Goal: Task Accomplishment & Management: Complete application form

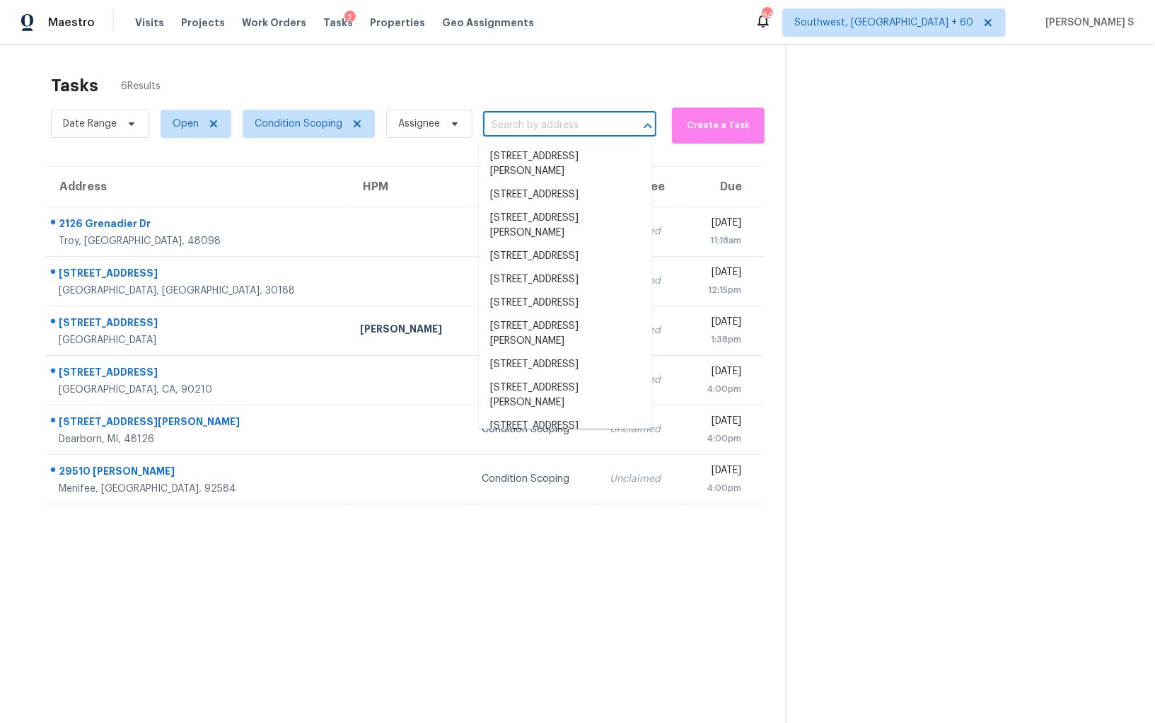
click at [576, 124] on input "text" at bounding box center [550, 126] width 134 height 22
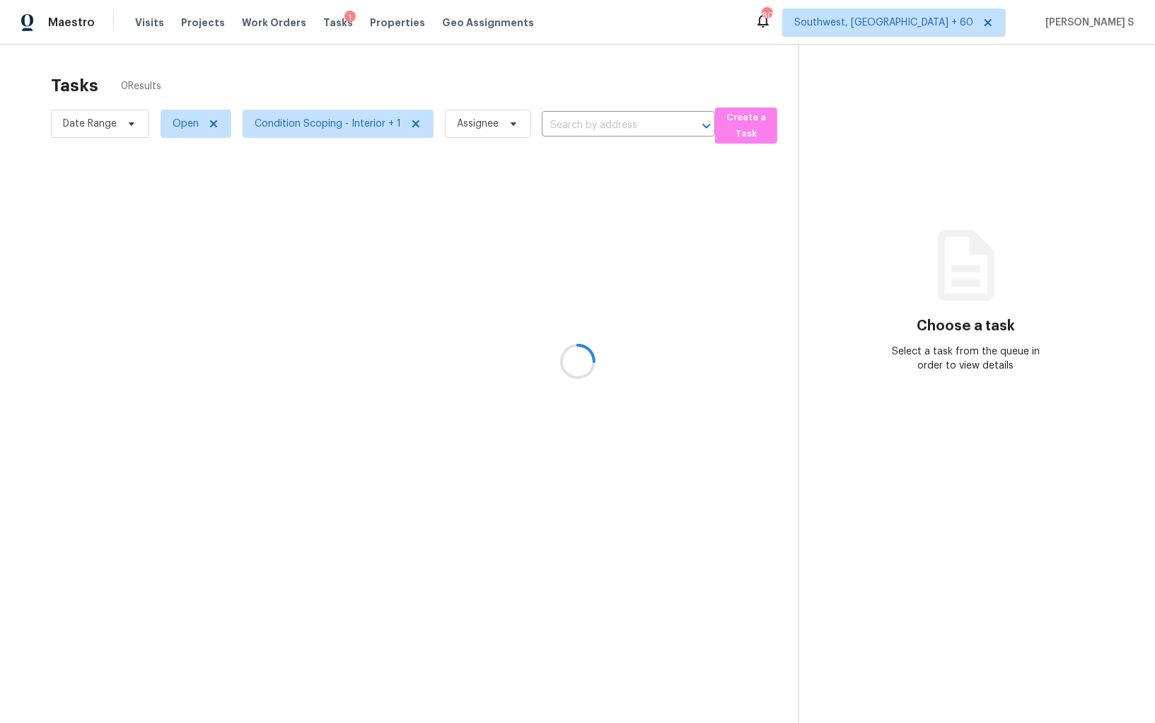
click at [549, 125] on div at bounding box center [577, 361] width 1155 height 723
click at [601, 125] on div at bounding box center [577, 361] width 1155 height 723
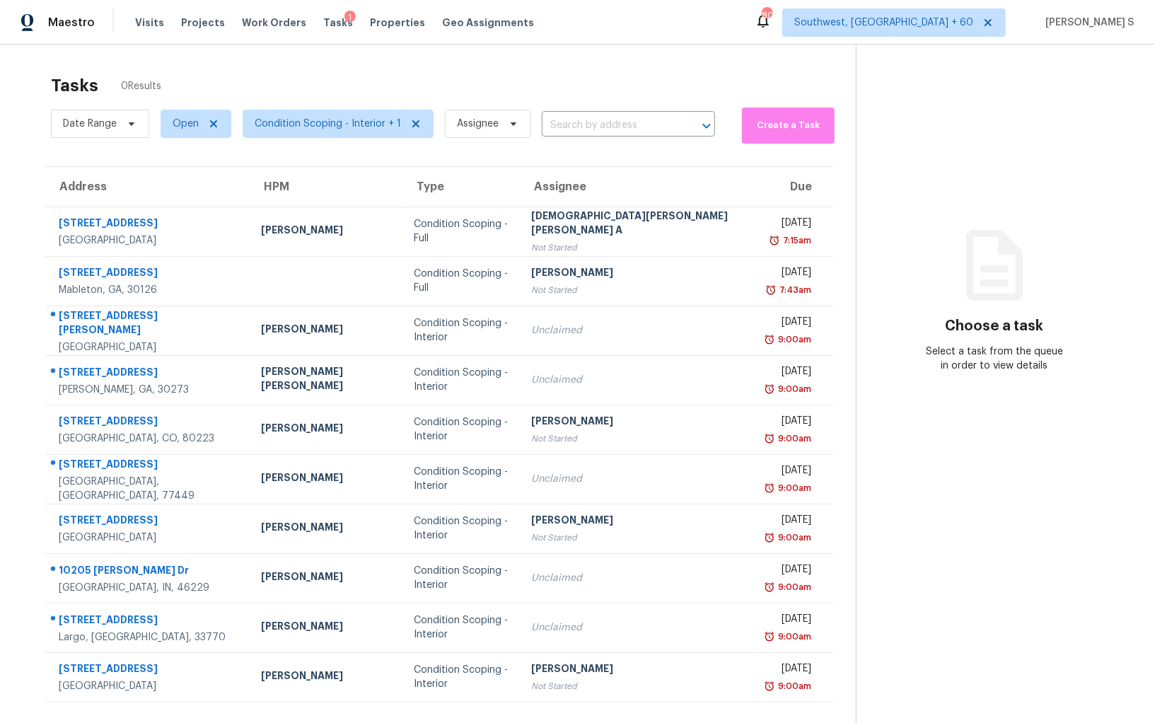
click at [601, 125] on input "text" at bounding box center [609, 126] width 134 height 22
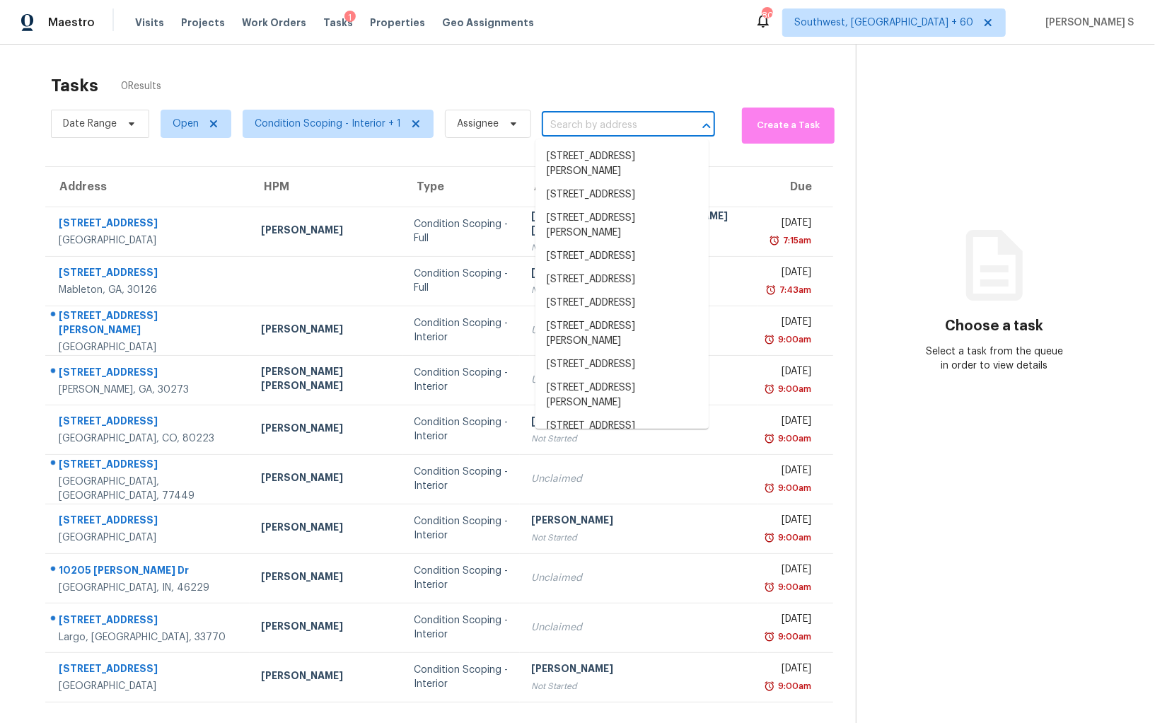
paste input "767 W College St, Greenbrier, TN 37073"
type input "767 W College St, Greenbrier, TN 37073"
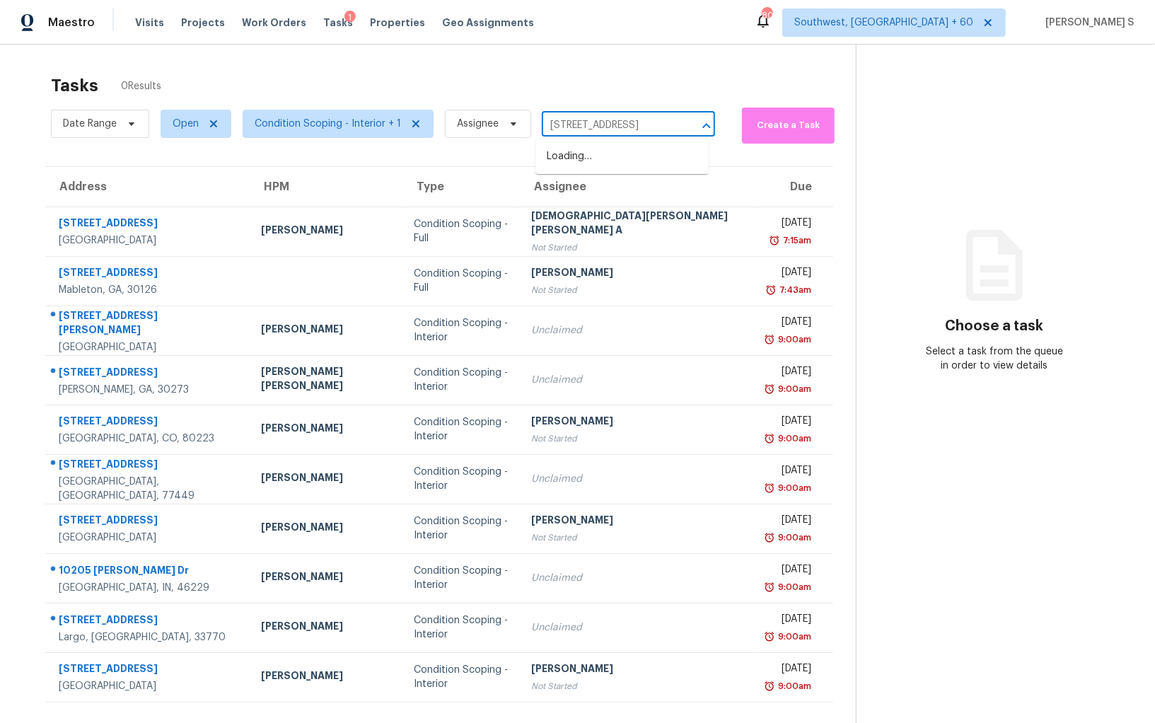
scroll to position [0, 57]
click at [581, 165] on li "767 W College St, Greenbrier, TN 37073" at bounding box center [621, 156] width 173 height 23
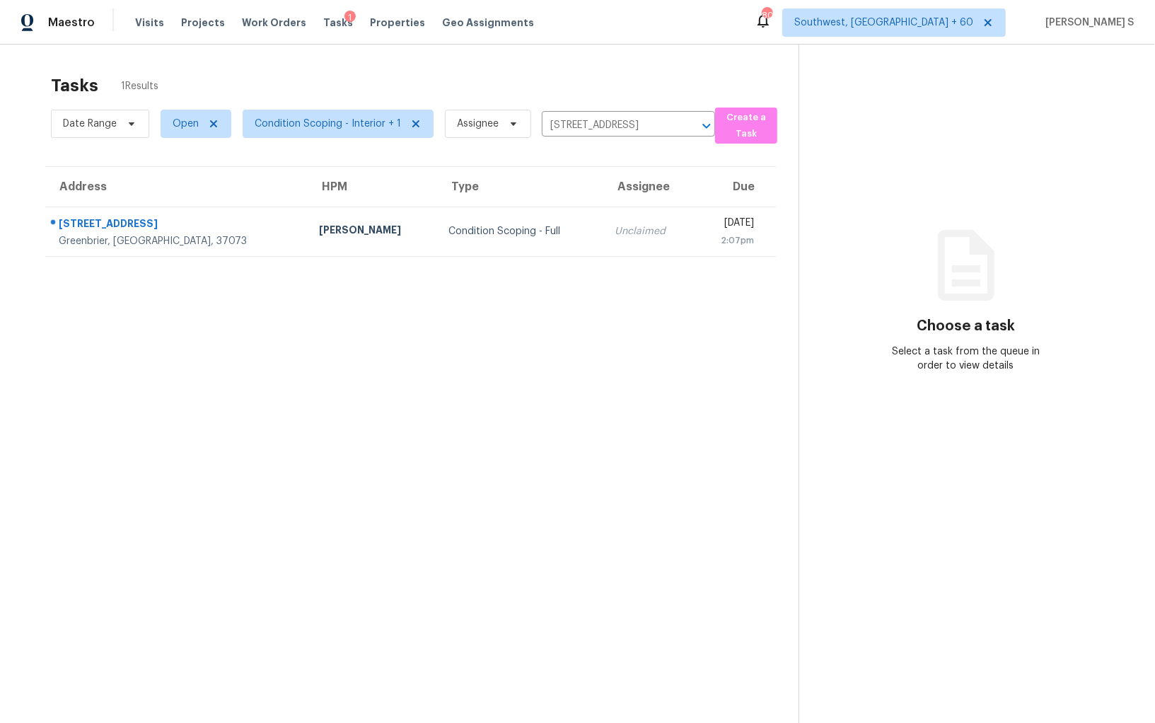
click at [527, 255] on section "Tasks 1 Results Date Range Open Condition Scoping - Interior + 1 Assignee 767 W…" at bounding box center [411, 417] width 776 height 700
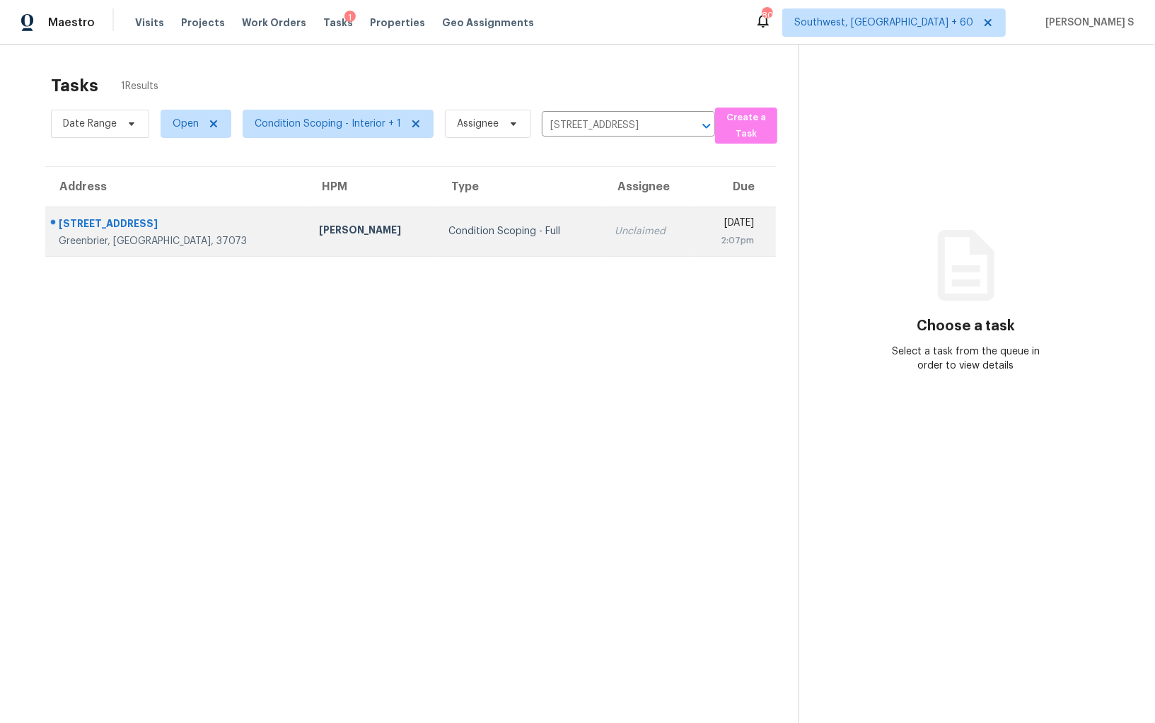
click at [603, 247] on td "Unclaimed" at bounding box center [648, 230] width 91 height 49
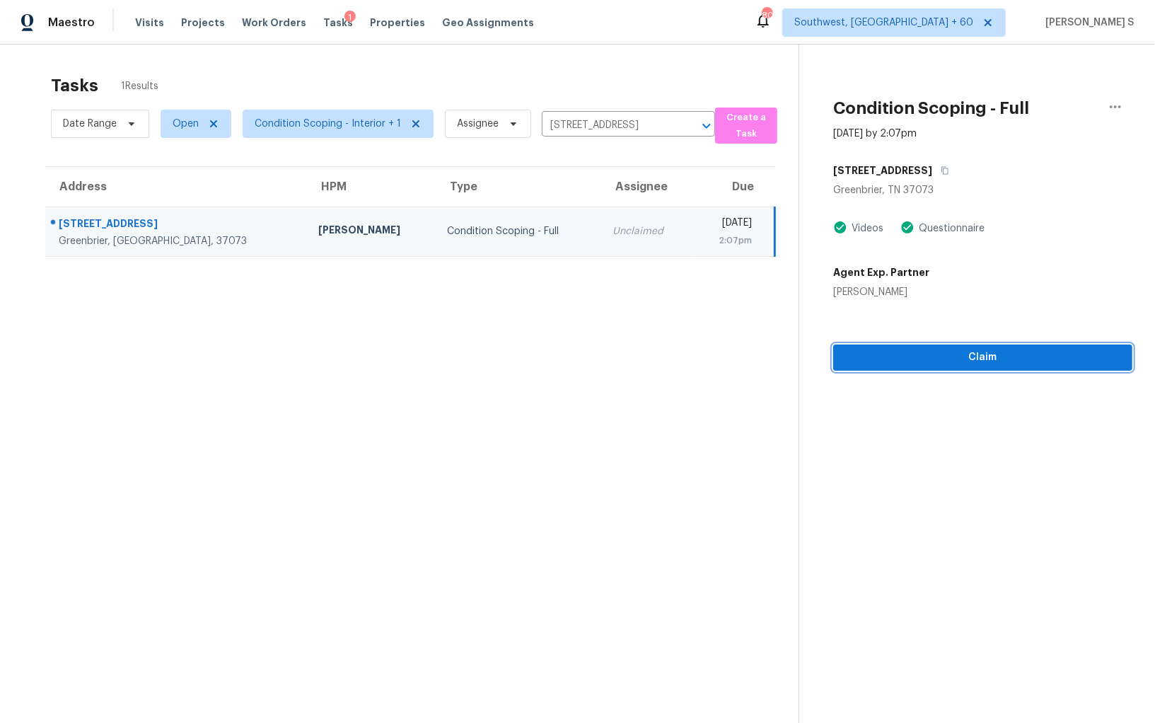
click at [974, 366] on button "Claim" at bounding box center [982, 357] width 299 height 26
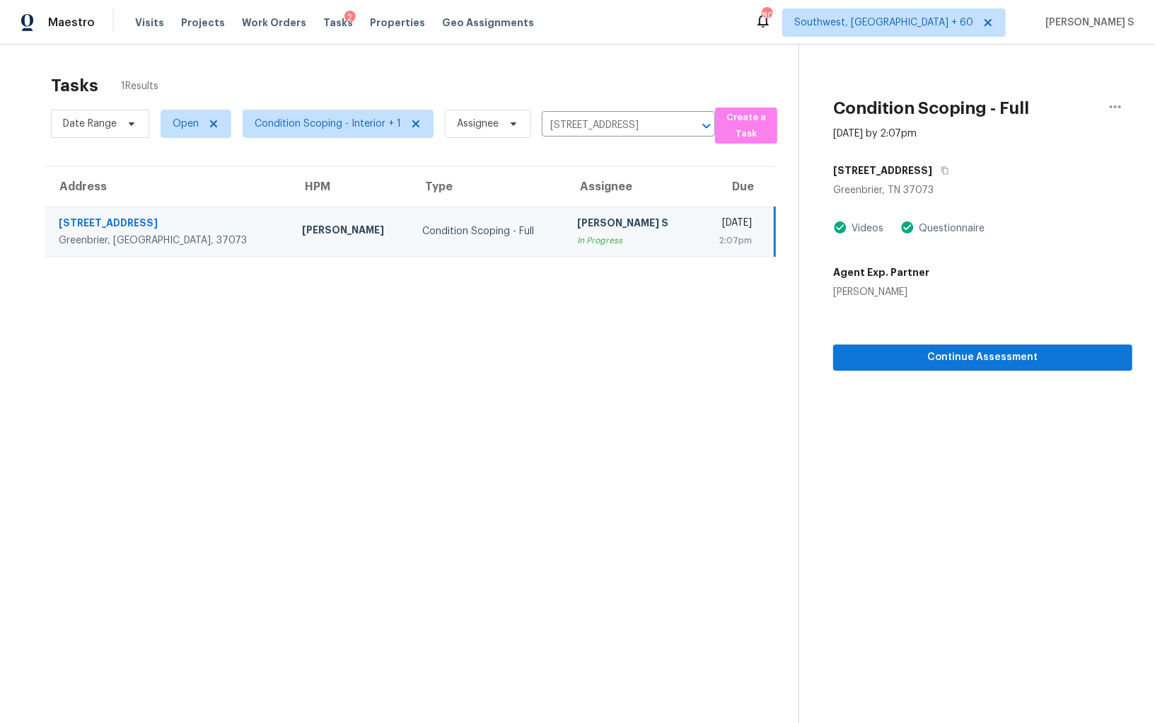
click at [470, 206] on td "Condition Scoping - Full" at bounding box center [488, 230] width 155 height 49
click at [1111, 109] on icon "button" at bounding box center [1115, 106] width 17 height 17
click at [1020, 190] on div "Greenbrier, TN 37073" at bounding box center [982, 190] width 299 height 14
click at [1120, 108] on icon "button" at bounding box center [1115, 106] width 17 height 17
click at [1027, 116] on div "Mark as Blocked" at bounding box center [1034, 110] width 110 height 14
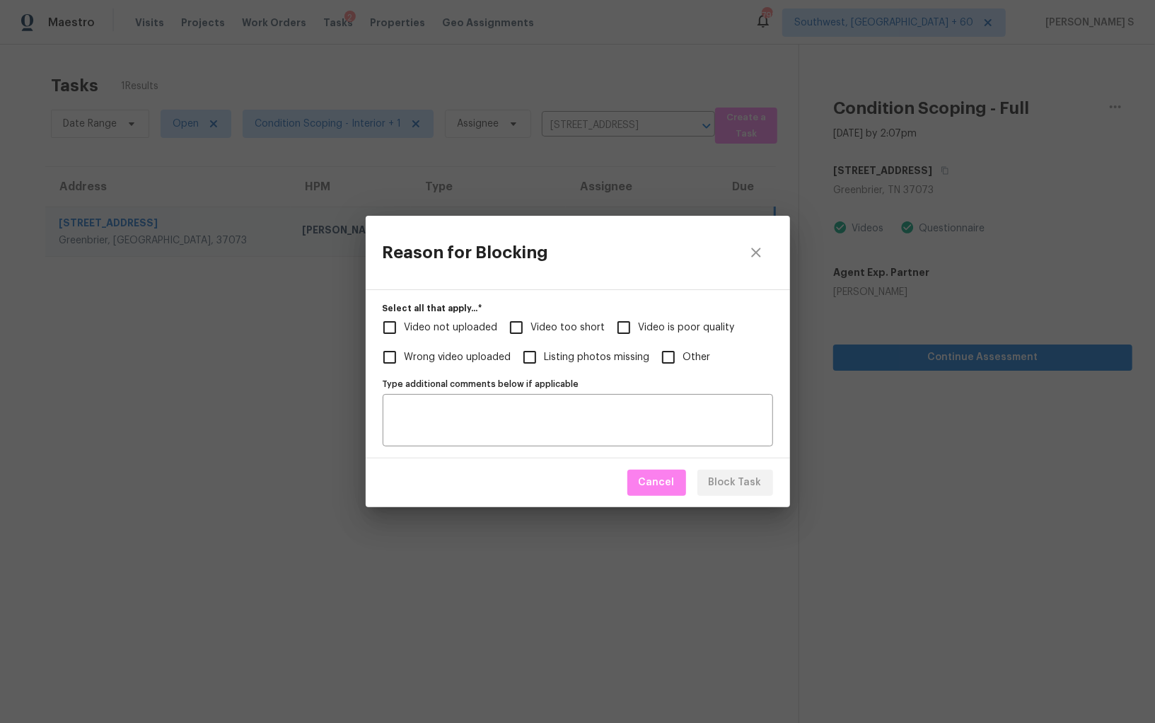
click at [556, 311] on label "Select all that apply...   *" at bounding box center [578, 308] width 390 height 8
click at [558, 317] on label "Video too short" at bounding box center [553, 328] width 104 height 30
click at [531, 317] on input "Video too short" at bounding box center [516, 328] width 30 height 30
checkbox input "true"
click at [491, 317] on label "Video not uploaded" at bounding box center [436, 328] width 123 height 30
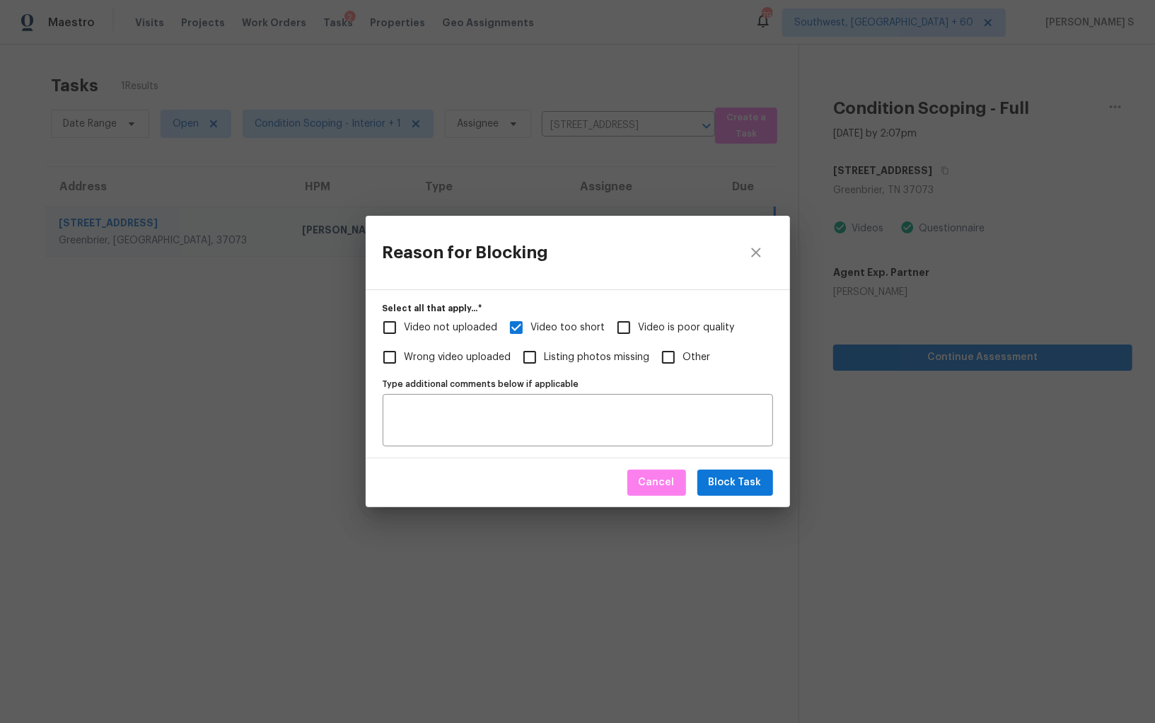
click at [404, 317] on input "Video not uploaded" at bounding box center [390, 328] width 30 height 30
checkbox input "true"
click at [513, 407] on textarea "Type additional comments below if applicable" at bounding box center [577, 420] width 373 height 30
type textarea "Full video"
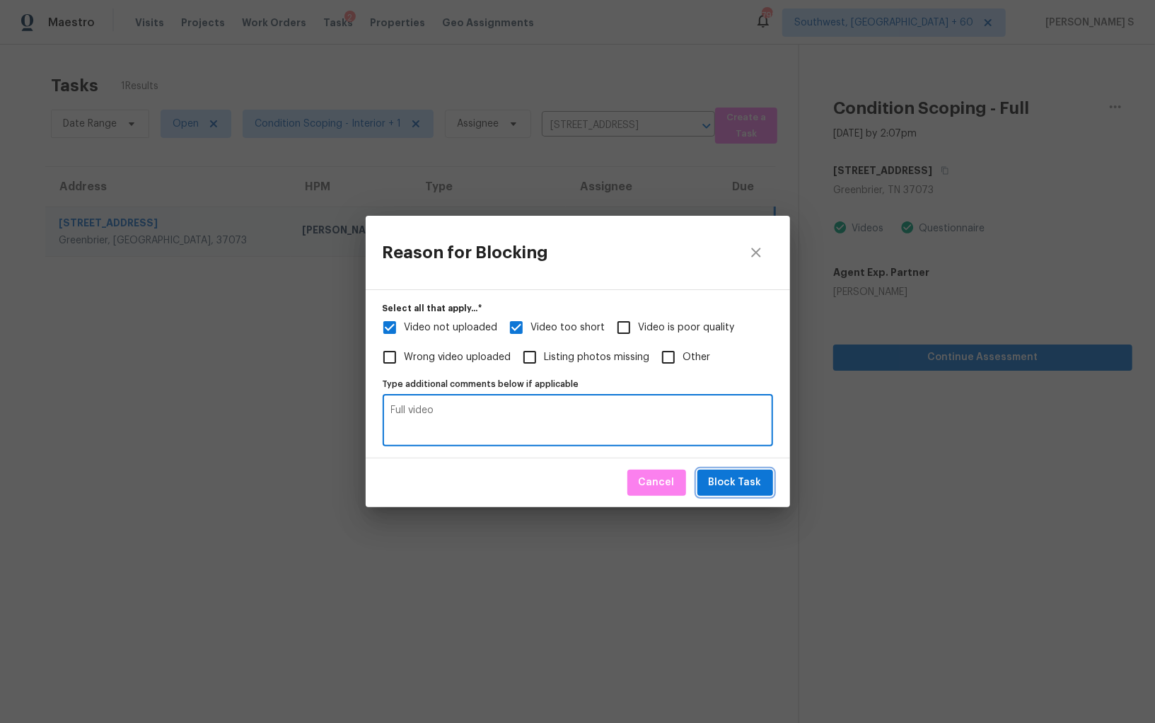
click at [758, 482] on span "Block Task" at bounding box center [735, 483] width 53 height 18
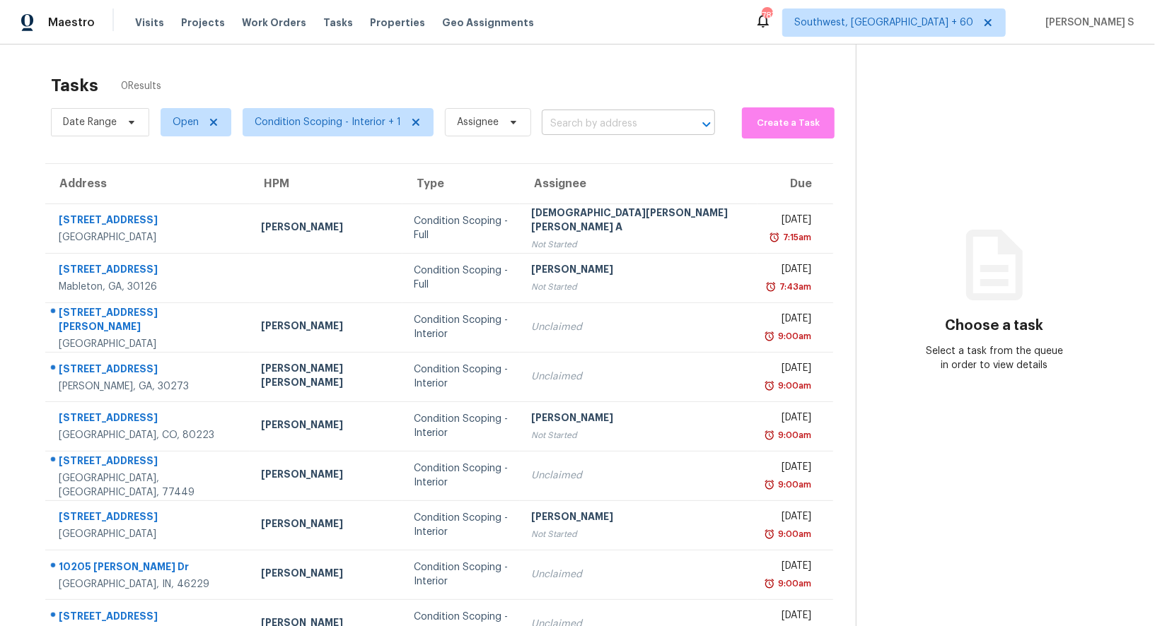
click at [581, 134] on body "Maestro Visits Projects Work Orders Tasks Properties Geo Assignments [GEOGRAPHI…" at bounding box center [577, 313] width 1155 height 626
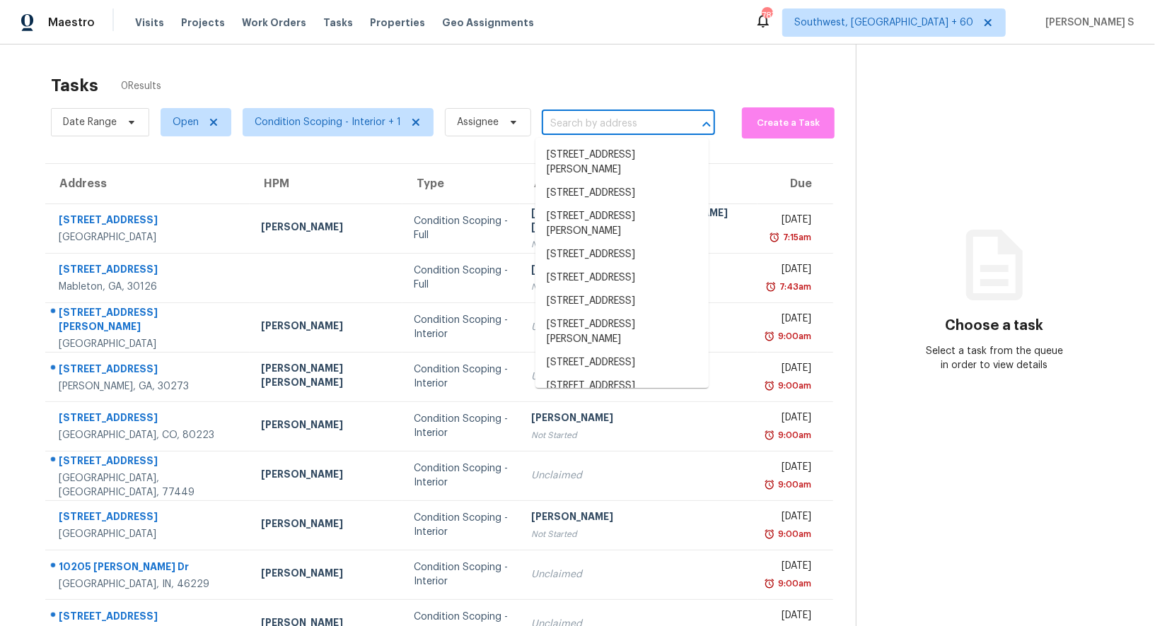
paste input "[STREET_ADDRESS]"
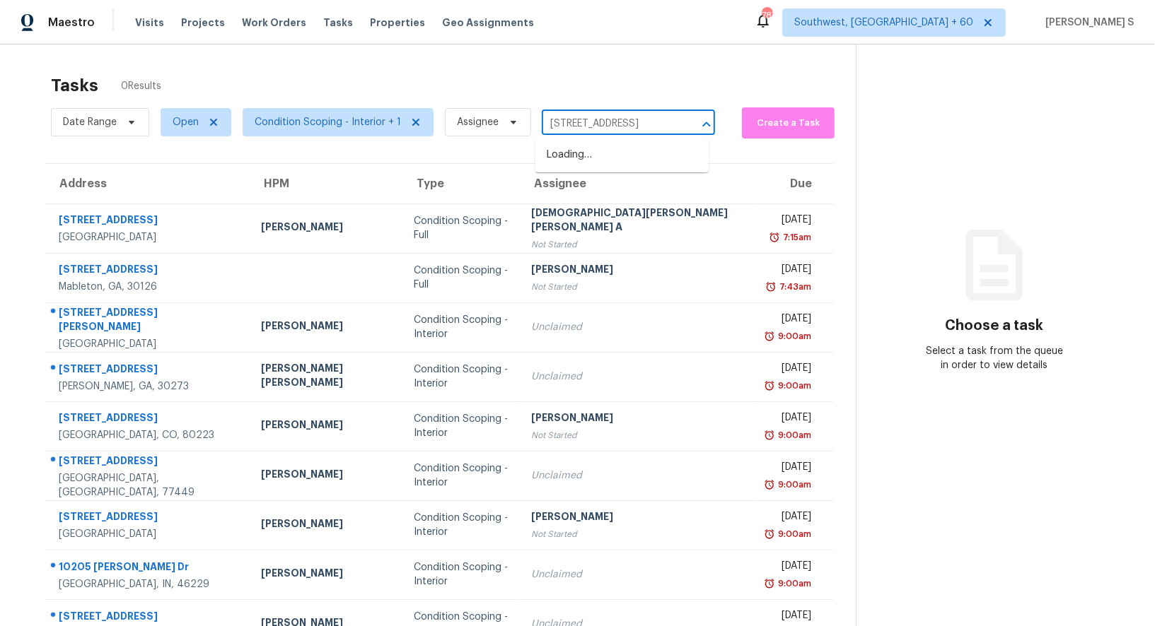
scroll to position [0, 33]
click at [573, 125] on input "[STREET_ADDRESS]" at bounding box center [609, 124] width 134 height 22
type input "[STREET_ADDRESS]"
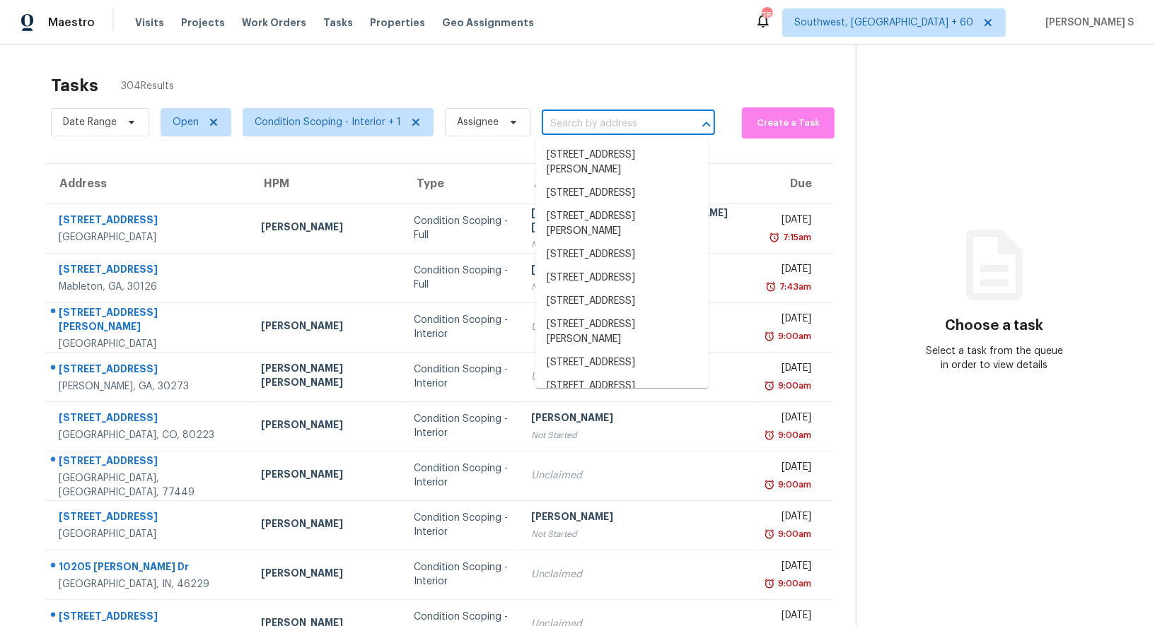
scroll to position [0, 0]
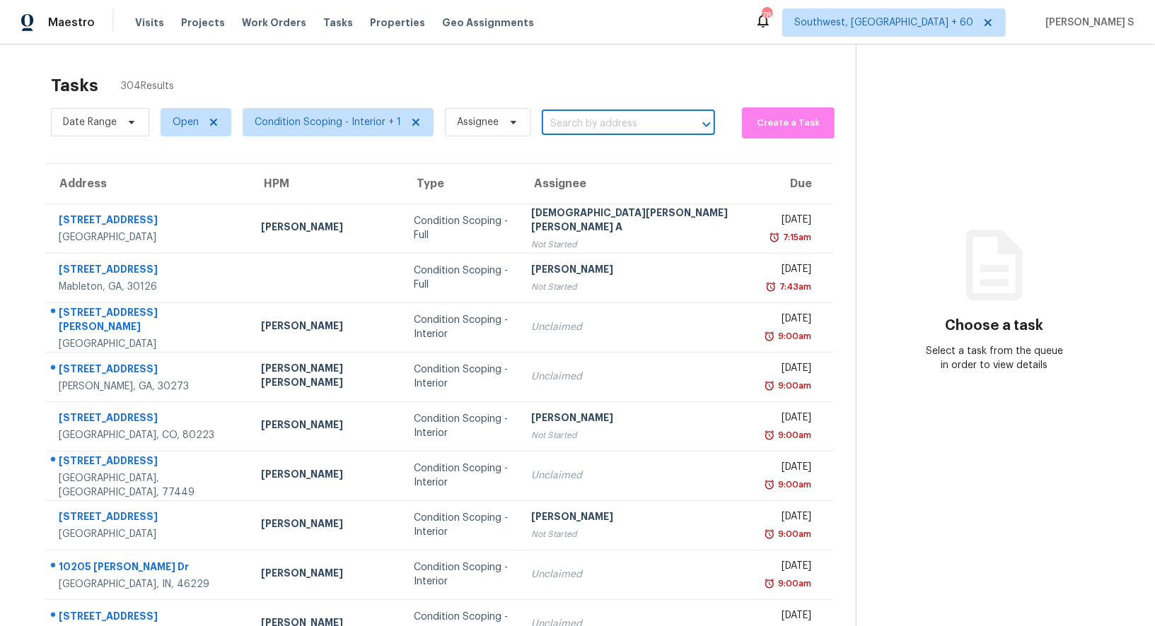
click at [567, 122] on input "text" at bounding box center [609, 124] width 134 height 22
paste input "[STREET_ADDRESS]"
click at [561, 122] on input "[STREET_ADDRESS]" at bounding box center [609, 124] width 134 height 22
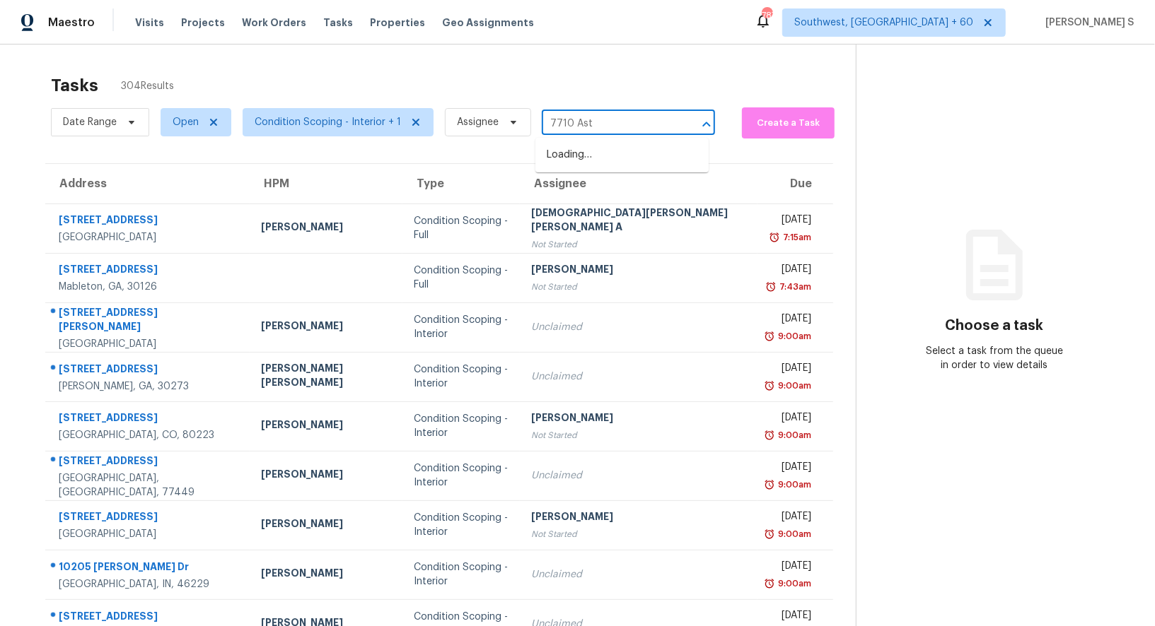
type input "7710 As"
click at [603, 152] on li "[STREET_ADDRESS]" at bounding box center [621, 155] width 173 height 23
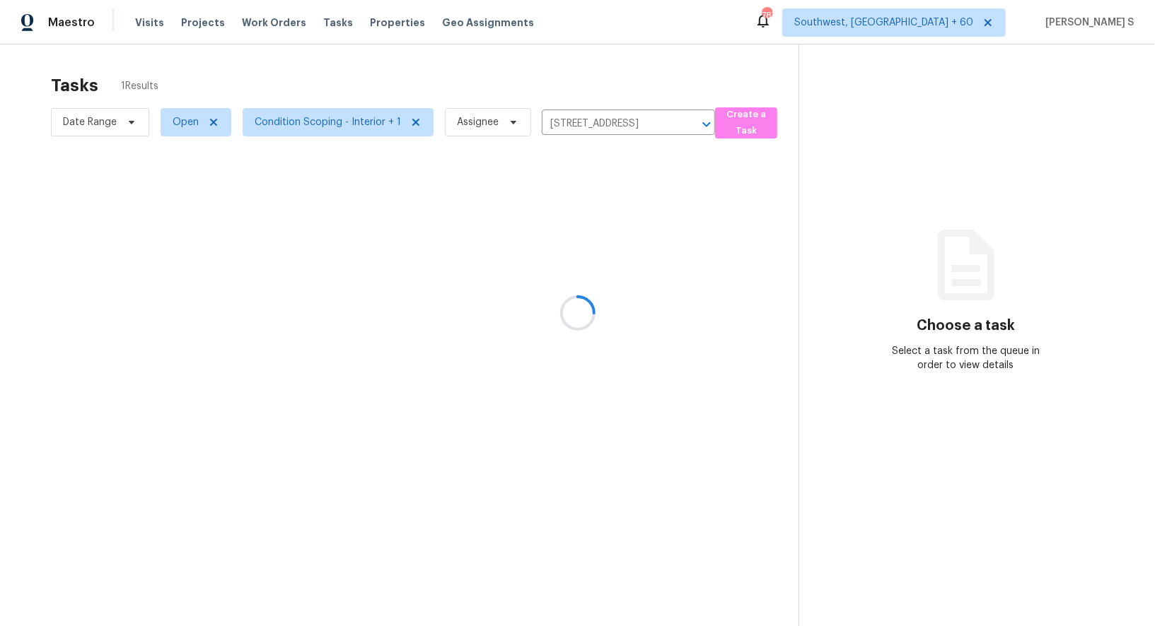
click at [571, 193] on div at bounding box center [577, 313] width 1155 height 626
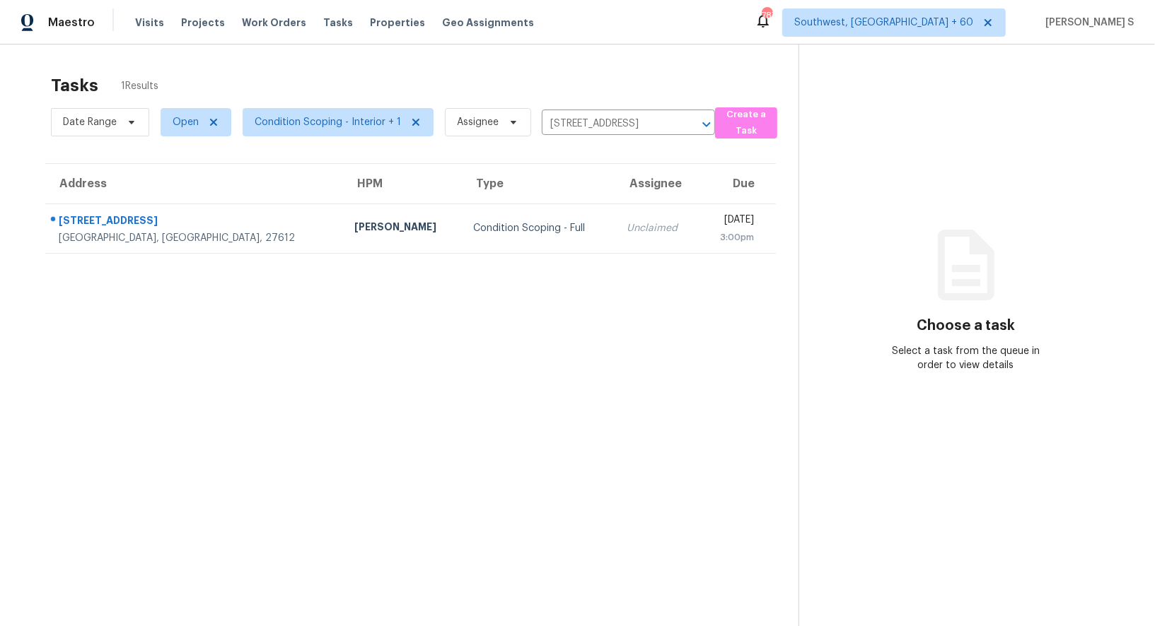
click at [615, 200] on th "Assignee" at bounding box center [657, 184] width 84 height 40
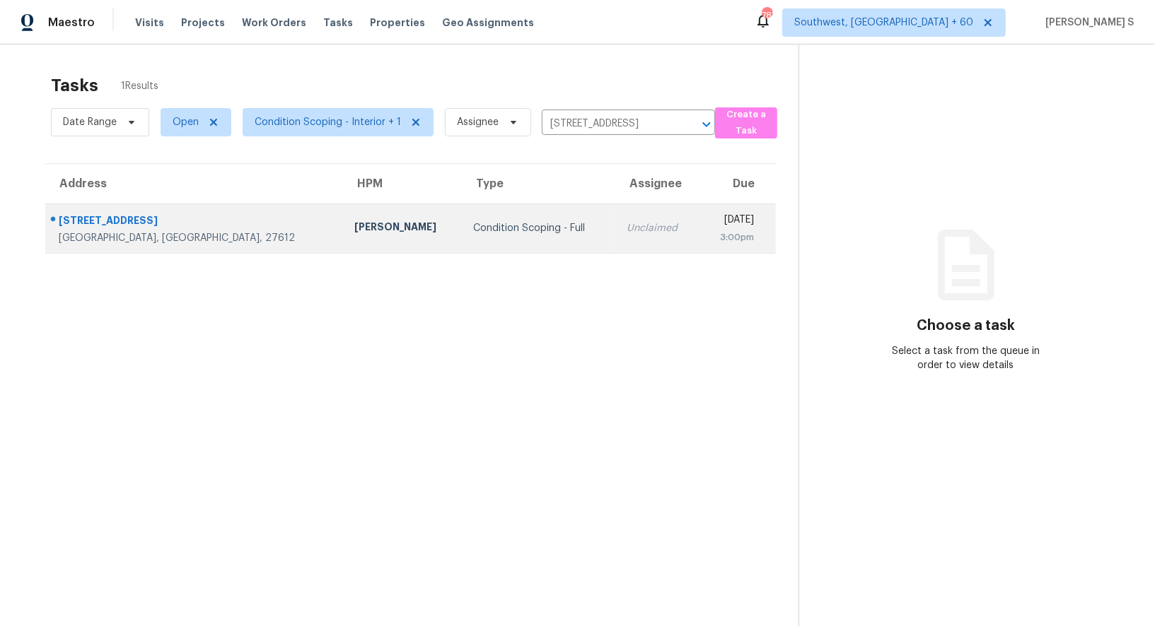
click at [615, 219] on td "Unclaimed" at bounding box center [657, 228] width 84 height 49
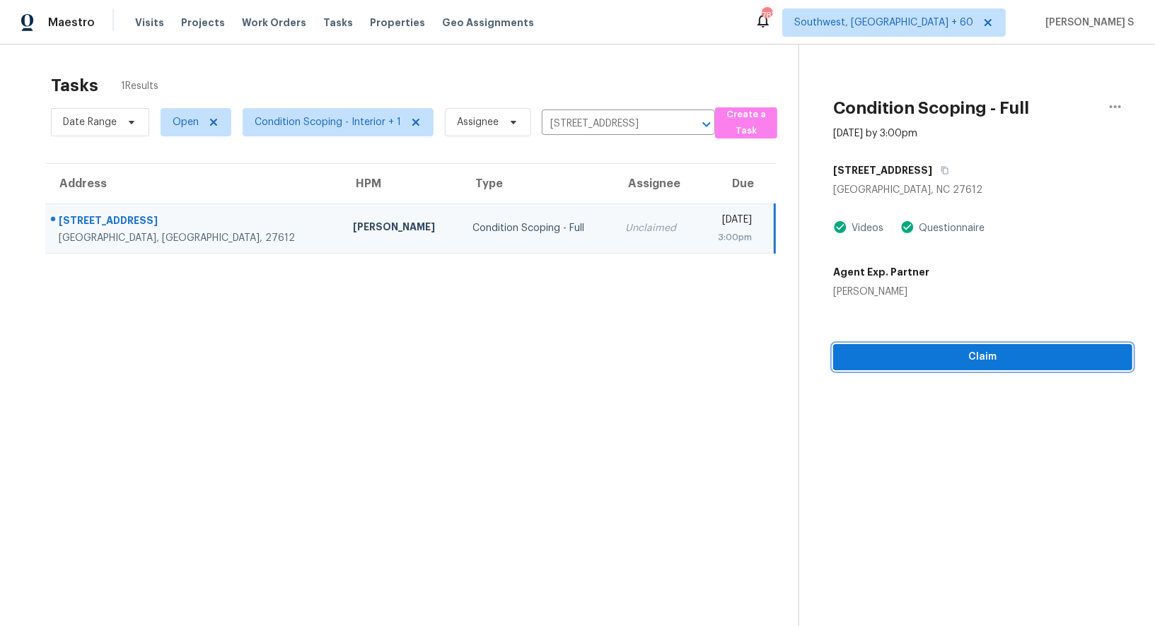
click at [971, 345] on button "Claim" at bounding box center [982, 357] width 299 height 26
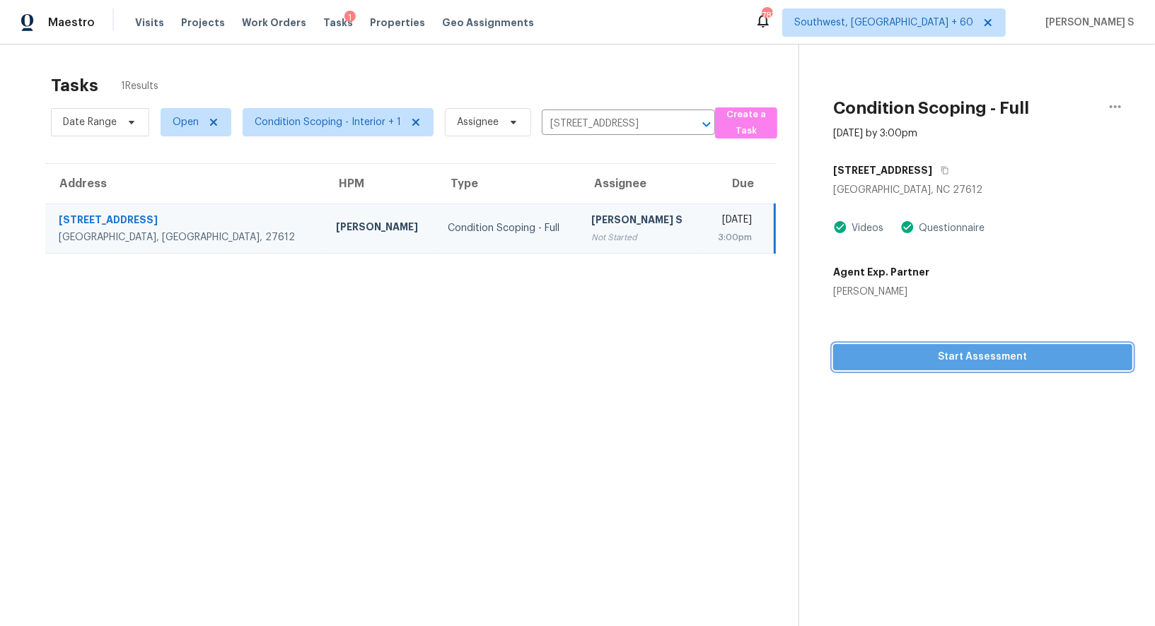
click at [923, 356] on span "Start Assessment" at bounding box center [982, 358] width 276 height 18
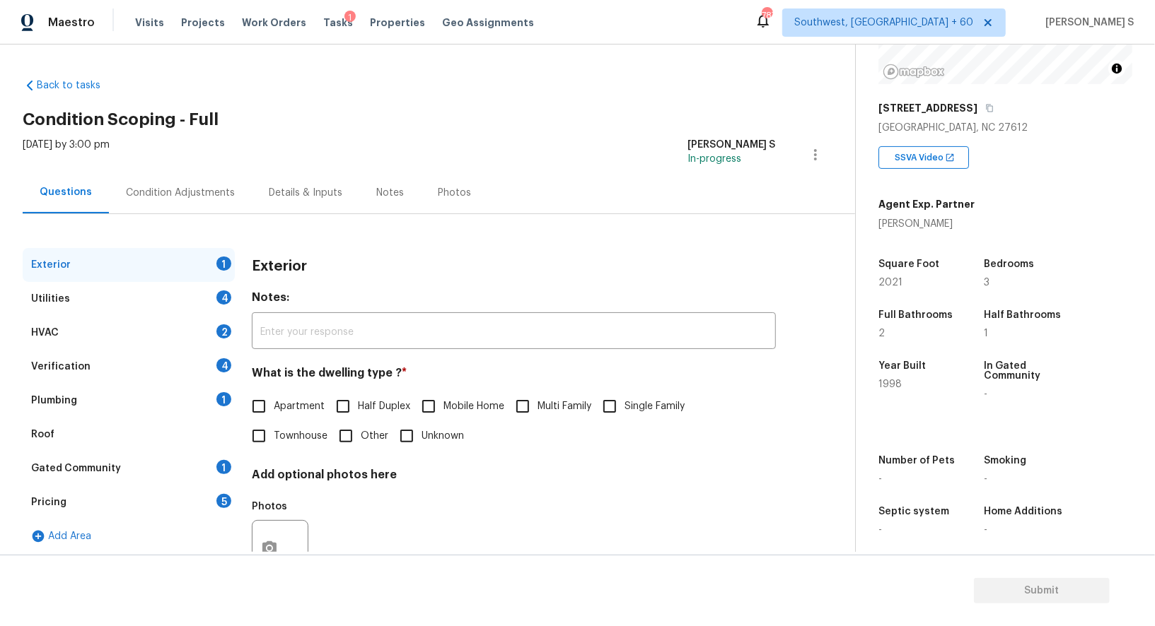
scroll to position [184, 0]
click at [266, 429] on input "Townhouse" at bounding box center [259, 436] width 30 height 30
checkbox input "true"
click at [213, 292] on div "Utilities 4" at bounding box center [129, 299] width 212 height 34
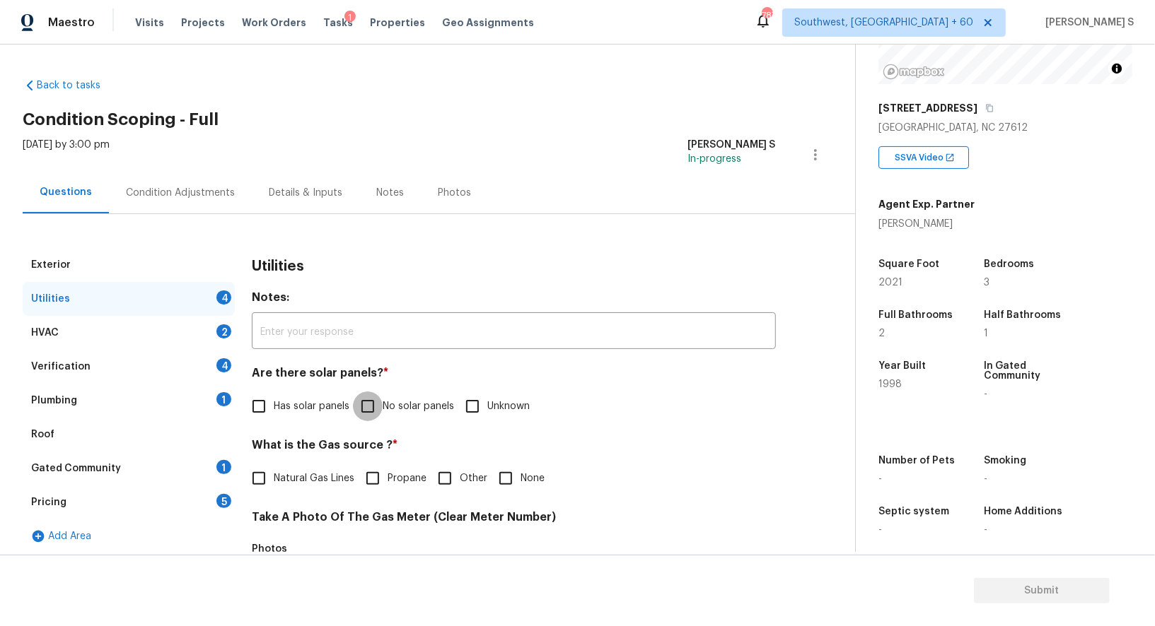
click at [373, 400] on input "No solar panels" at bounding box center [368, 407] width 30 height 30
checkbox input "true"
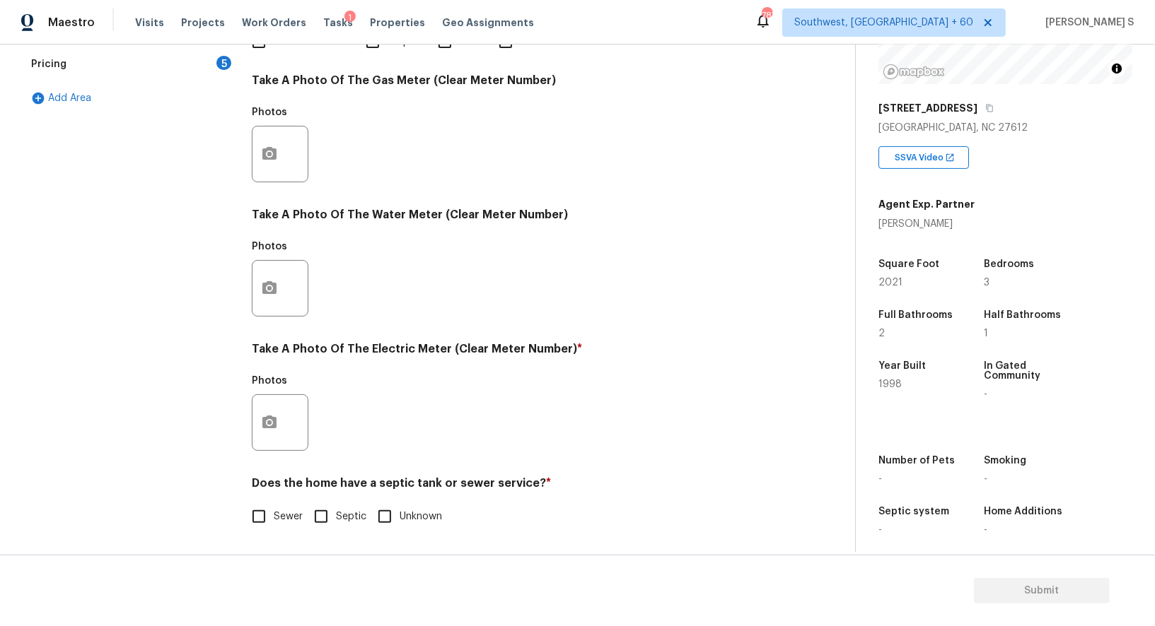
click at [260, 516] on input "Sewer" at bounding box center [259, 517] width 30 height 30
checkbox input "true"
click at [271, 430] on button "button" at bounding box center [269, 421] width 34 height 55
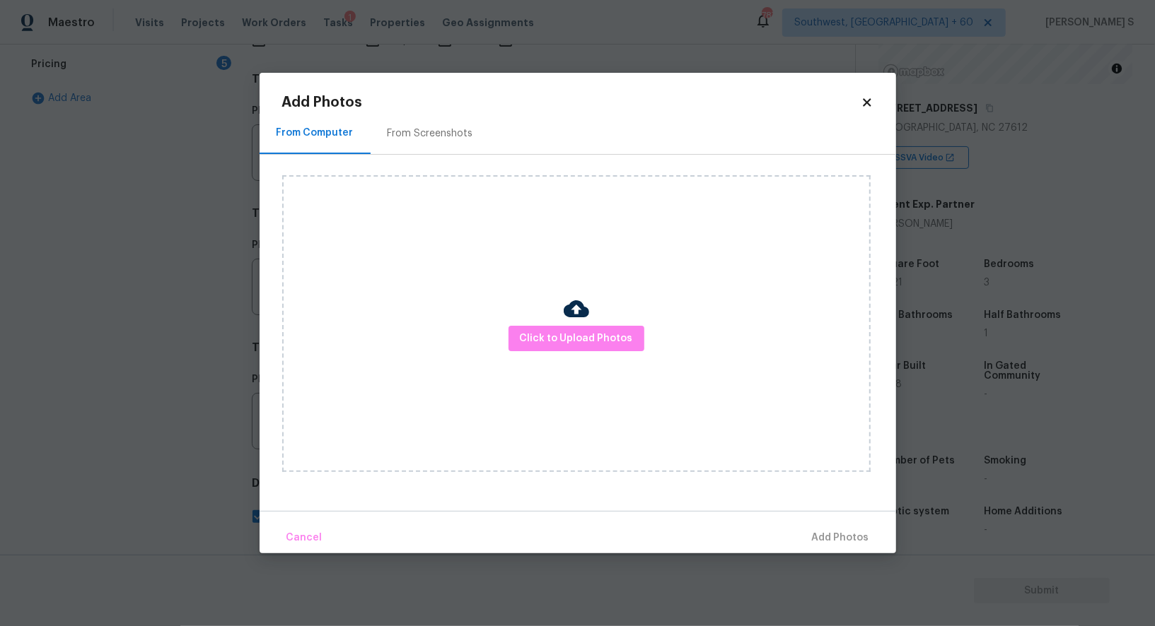
scroll to position [437, 0]
click at [601, 351] on button "Click to Upload Photos" at bounding box center [576, 339] width 136 height 26
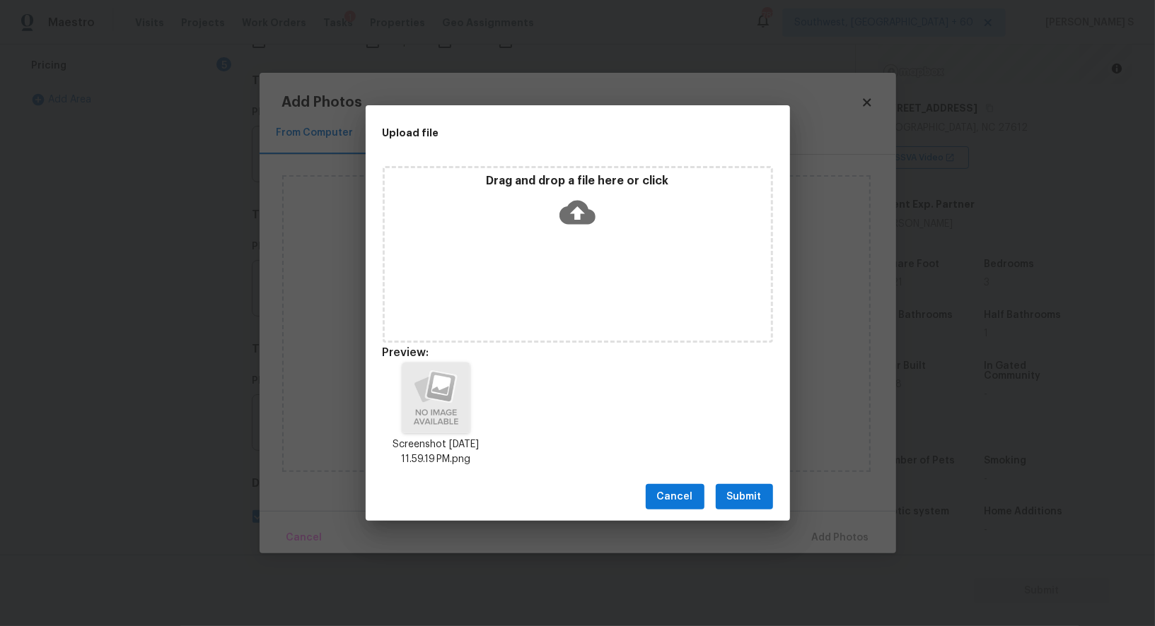
click at [751, 494] on span "Submit" at bounding box center [744, 498] width 35 height 18
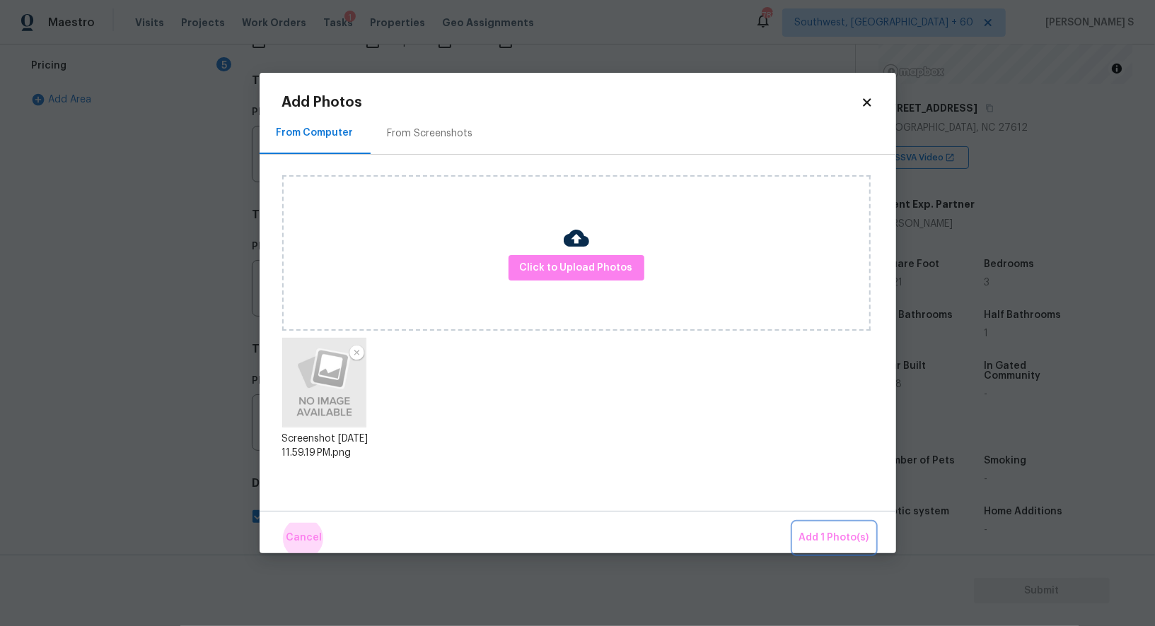
click at [793, 523] on button "Add 1 Photo(s)" at bounding box center [833, 538] width 81 height 30
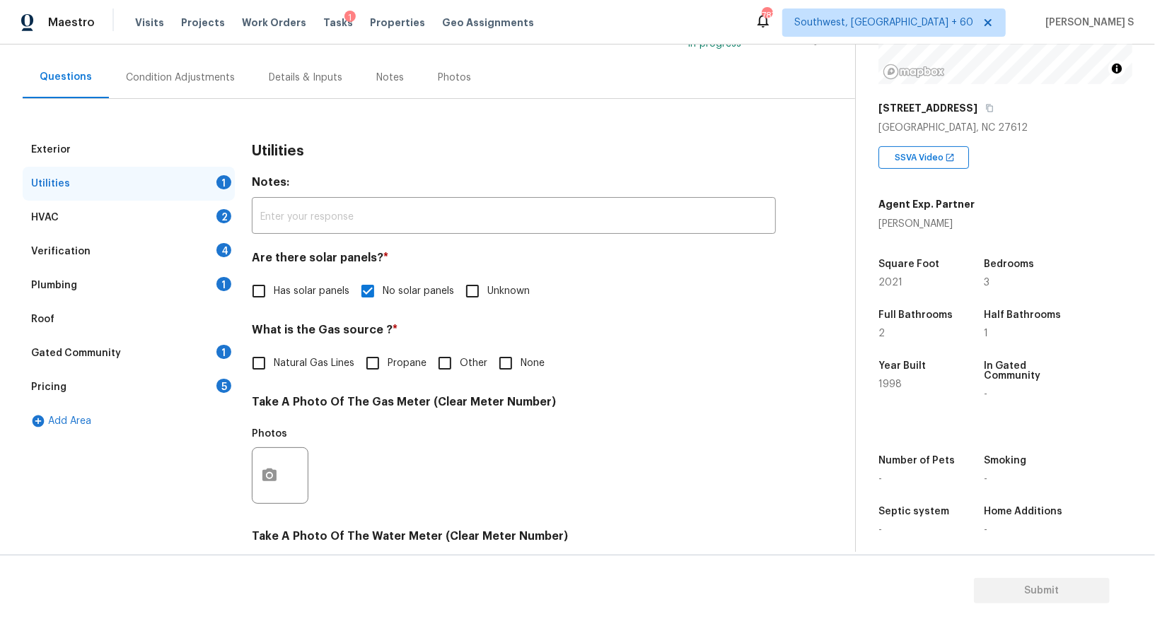
scroll to position [94, 0]
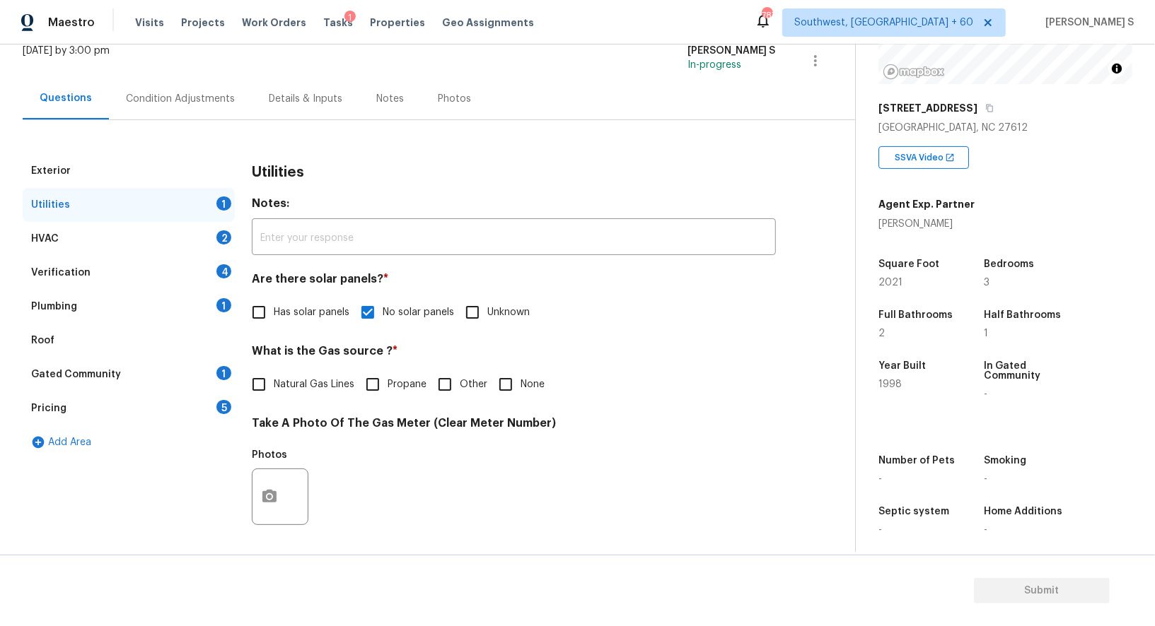
click at [209, 308] on div "Plumbing 1" at bounding box center [129, 307] width 212 height 34
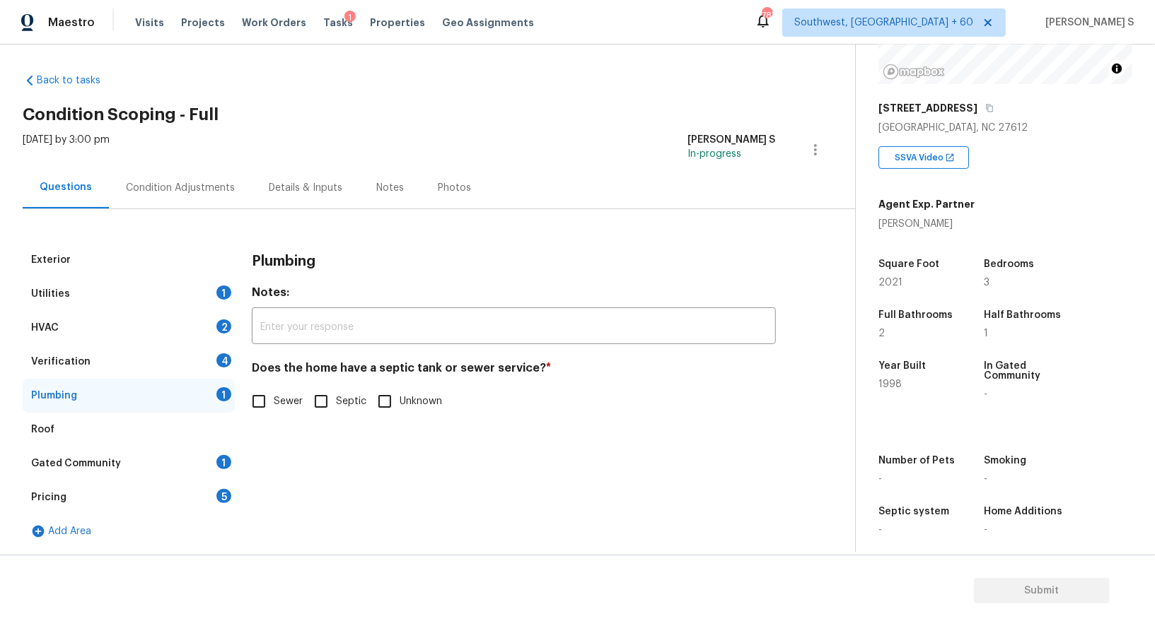
click at [209, 308] on div "Utilities 1" at bounding box center [129, 294] width 212 height 34
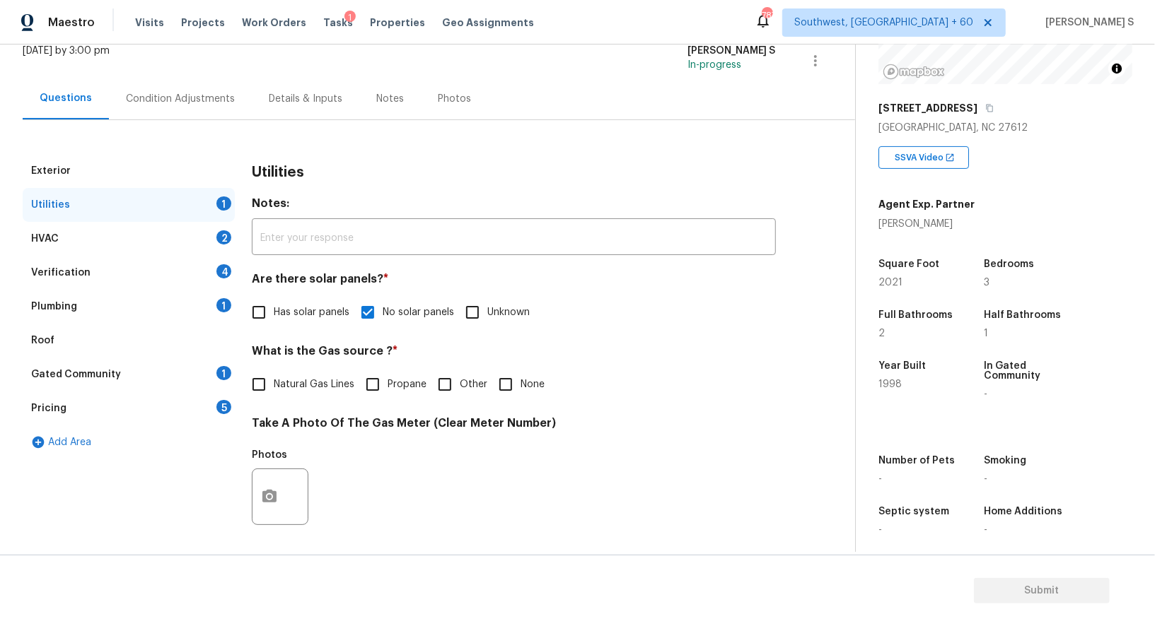
click at [214, 299] on div "Plumbing 1" at bounding box center [129, 307] width 212 height 34
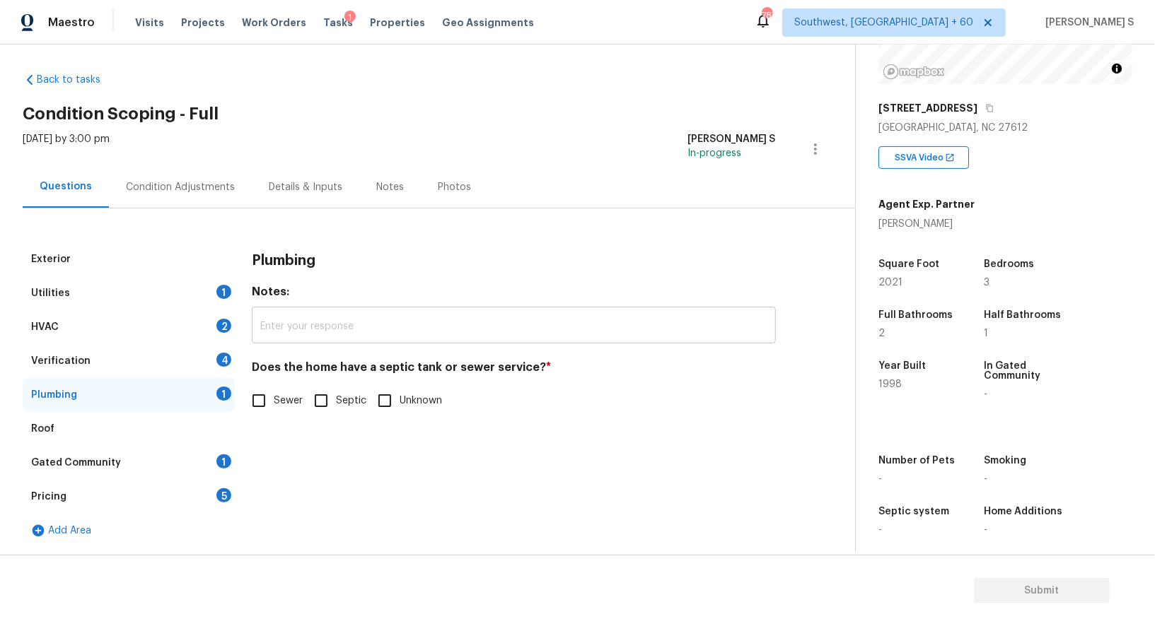
scroll to position [5, 0]
click at [257, 397] on input "Sewer" at bounding box center [259, 402] width 30 height 30
checkbox input "true"
click at [211, 454] on div "Gated Community 1" at bounding box center [129, 464] width 212 height 34
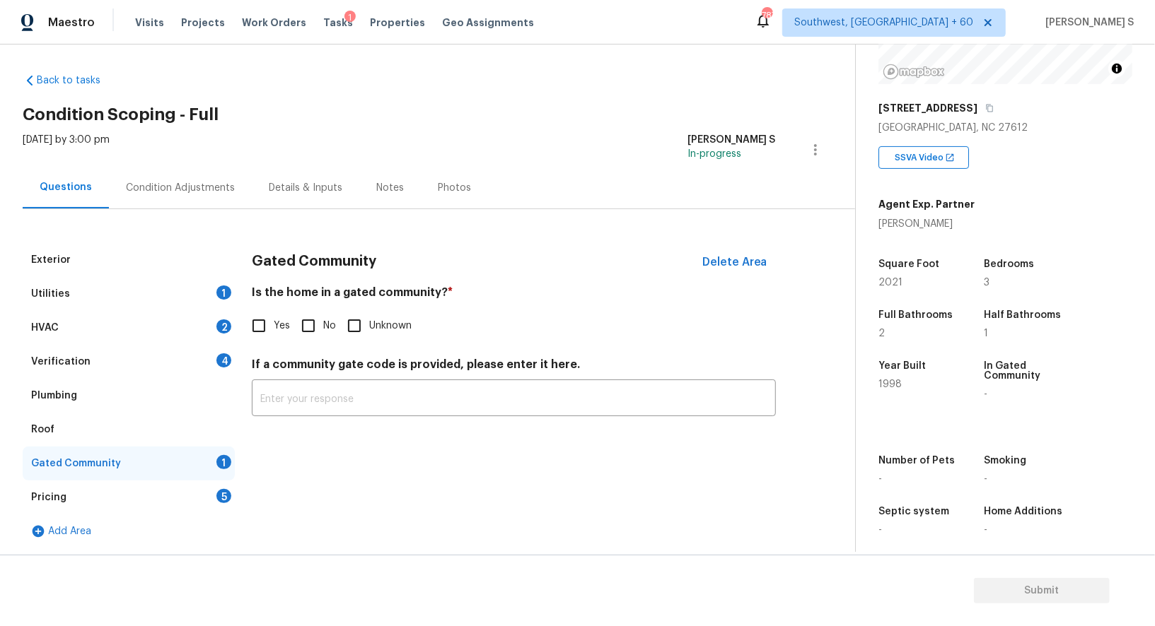
click at [309, 317] on input "No" at bounding box center [308, 326] width 30 height 30
checkbox input "true"
drag, startPoint x: 214, startPoint y: 363, endPoint x: 250, endPoint y: 362, distance: 35.4
click at [214, 362] on div "Verification 4" at bounding box center [129, 362] width 212 height 34
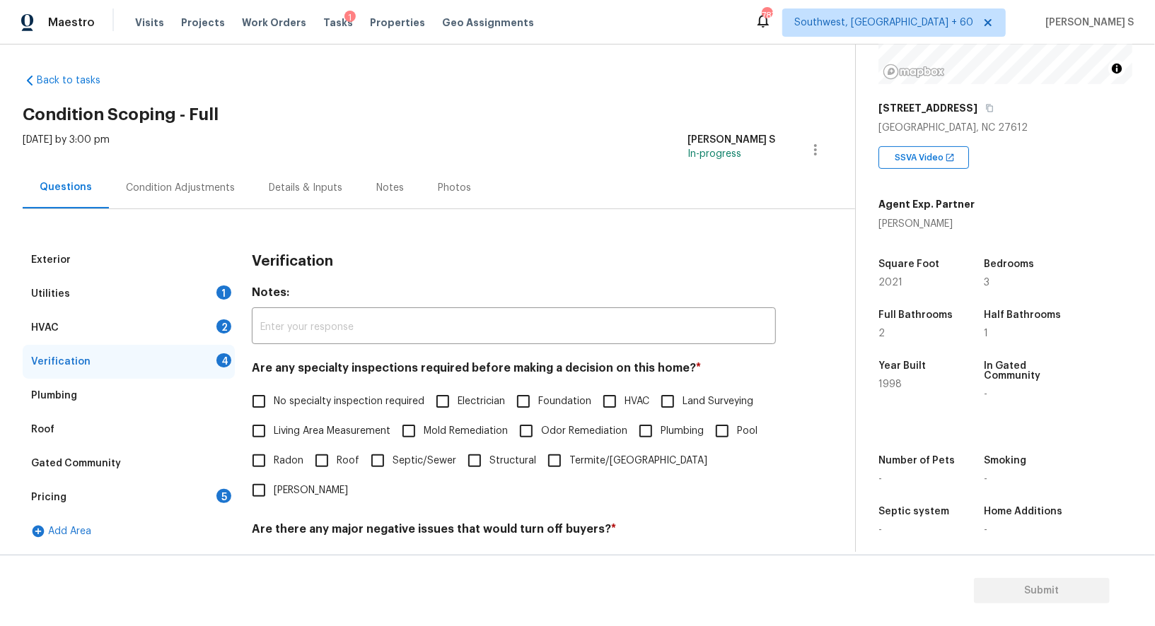
click at [268, 395] on input "No specialty inspection required" at bounding box center [259, 402] width 30 height 30
checkbox input "true"
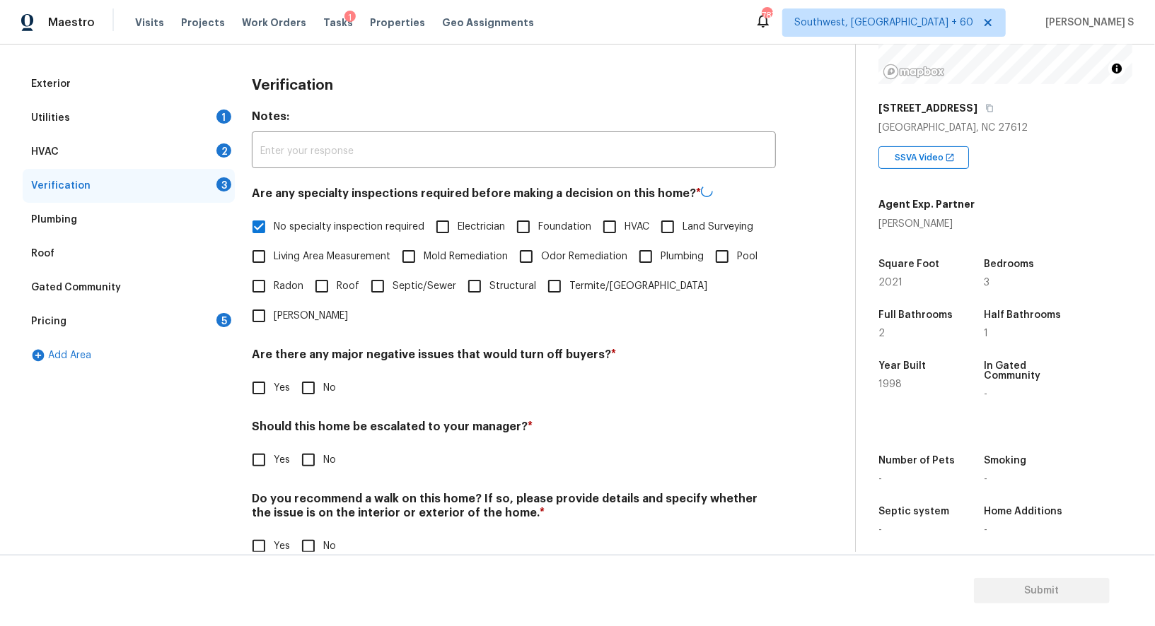
scroll to position [180, 0]
click at [322, 373] on input "No" at bounding box center [308, 388] width 30 height 30
checkbox input "true"
click at [321, 532] on input "No" at bounding box center [308, 547] width 30 height 30
checkbox input "true"
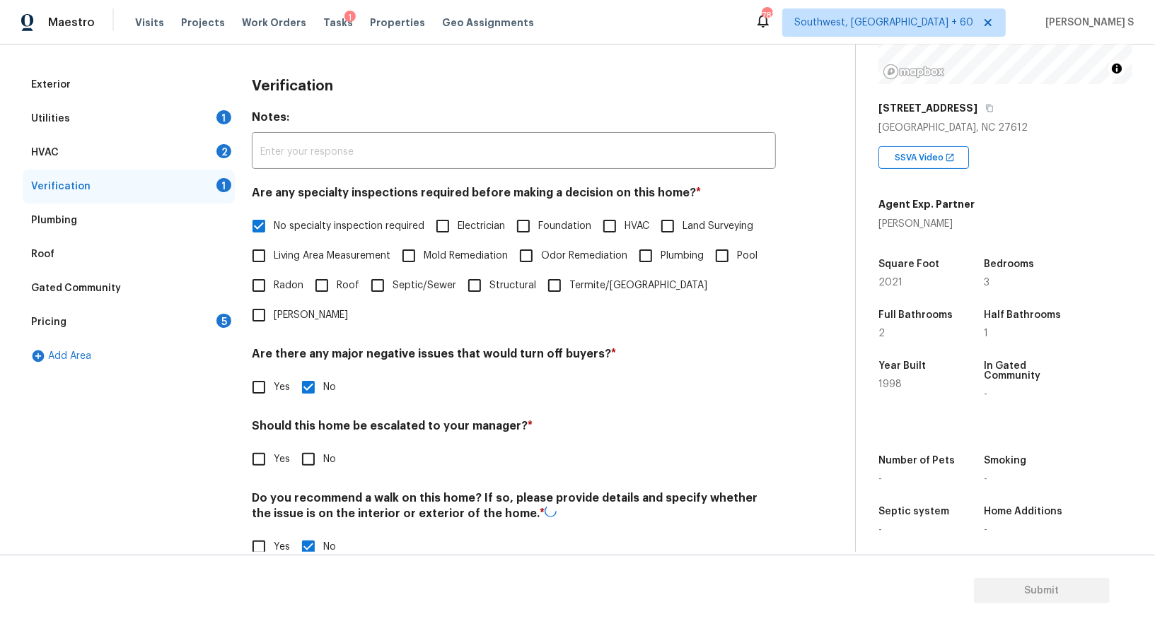
scroll to position [0, 0]
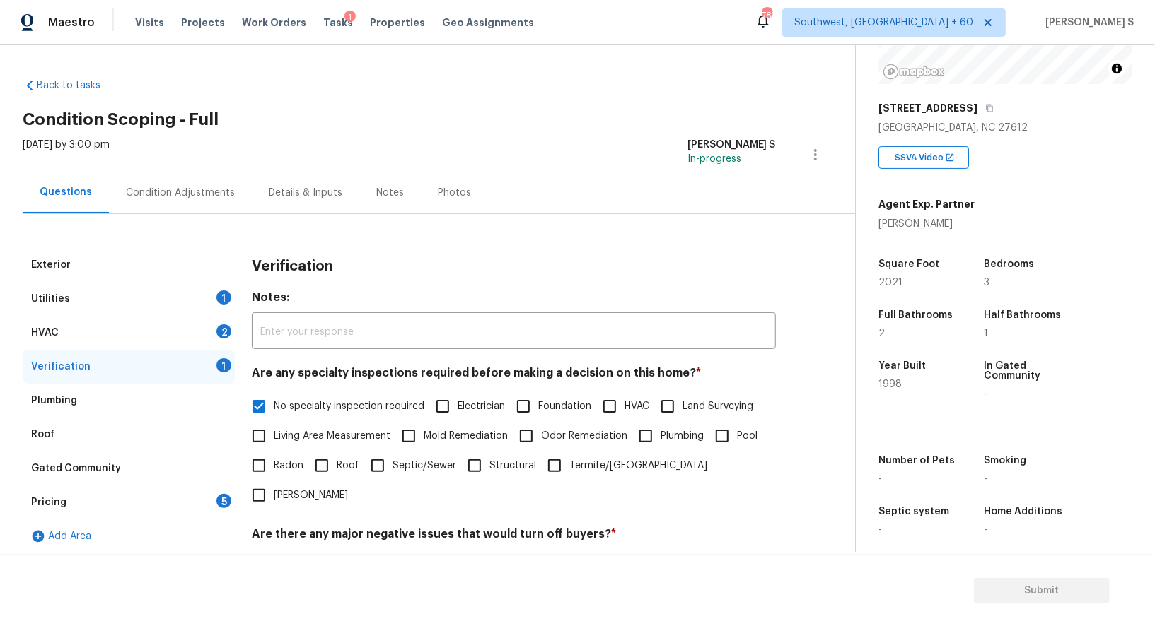
click at [226, 334] on div "2" at bounding box center [223, 332] width 15 height 14
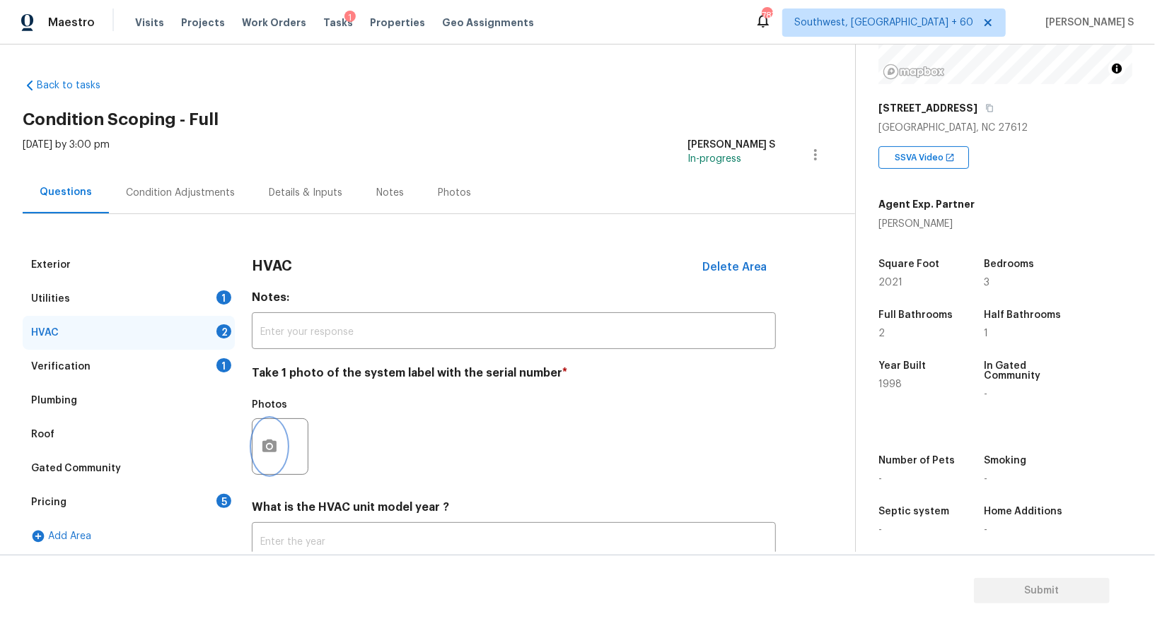
click at [272, 439] on icon "button" at bounding box center [269, 446] width 17 height 17
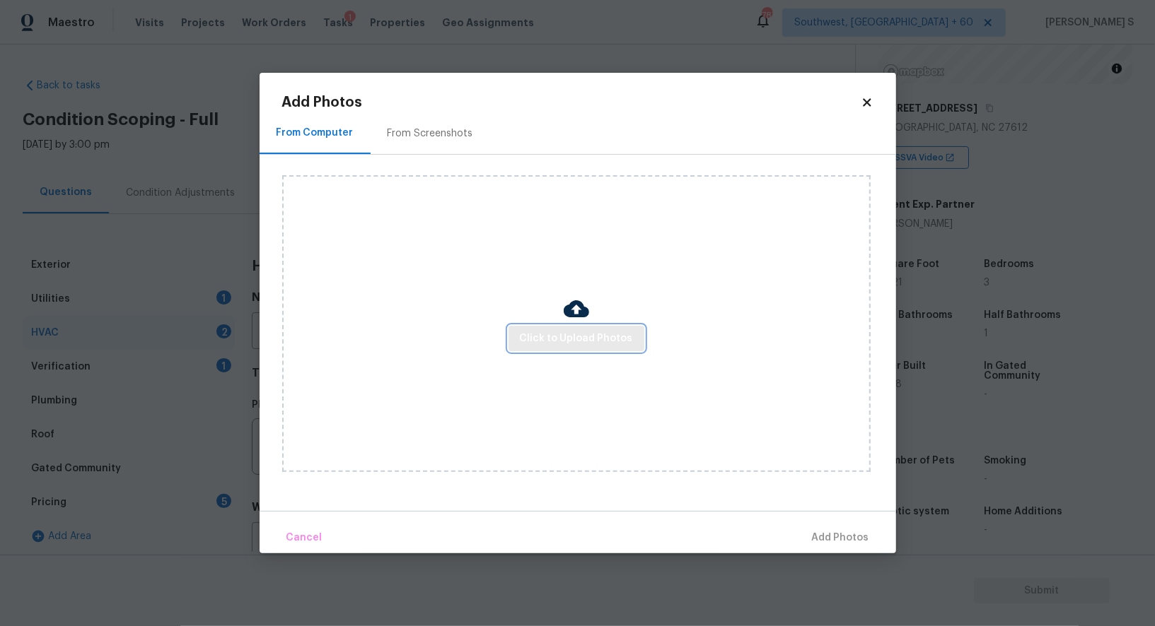
click at [543, 331] on span "Click to Upload Photos" at bounding box center [576, 339] width 113 height 18
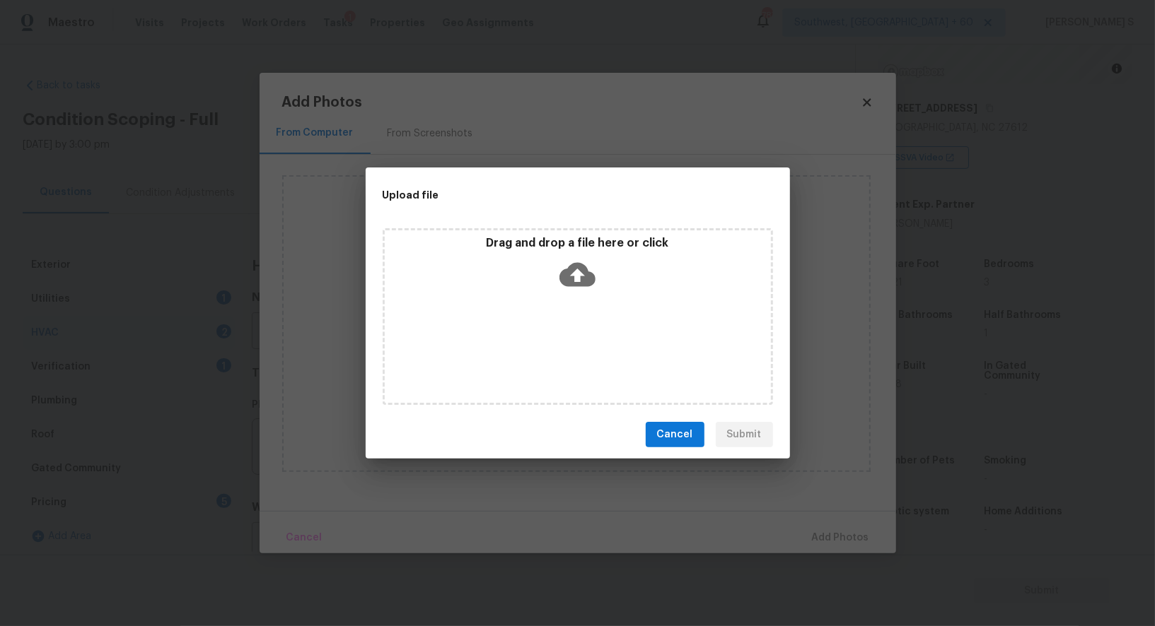
click at [543, 331] on div "Drag and drop a file here or click" at bounding box center [578, 316] width 390 height 177
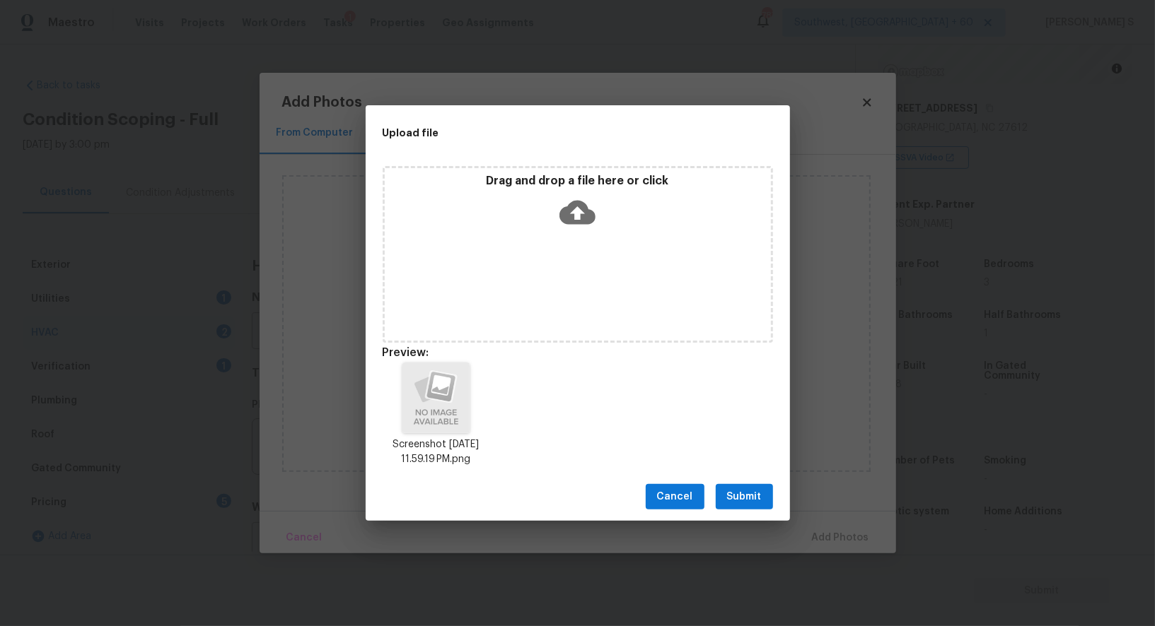
click at [741, 495] on span "Submit" at bounding box center [744, 498] width 35 height 18
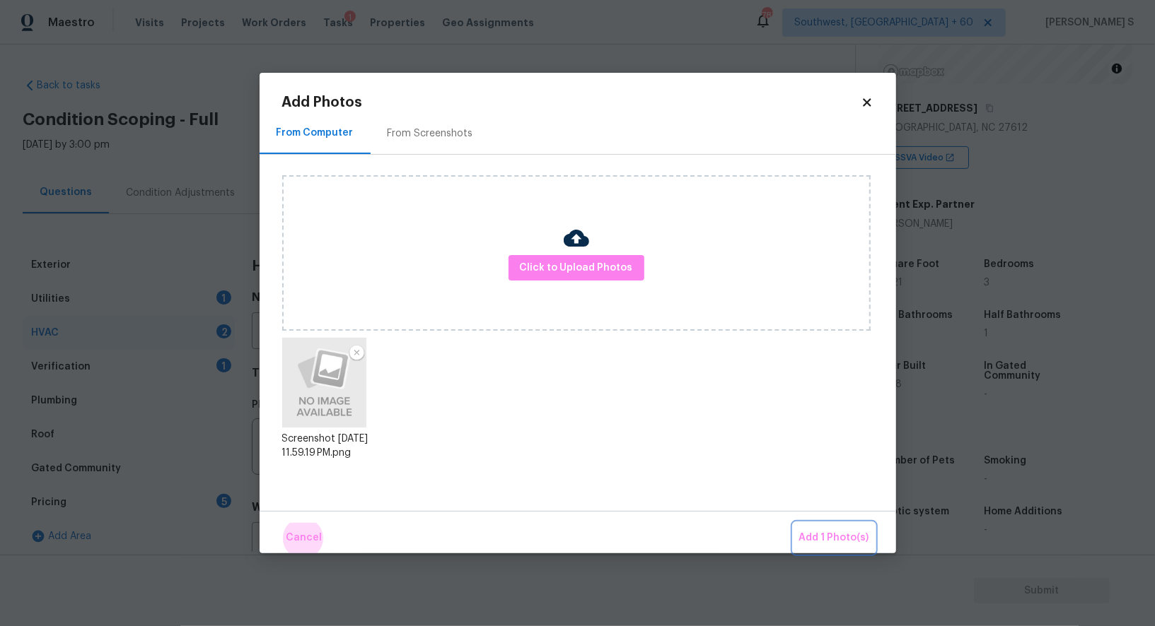
click at [793, 523] on button "Add 1 Photo(s)" at bounding box center [833, 538] width 81 height 30
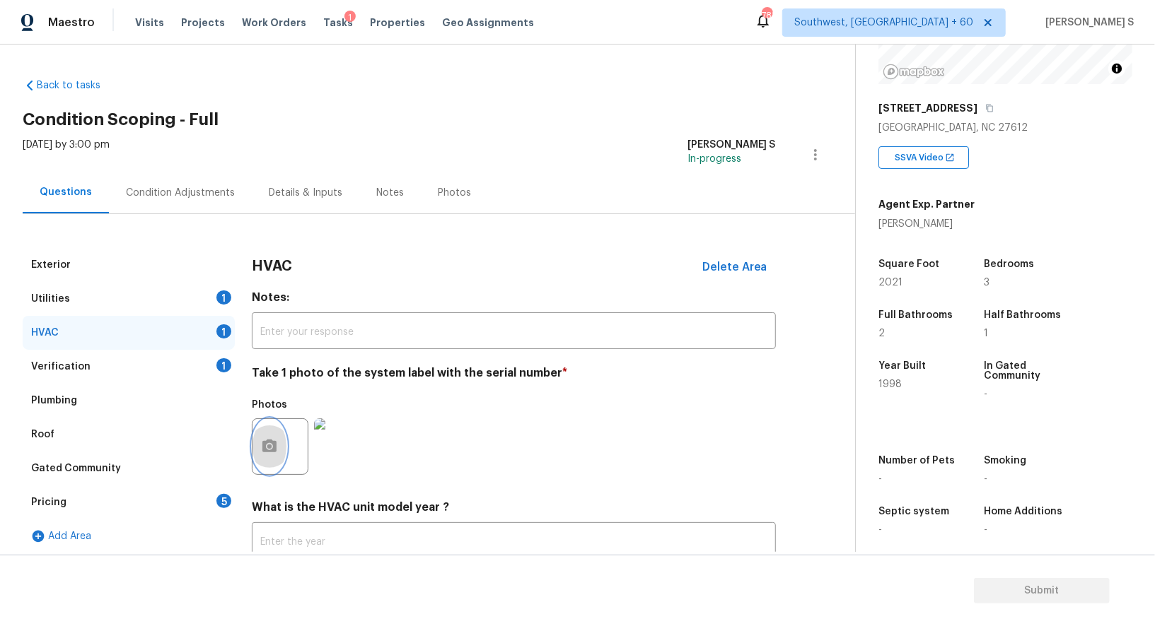
scroll to position [100, 0]
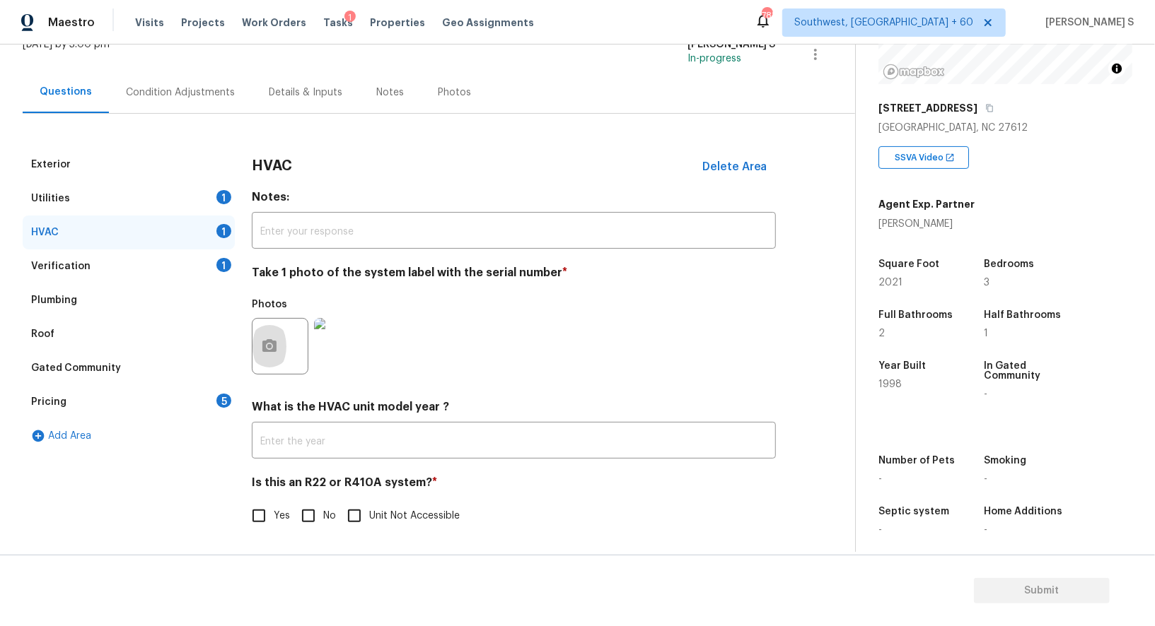
click at [305, 506] on input "No" at bounding box center [308, 516] width 30 height 30
checkbox input "true"
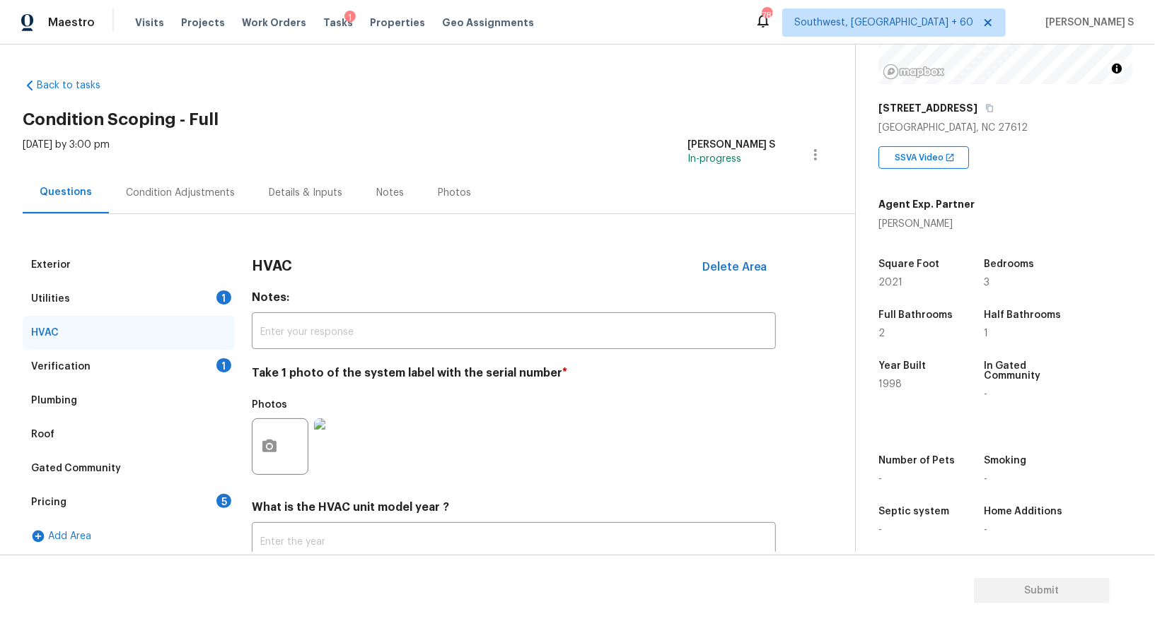
click at [233, 503] on div "Pricing 5" at bounding box center [129, 503] width 212 height 34
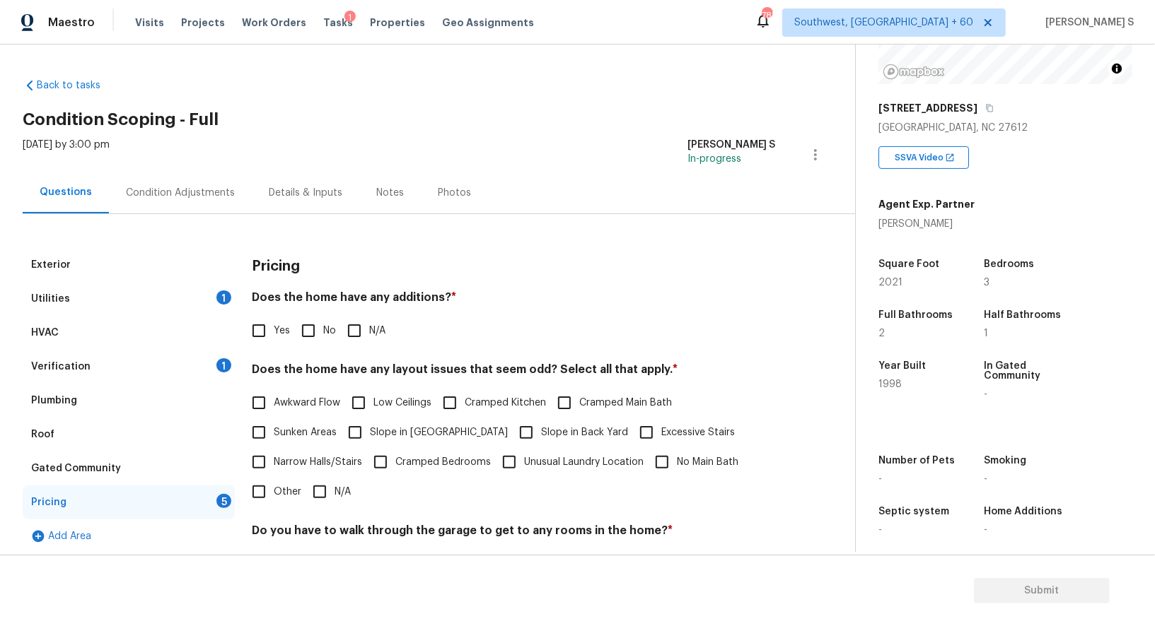
click at [308, 338] on input "No" at bounding box center [308, 331] width 30 height 30
checkbox input "true"
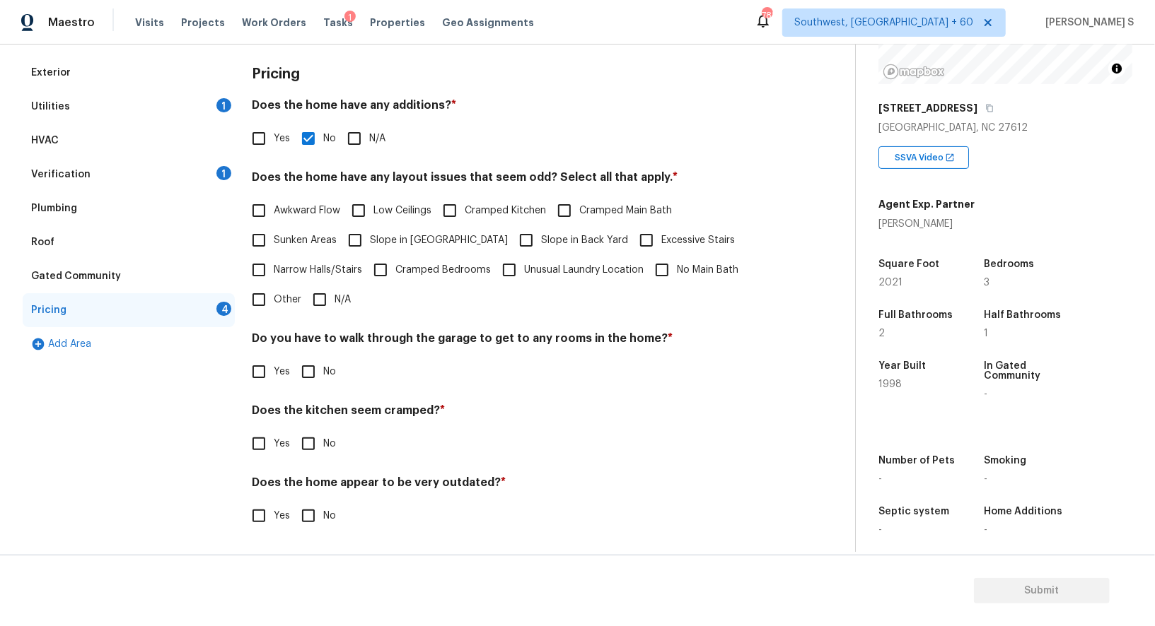
scroll to position [191, 0]
click at [317, 381] on input "No" at bounding box center [308, 373] width 30 height 30
checkbox input "true"
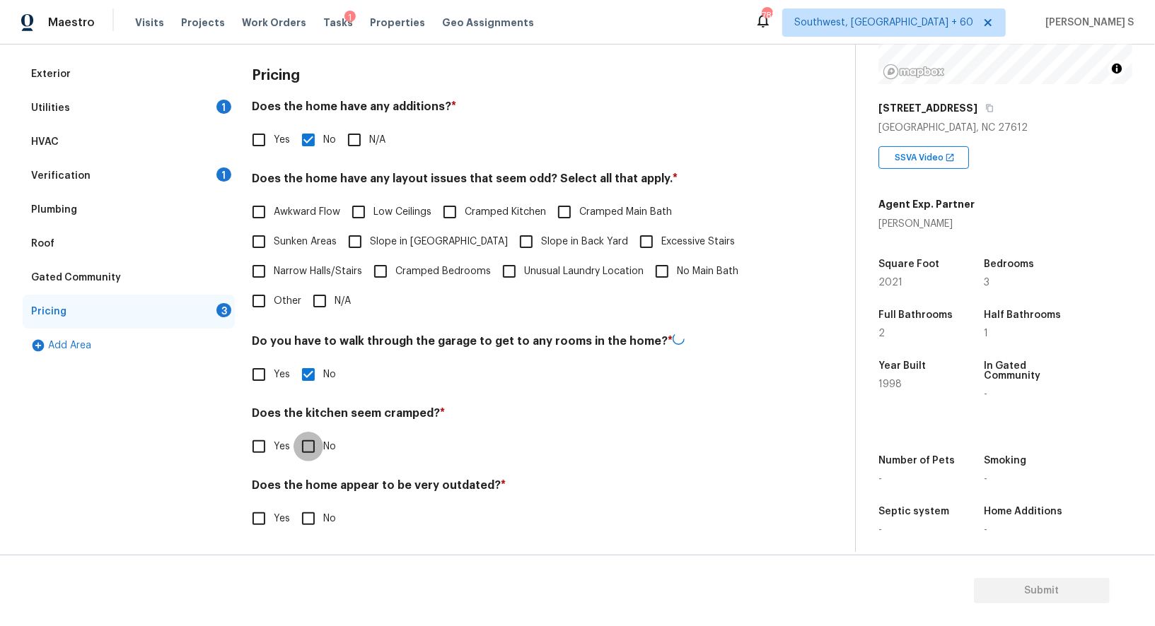
click at [293, 432] on input "No" at bounding box center [308, 447] width 30 height 30
checkbox input "true"
click at [293, 504] on input "No" at bounding box center [308, 519] width 30 height 30
checkbox input "true"
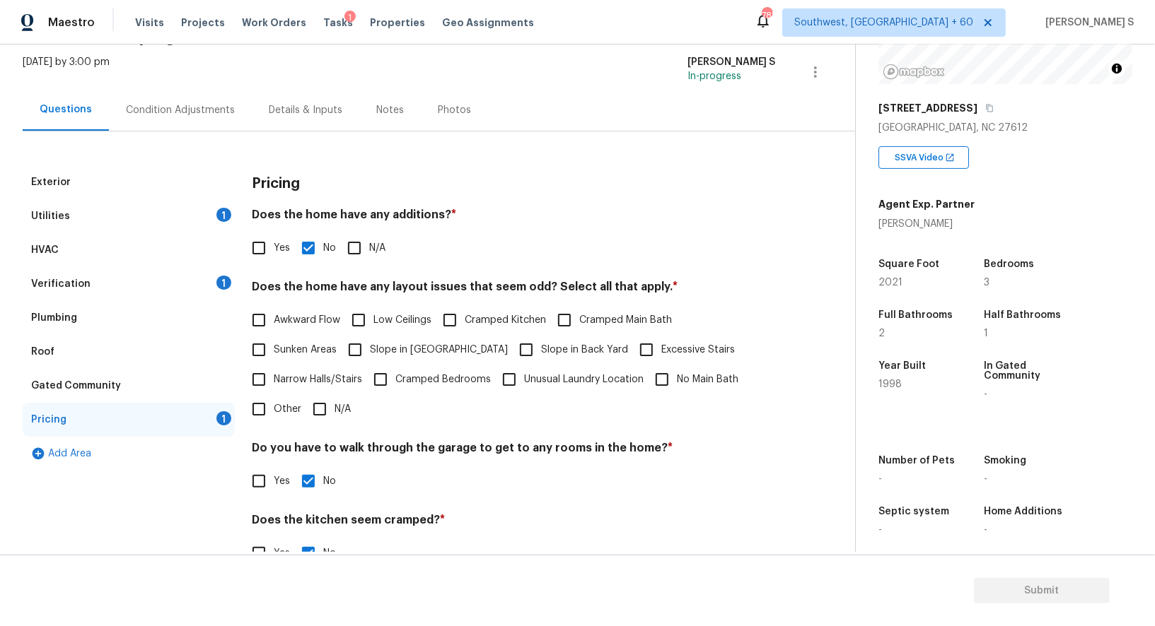
scroll to position [0, 0]
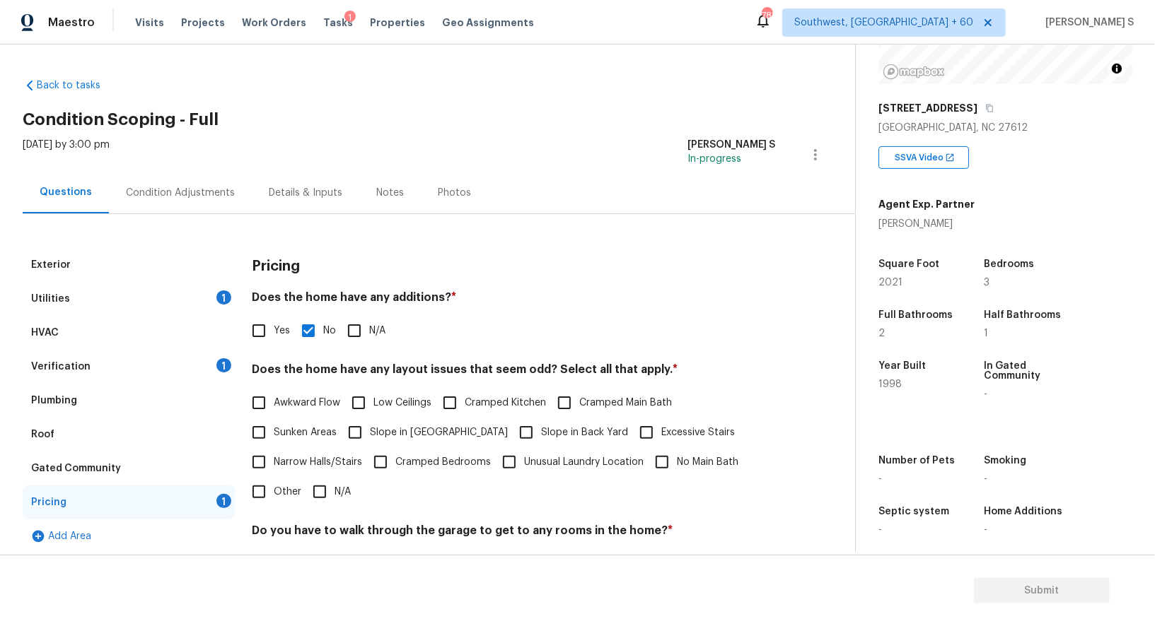
click at [228, 182] on div "Condition Adjustments" at bounding box center [180, 193] width 143 height 42
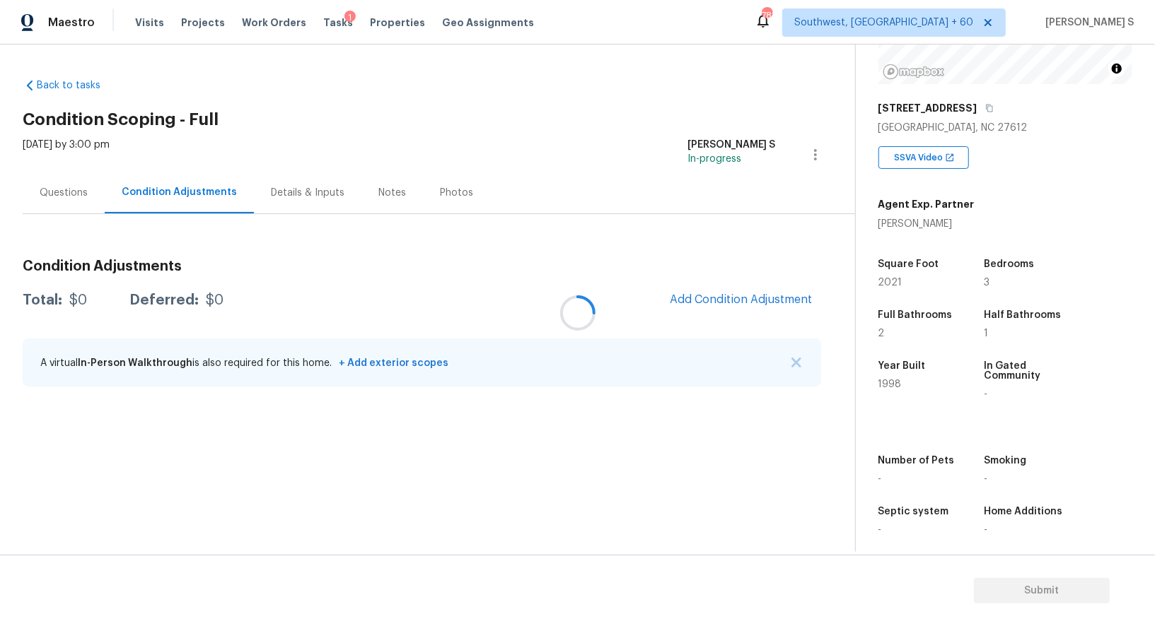
click at [731, 303] on div at bounding box center [577, 313] width 1155 height 626
click at [724, 291] on button "Add Condition Adjustment" at bounding box center [741, 300] width 160 height 30
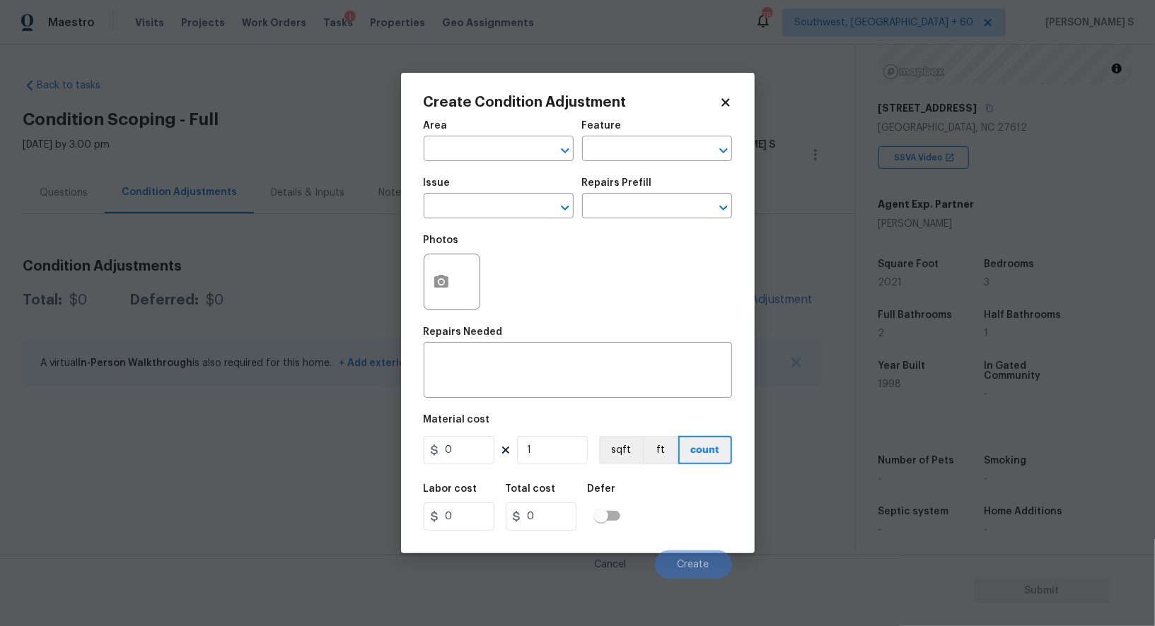
click at [472, 229] on div "Photos" at bounding box center [453, 273] width 59 height 92
click at [472, 216] on input "text" at bounding box center [479, 208] width 110 height 22
type input "Pressure Washing"
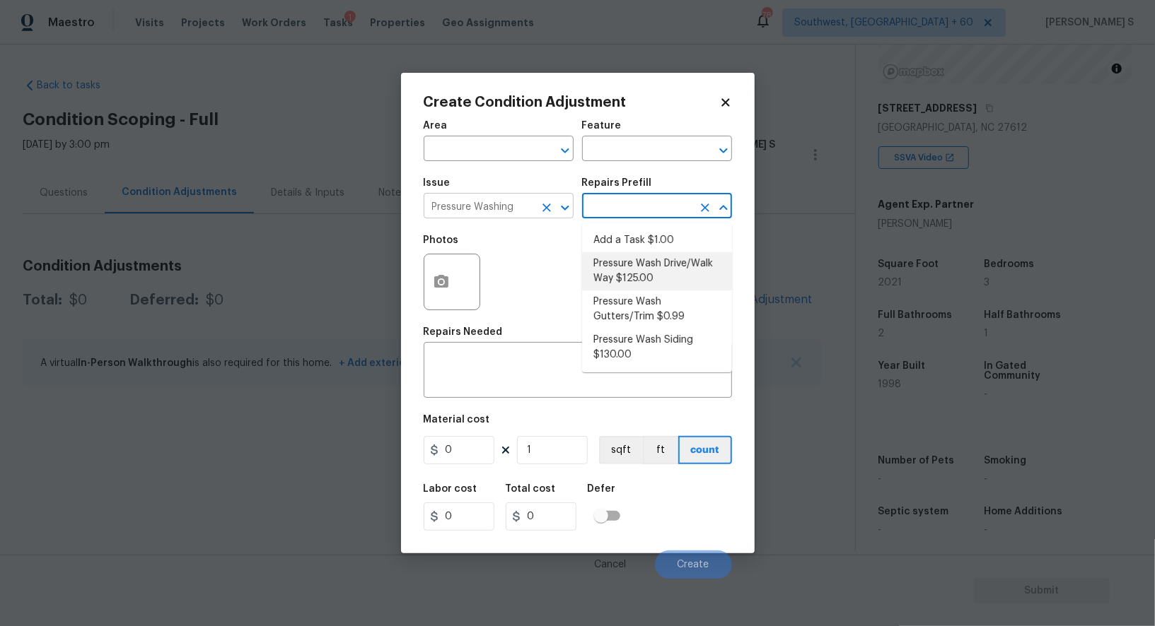
type input "Siding"
type textarea "Pressure wash the driveways/walkways as directed by the PM. Ensure that all deb…"
type input "125"
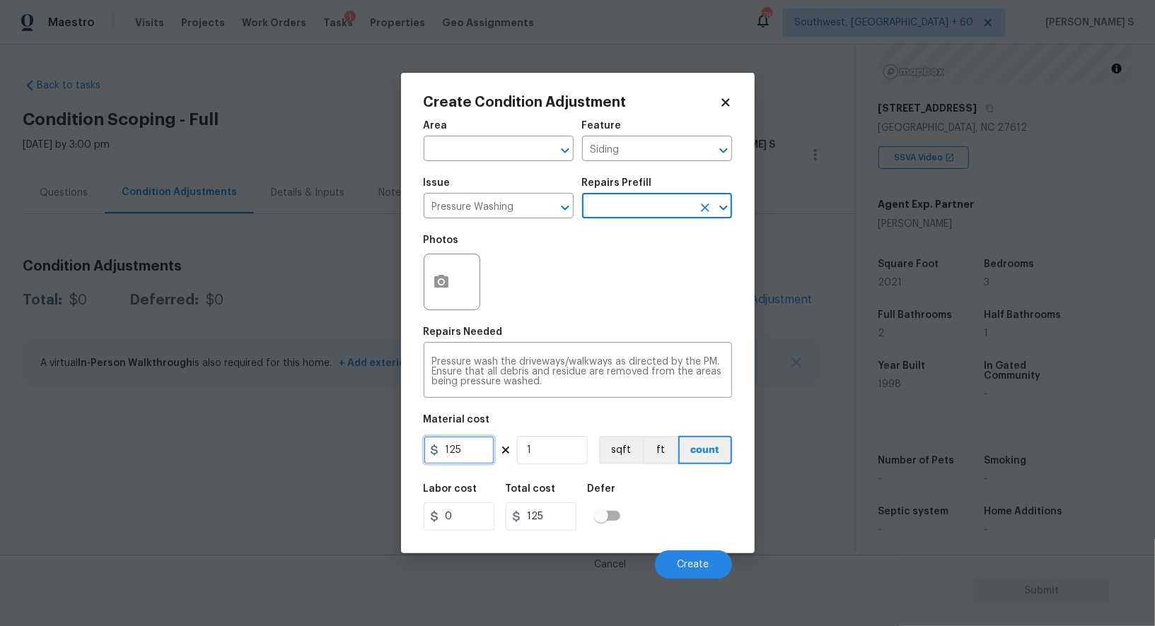
click at [477, 456] on input "125" at bounding box center [459, 450] width 71 height 28
type input "200"
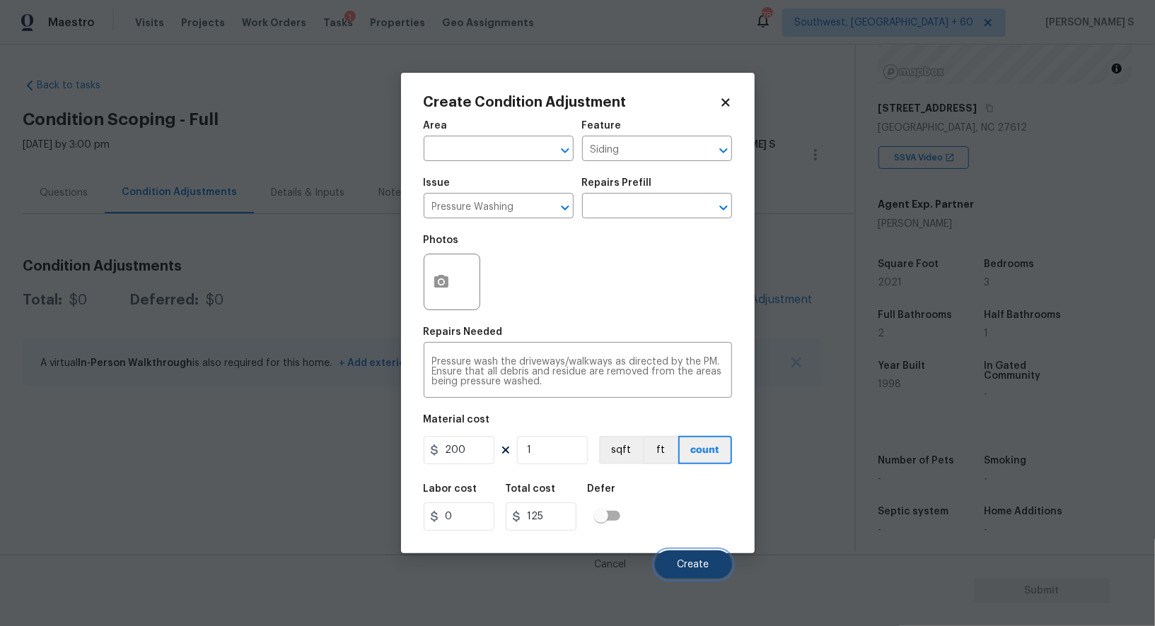
type input "200"
click at [687, 578] on button "Create" at bounding box center [693, 565] width 77 height 28
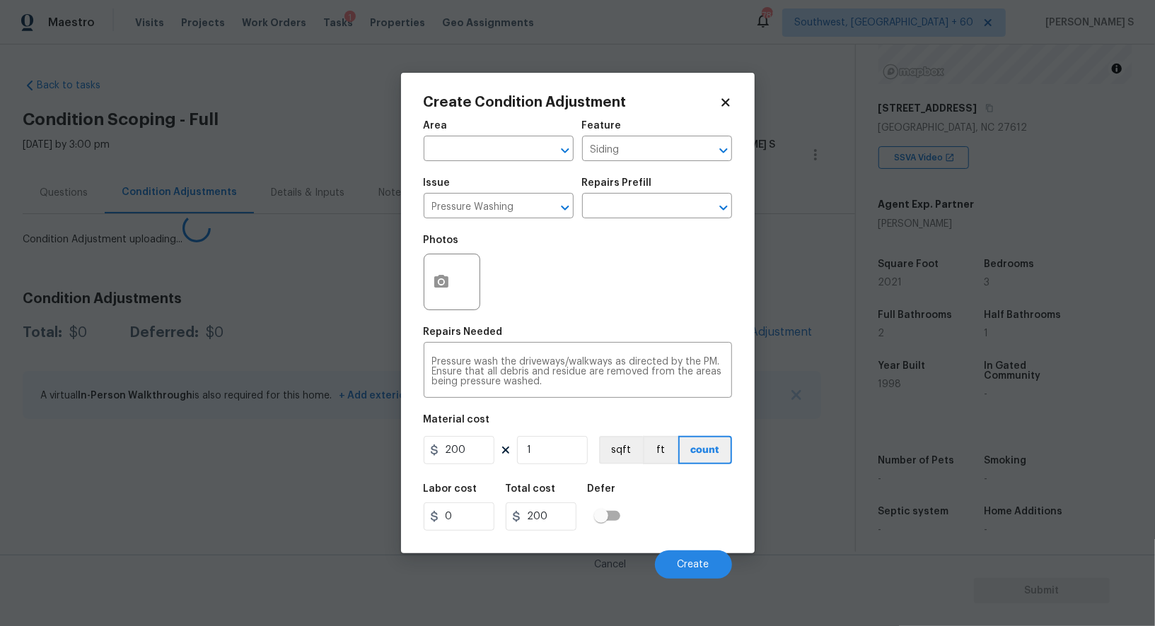
click at [245, 532] on body "Maestro Visits Projects Work Orders Tasks 1 Properties Geo Assignments 783 Sout…" at bounding box center [577, 313] width 1155 height 626
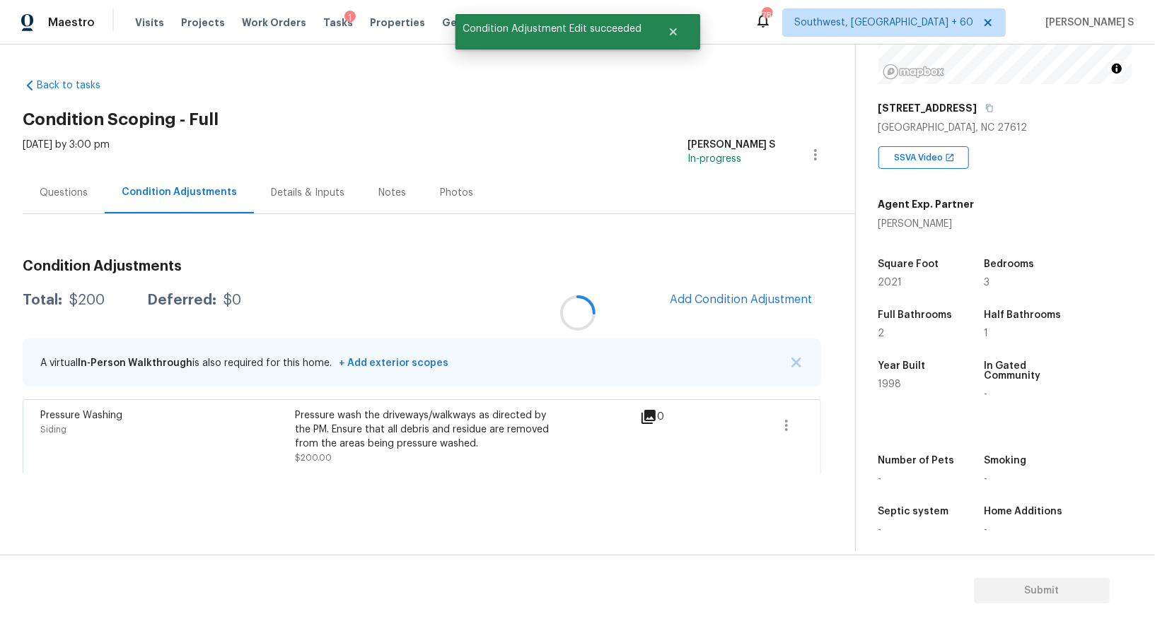
click at [696, 292] on div at bounding box center [577, 313] width 1155 height 626
click at [729, 292] on div at bounding box center [577, 313] width 1155 height 626
click at [779, 293] on div at bounding box center [577, 313] width 1155 height 626
click at [768, 298] on span "Add Condition Adjustment" at bounding box center [741, 299] width 143 height 13
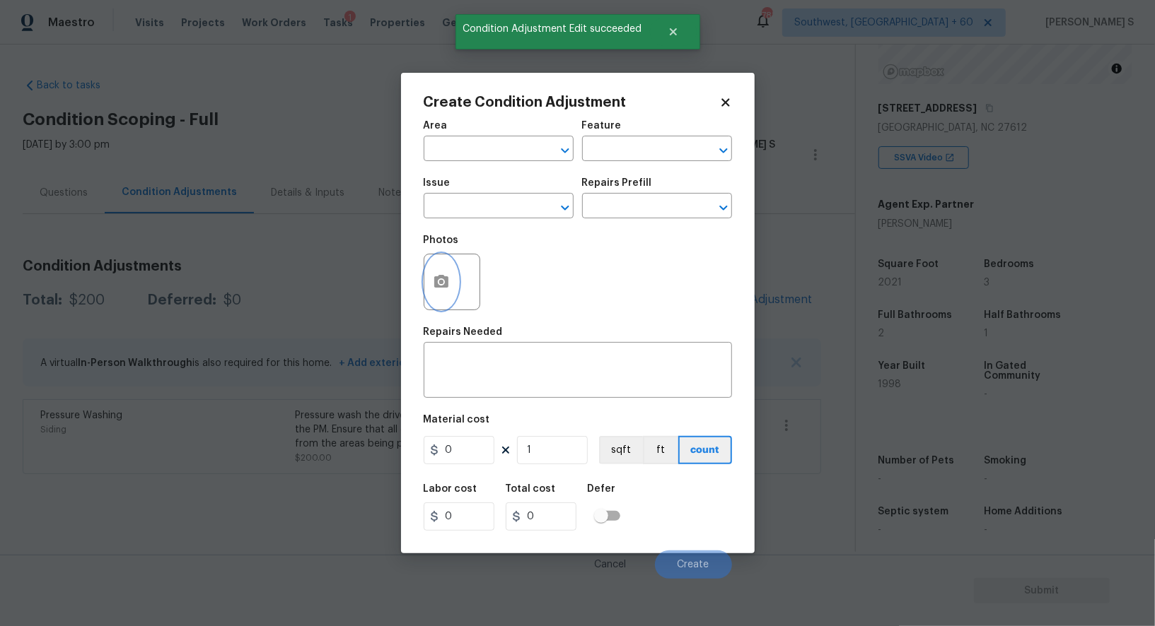
click at [437, 270] on button "button" at bounding box center [441, 282] width 34 height 55
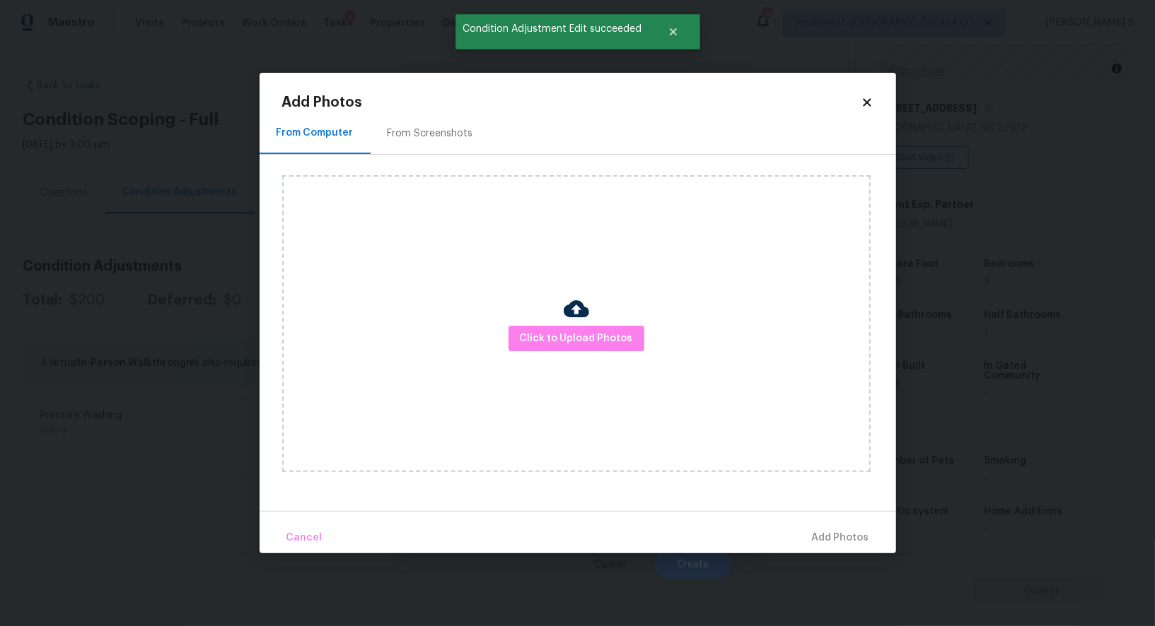
click at [410, 155] on div "Click to Upload Photos" at bounding box center [589, 324] width 614 height 338
click at [410, 137] on div "From Screenshots" at bounding box center [430, 134] width 86 height 14
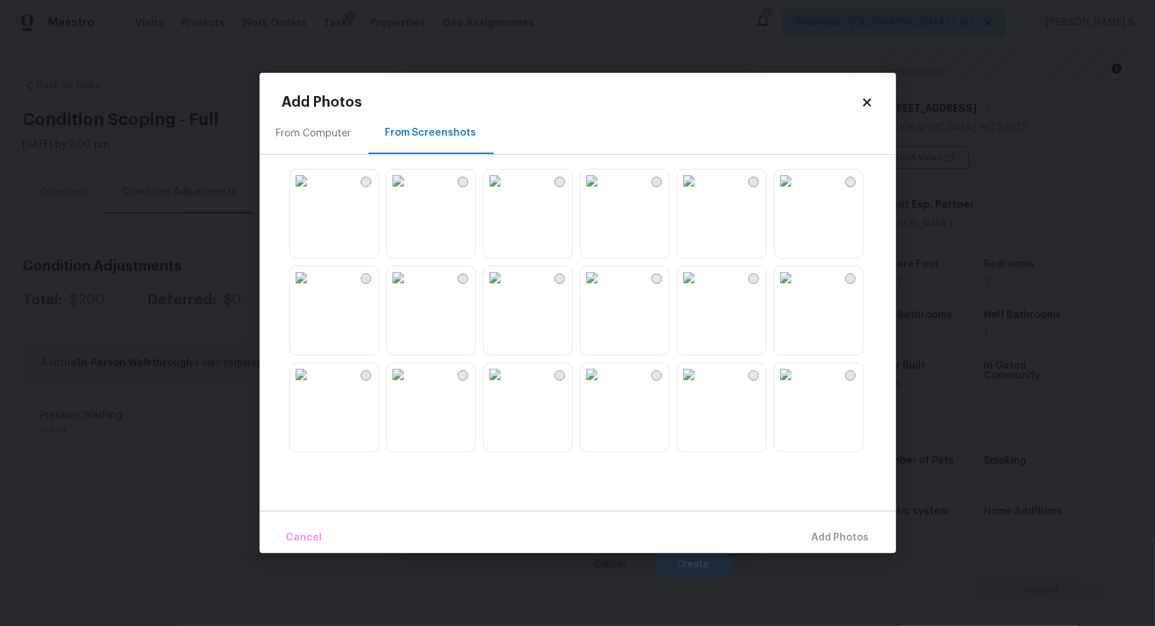
click at [506, 289] on img at bounding box center [495, 278] width 23 height 23
click at [409, 289] on img at bounding box center [398, 278] width 23 height 23
click at [313, 289] on img at bounding box center [301, 278] width 23 height 23
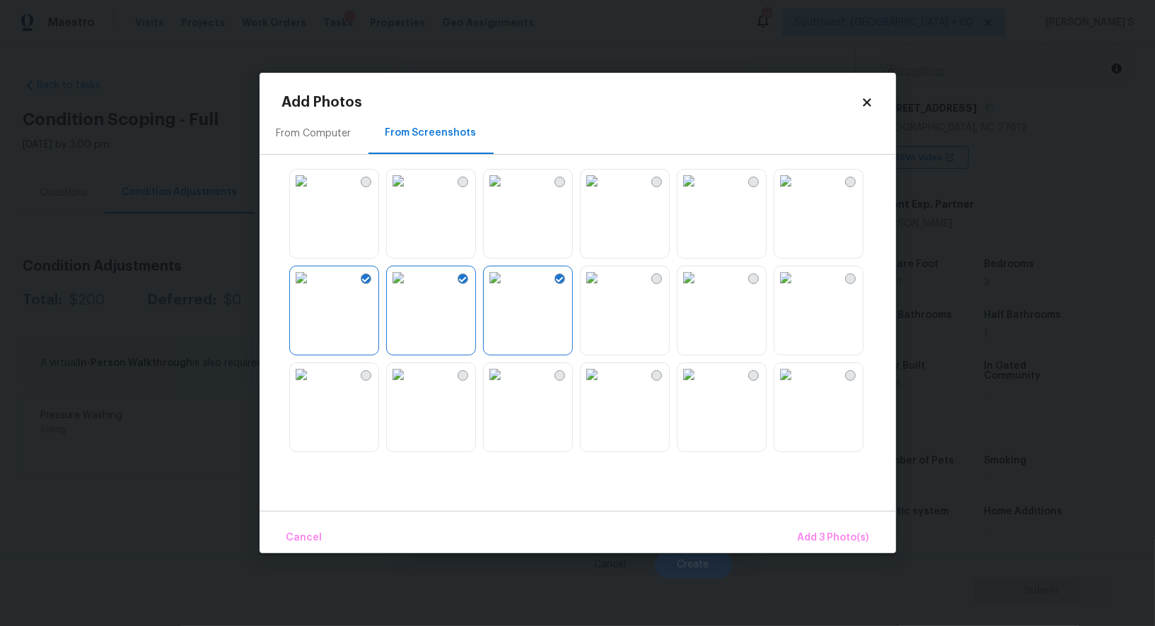
click at [313, 386] on img at bounding box center [301, 374] width 23 height 23
click at [848, 281] on div at bounding box center [850, 279] width 11 height 11
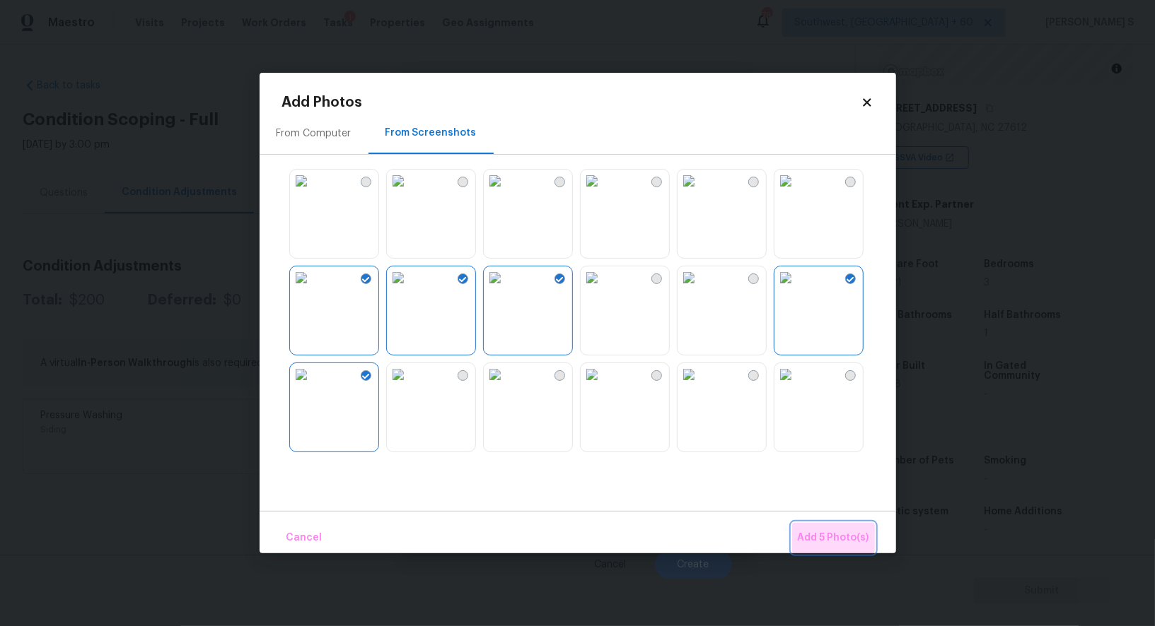
click at [836, 537] on span "Add 5 Photo(s)" at bounding box center [833, 539] width 71 height 18
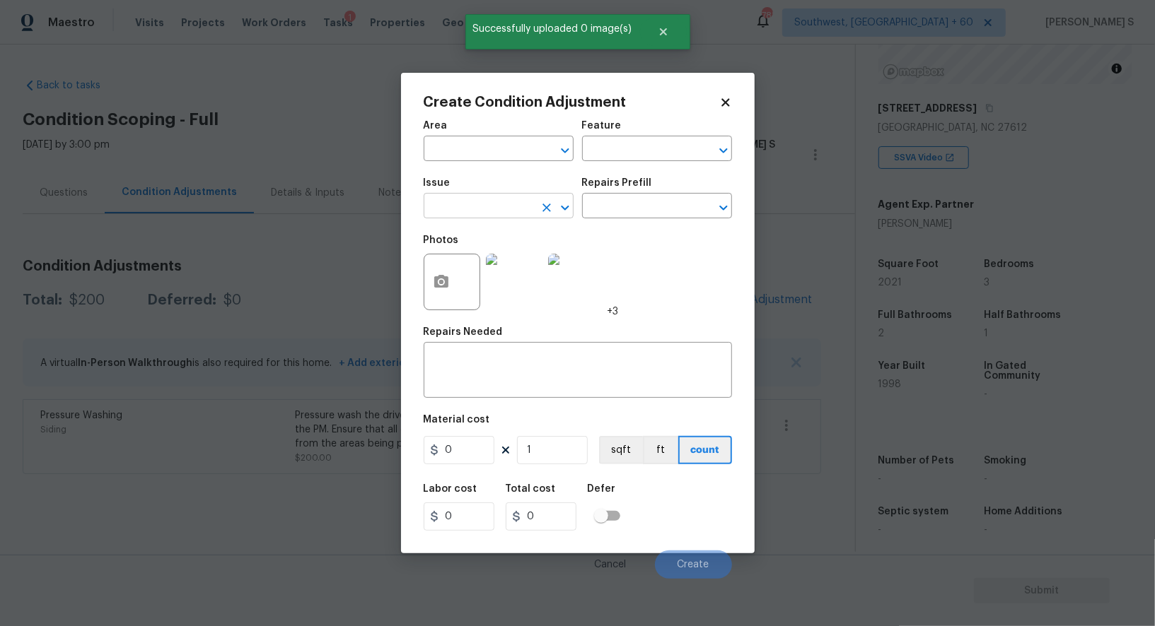
click at [484, 212] on input "text" at bounding box center [479, 208] width 110 height 22
type input "Landscape Package"
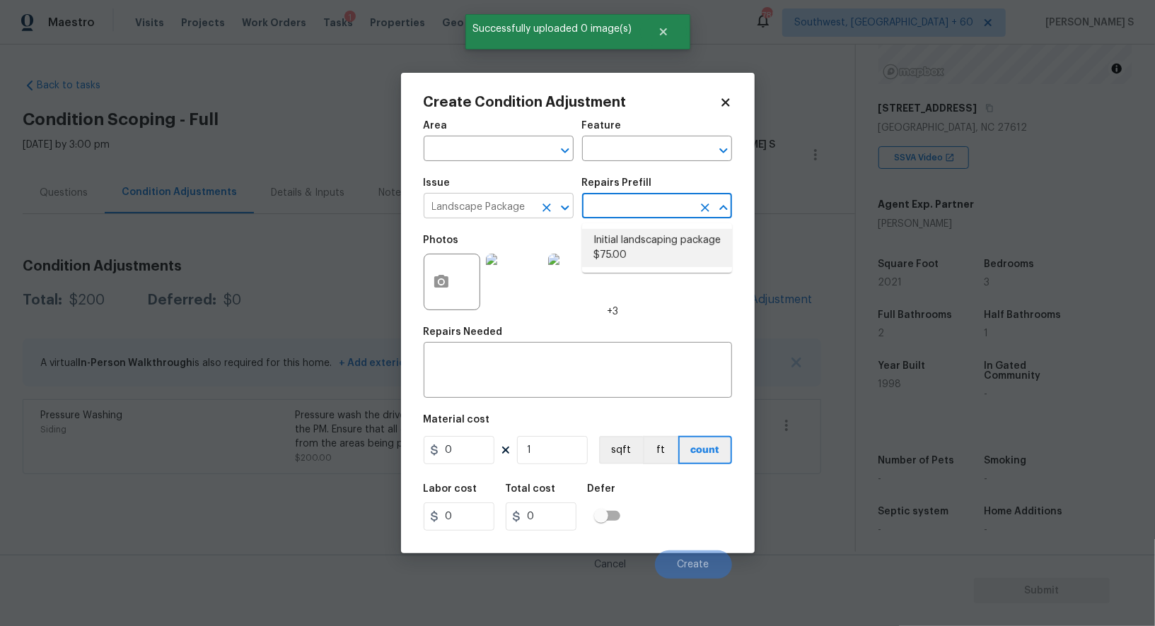
type input "Home Readiness Packages"
type textarea "Mowing of grass up to 6" in height. Mow, edge along driveways & sidewalks, trim…"
type input "75"
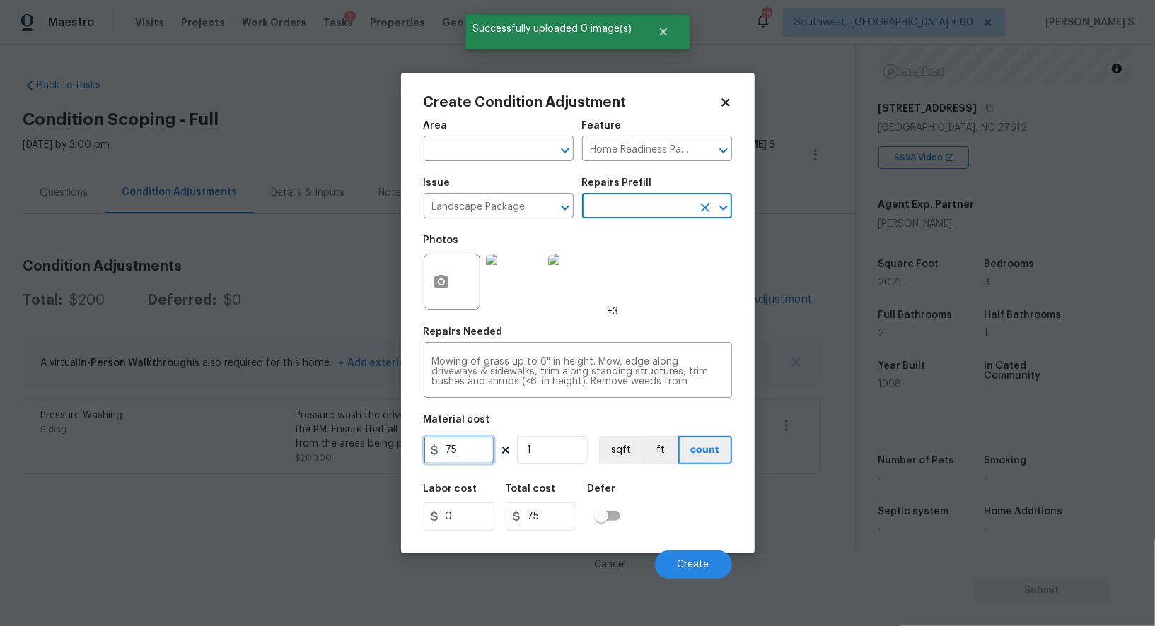
click at [478, 450] on input "75" at bounding box center [459, 450] width 71 height 28
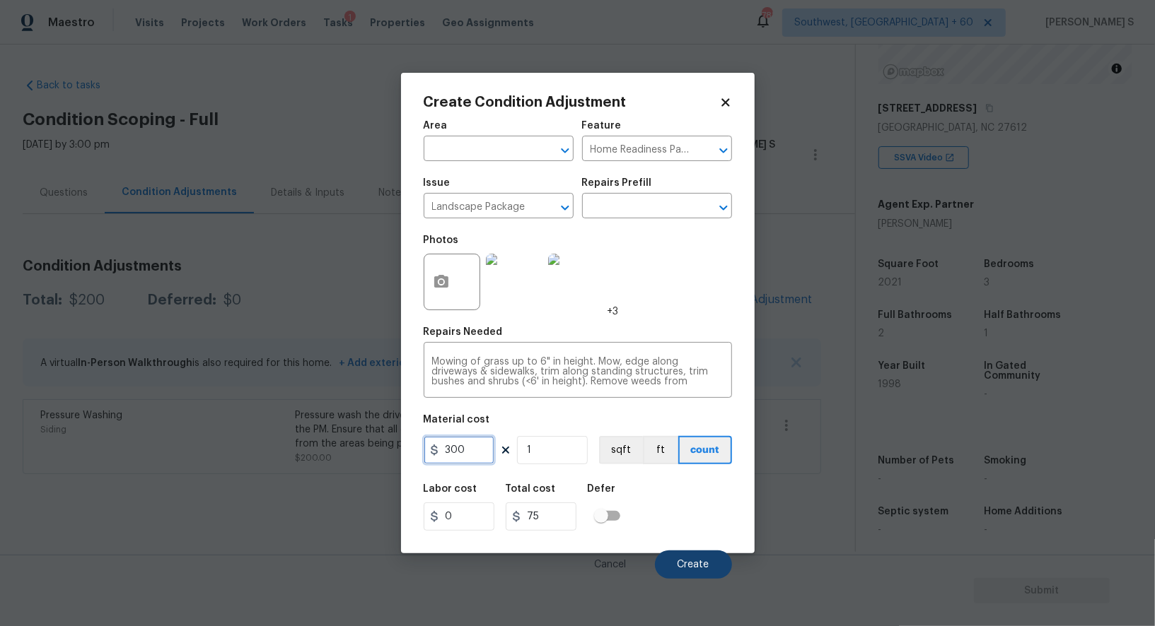
type input "300"
click at [693, 556] on button "Create" at bounding box center [693, 565] width 77 height 28
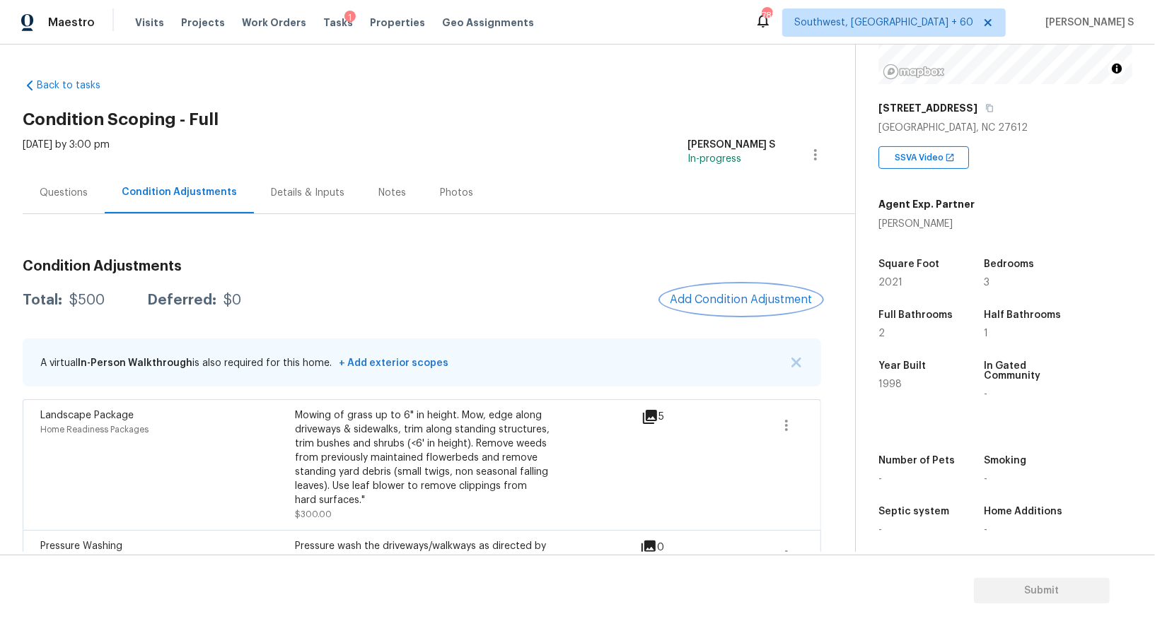
click at [709, 305] on span "Add Condition Adjustment" at bounding box center [741, 299] width 143 height 13
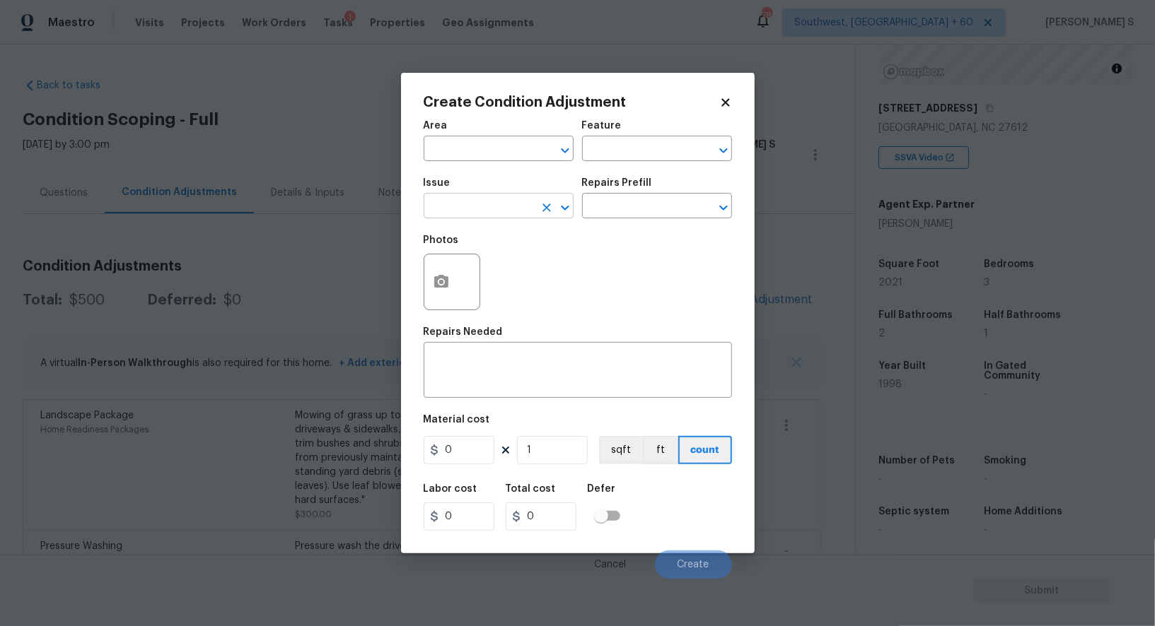
click at [469, 203] on input "text" at bounding box center [479, 208] width 110 height 22
type input "ACQ: Paint"
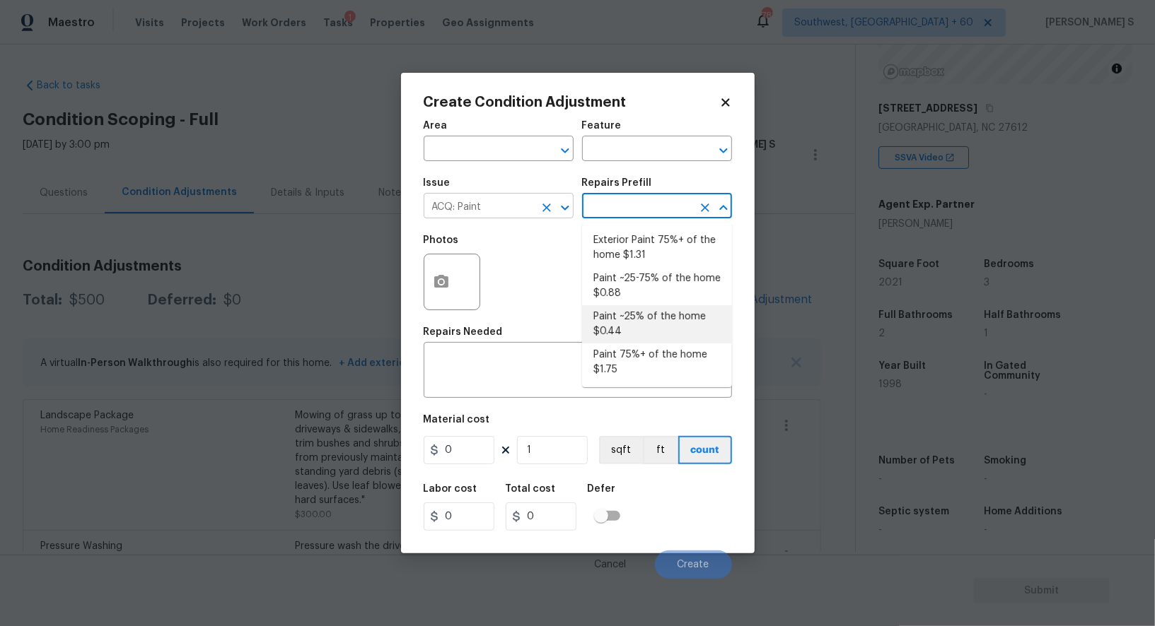
type input "Acquisition"
type textarea "Acquisition Scope: ~25% of the home needs interior paint"
type input "0.44"
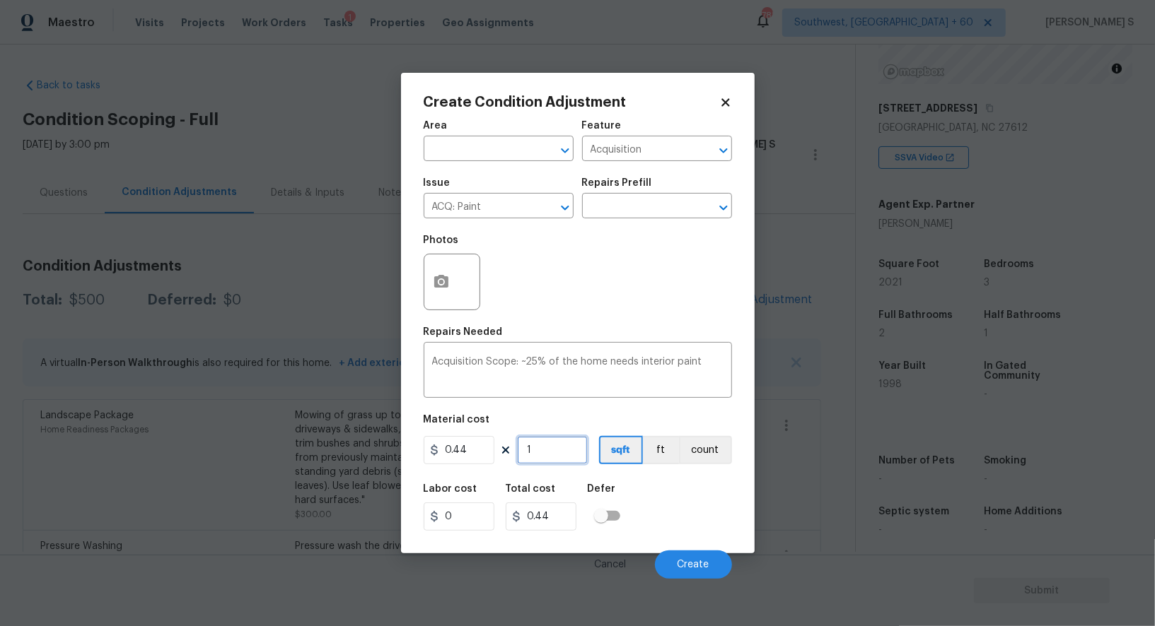
click at [560, 450] on input "1" at bounding box center [552, 450] width 71 height 28
type input "2"
type input "0.88"
type input "20"
type input "8.8"
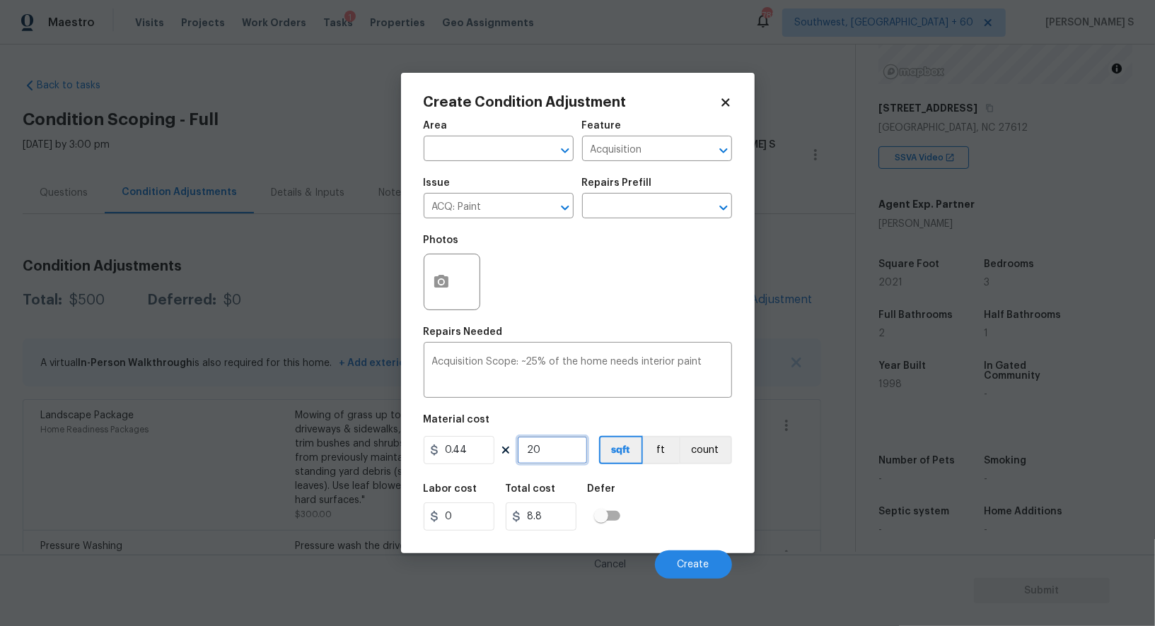
type input "202"
type input "88.88"
type input "2021"
type input "889.24"
type input "2021"
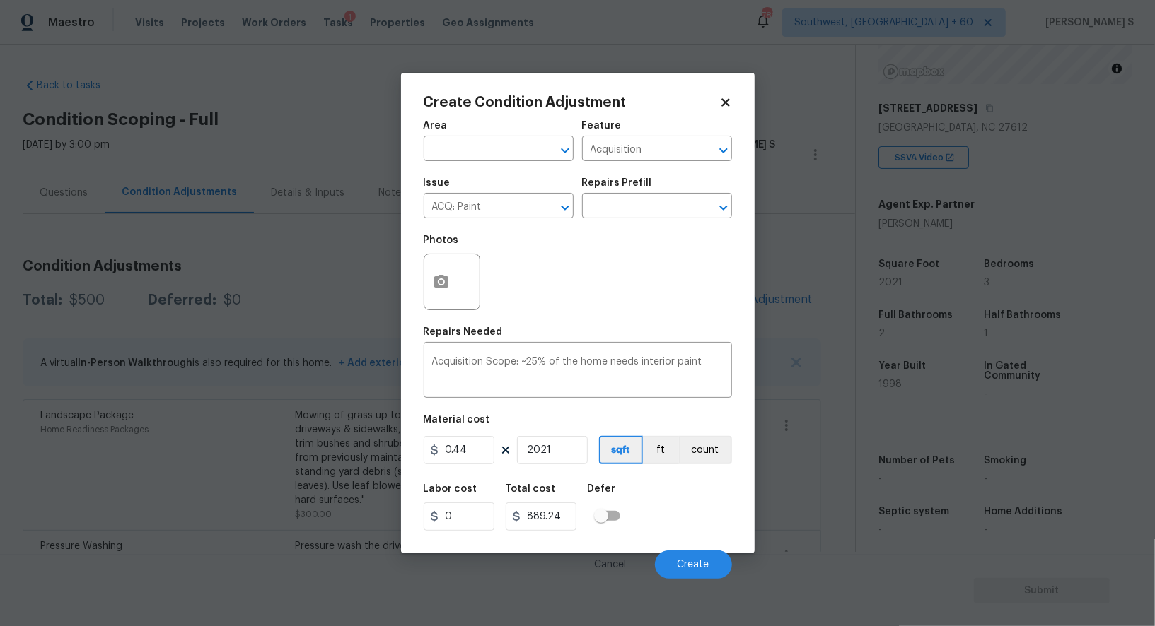
click at [641, 509] on div "Labor cost 0 Total cost 889.24 Defer" at bounding box center [578, 508] width 308 height 64
click at [707, 568] on span "Create" at bounding box center [693, 565] width 32 height 11
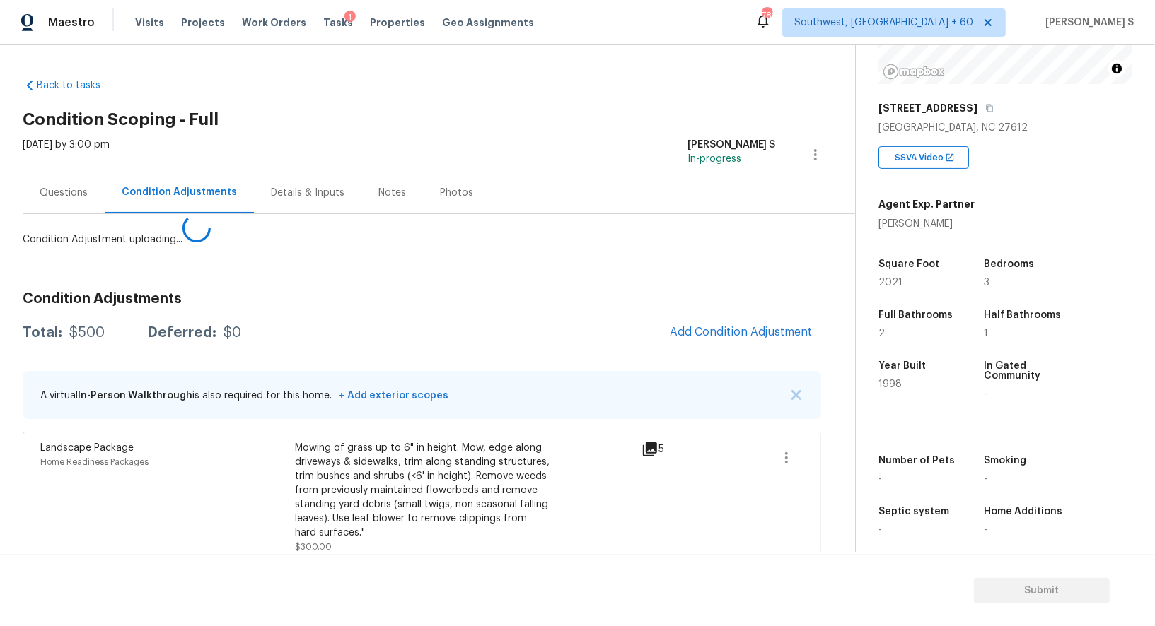
click at [223, 544] on body "Maestro Visits Projects Work Orders Tasks 1 Properties Geo Assignments [STREET_…" at bounding box center [577, 313] width 1155 height 626
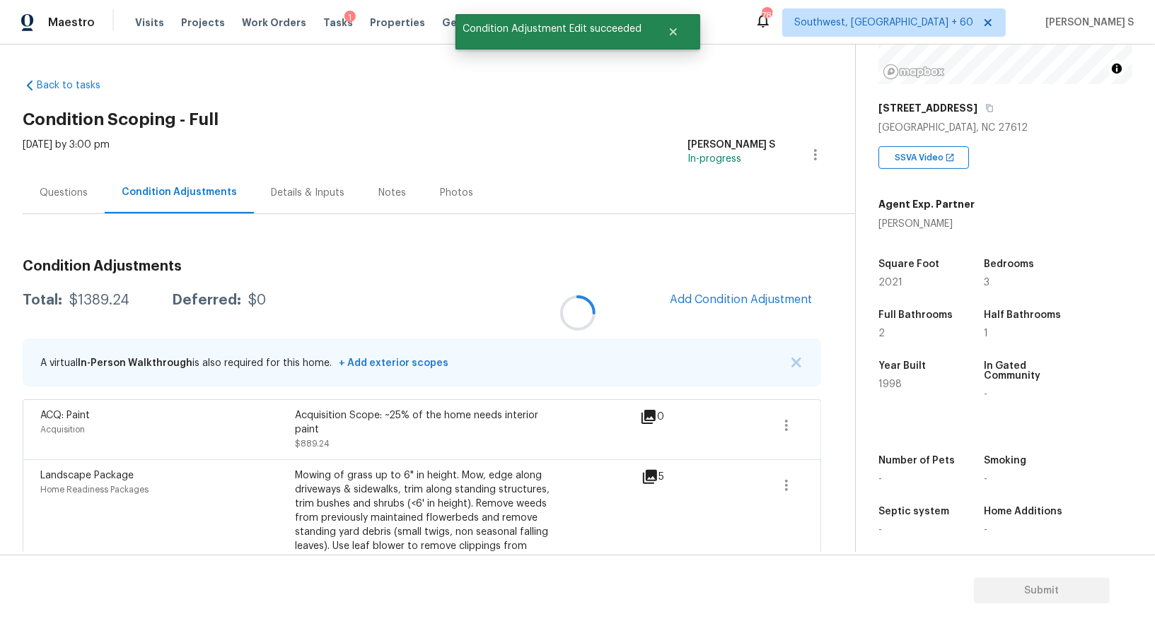
click at [720, 281] on div at bounding box center [577, 313] width 1155 height 626
click at [750, 287] on button "Add Condition Adjustment" at bounding box center [741, 300] width 160 height 30
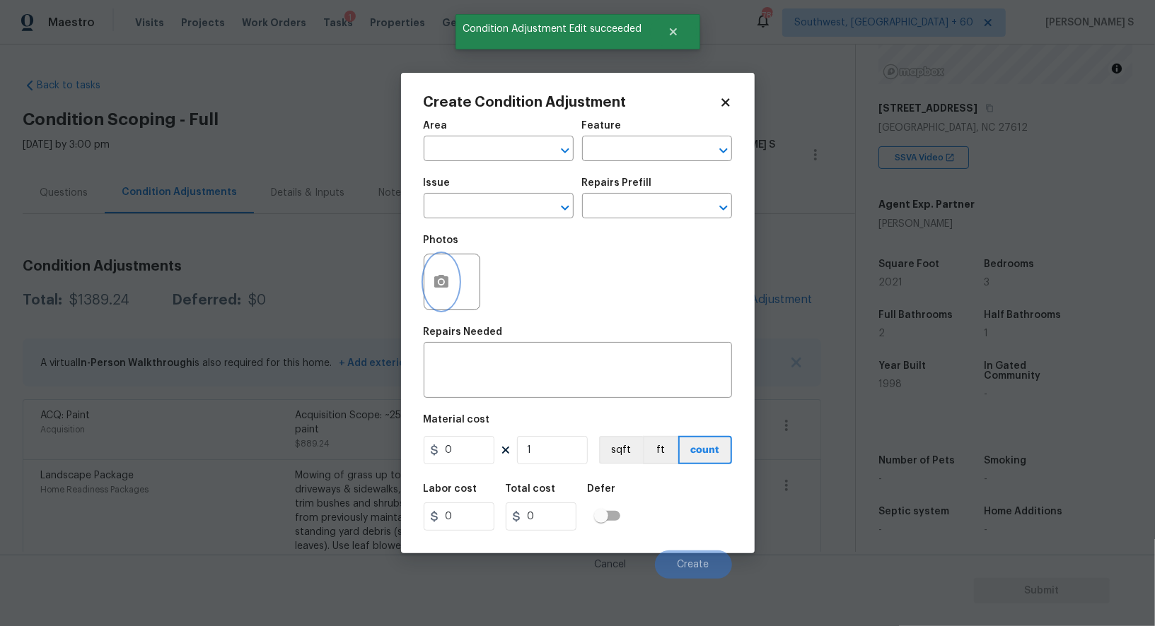
click at [447, 290] on icon "button" at bounding box center [441, 282] width 17 height 17
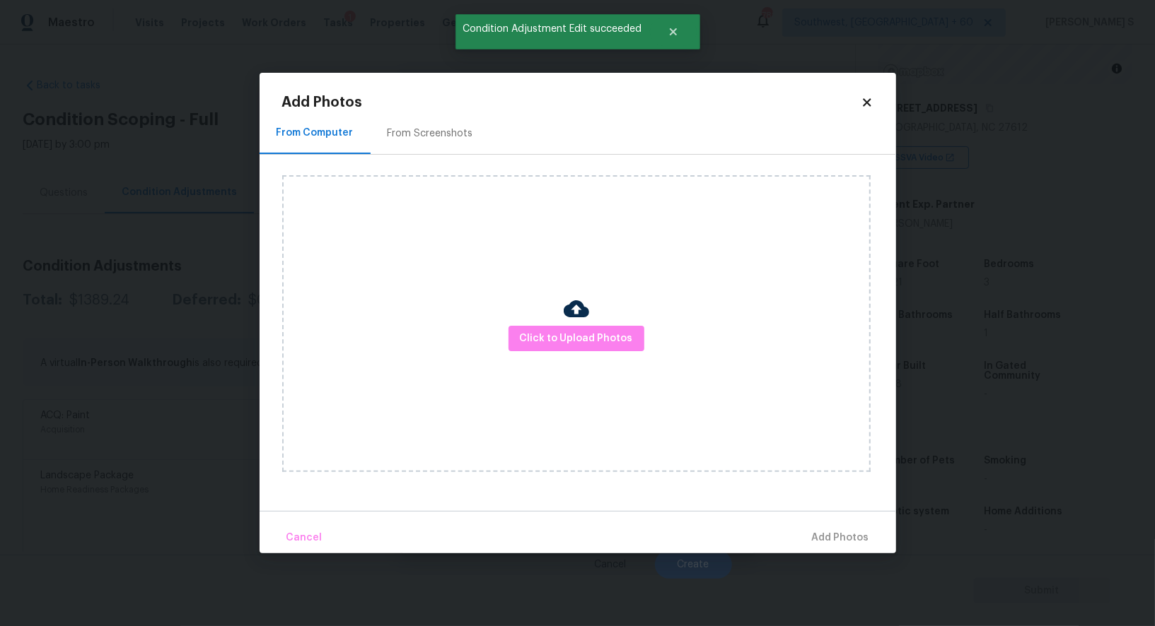
click at [332, 132] on div "From Computer" at bounding box center [314, 133] width 77 height 14
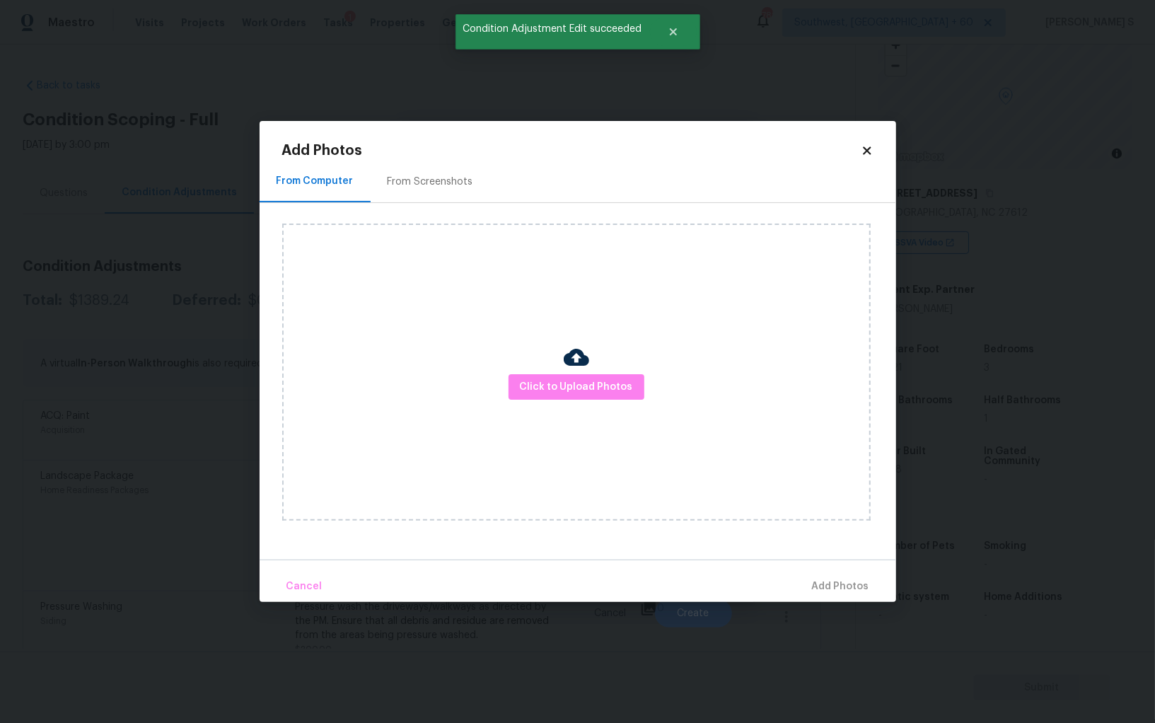
scroll to position [98, 0]
click at [477, 318] on div "Click to Upload Photos" at bounding box center [576, 371] width 588 height 297
click at [865, 151] on icon at bounding box center [867, 150] width 8 height 8
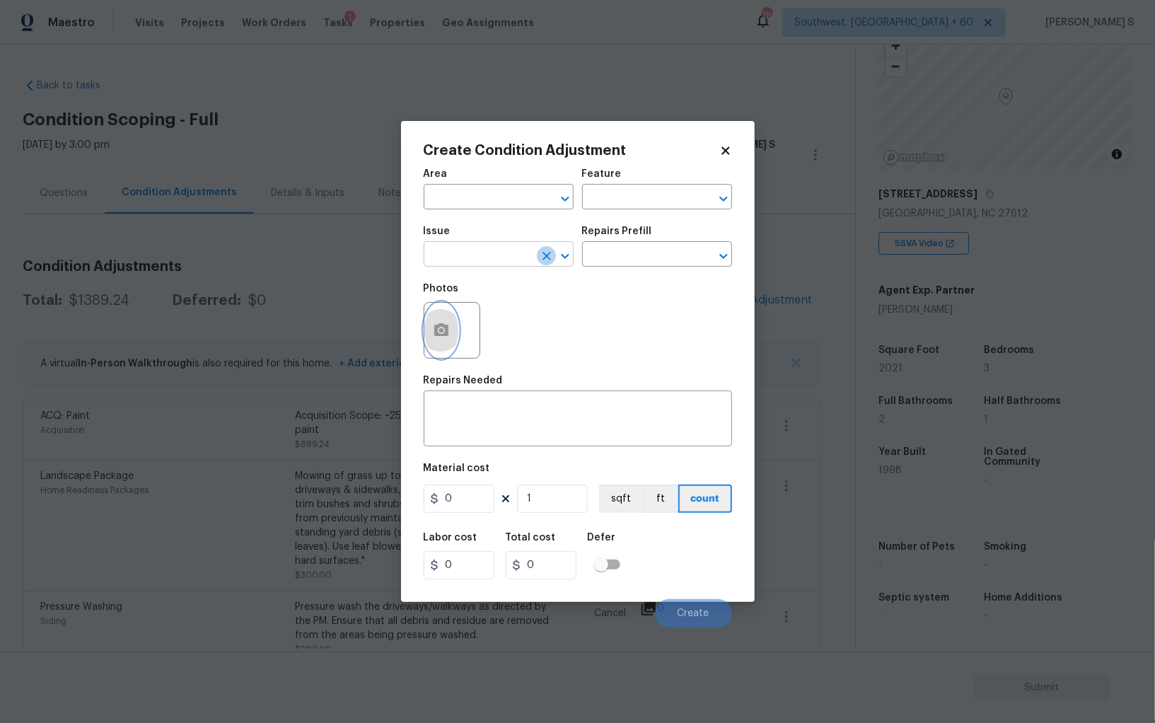
click at [540, 252] on icon "Clear" at bounding box center [547, 256] width 14 height 14
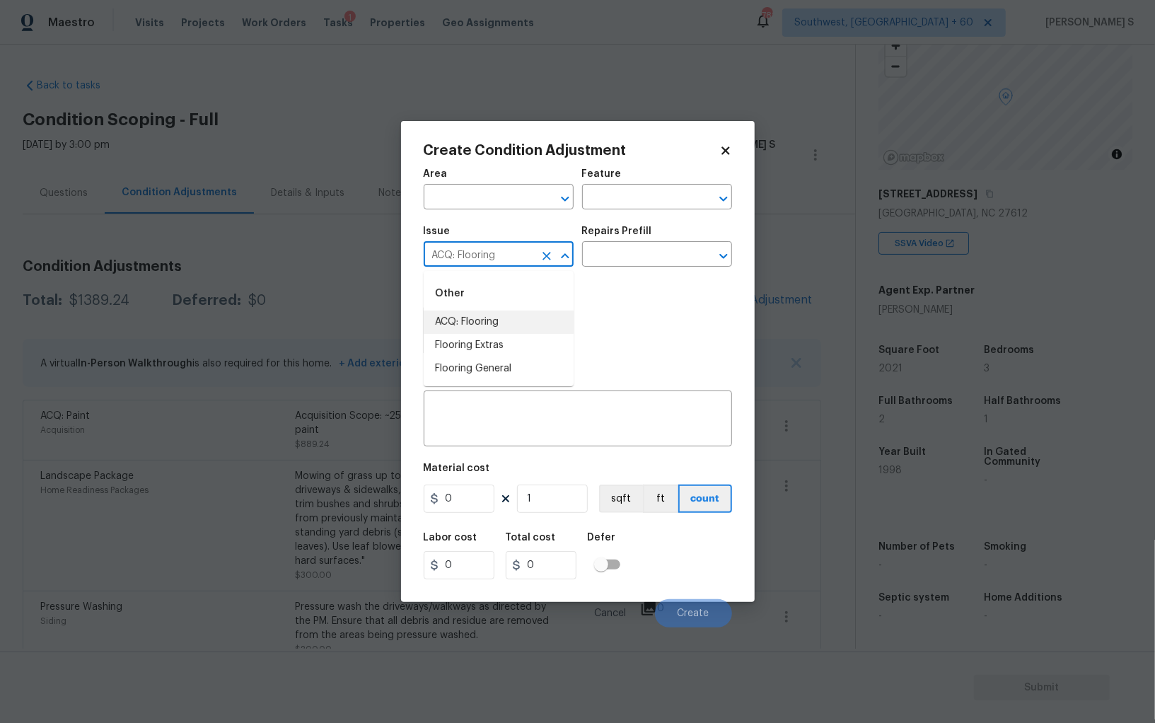
type input "ACQ: Flooring"
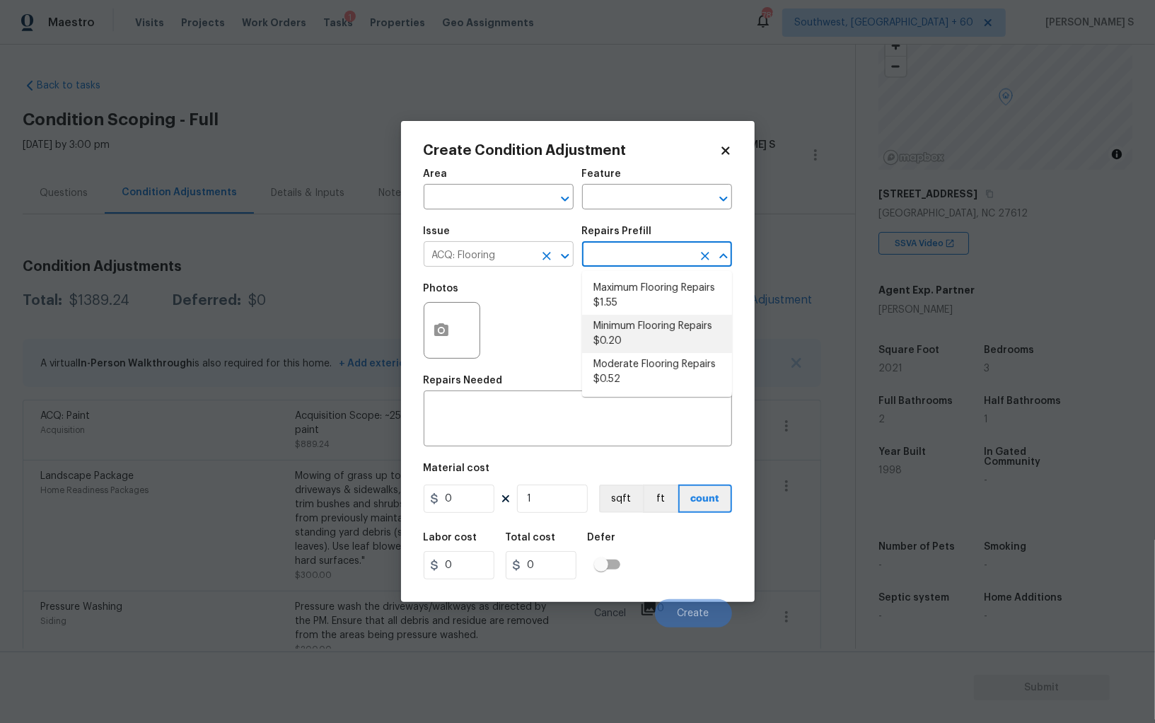
type input "Acquisition"
type textarea "Acquisition Scope: Minimum flooring repairs"
type input "0.2"
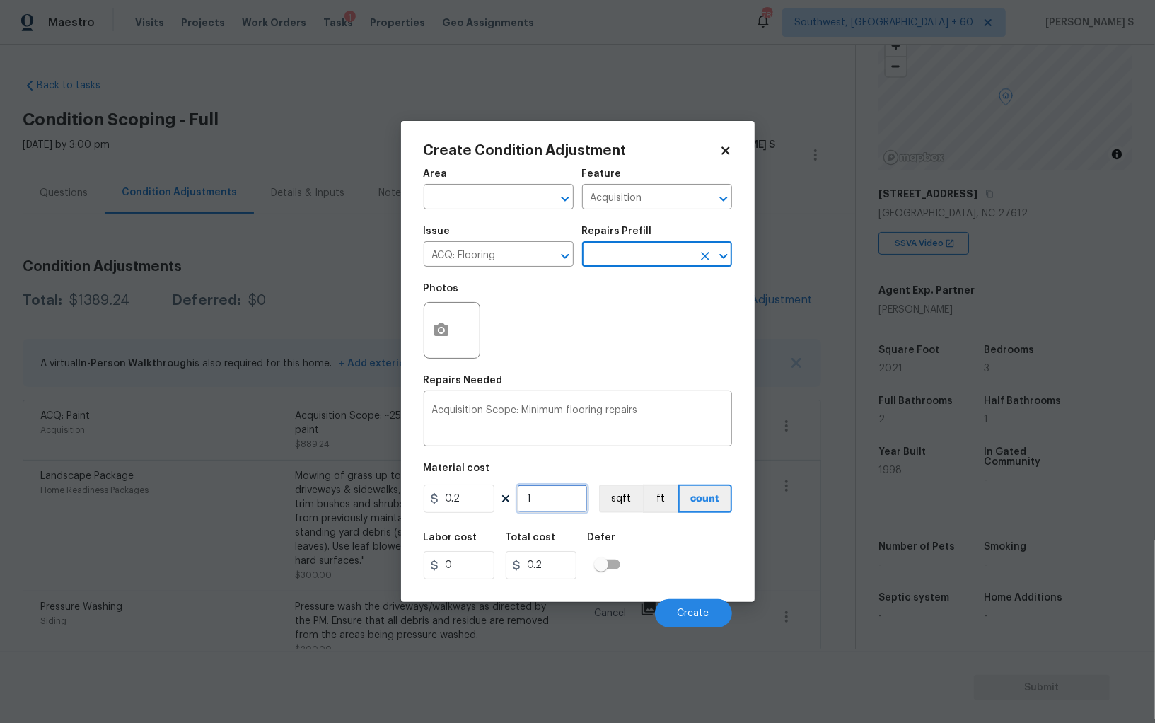
click at [563, 501] on input "1" at bounding box center [552, 498] width 71 height 28
paste input "202"
type input "2021"
type input "404.2"
type input "2021"
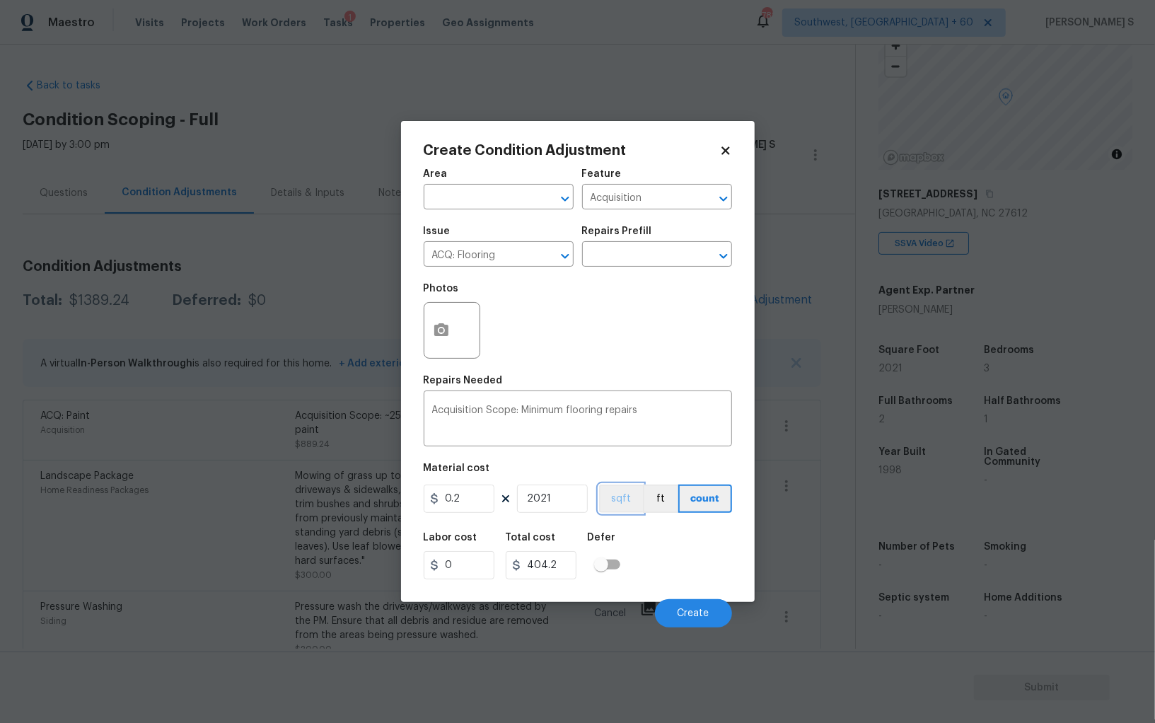
click at [620, 513] on button "sqft" at bounding box center [621, 498] width 44 height 28
click at [643, 545] on div "Labor cost 0 Total cost 404.2 Defer" at bounding box center [578, 556] width 308 height 64
click at [704, 614] on span "Create" at bounding box center [693, 613] width 32 height 11
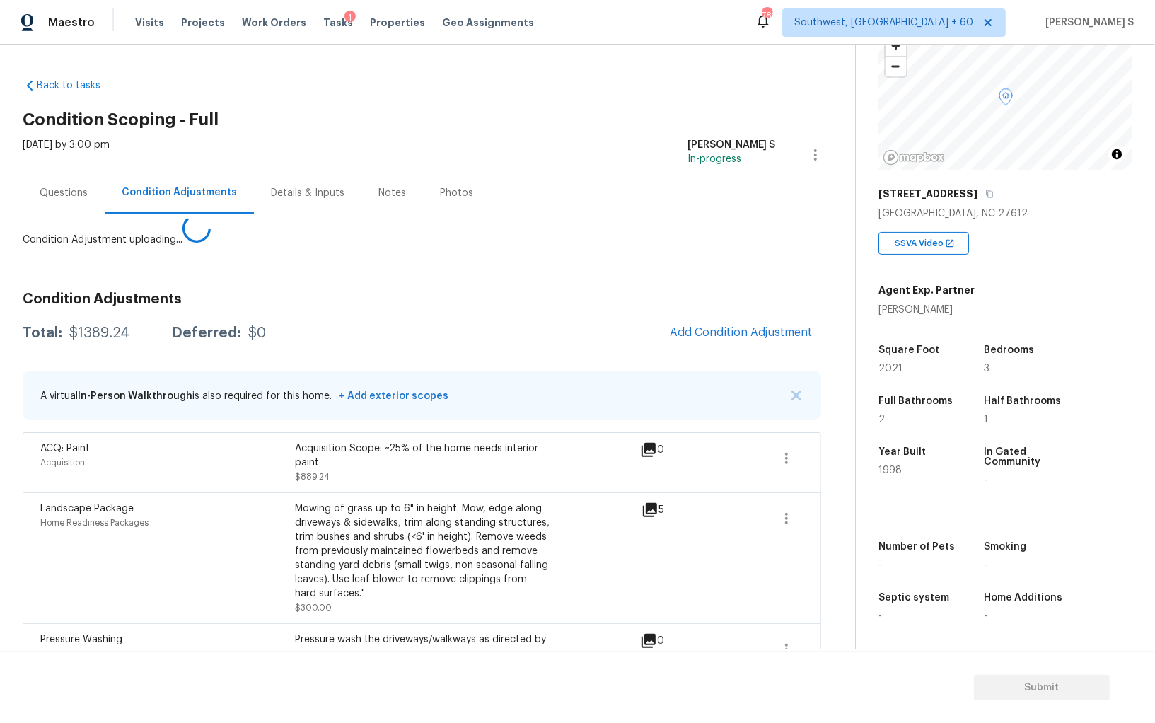
click at [11, 593] on body "Maestro Visits Projects Work Orders Tasks 1 Properties Geo Assignments [STREET_…" at bounding box center [577, 361] width 1155 height 723
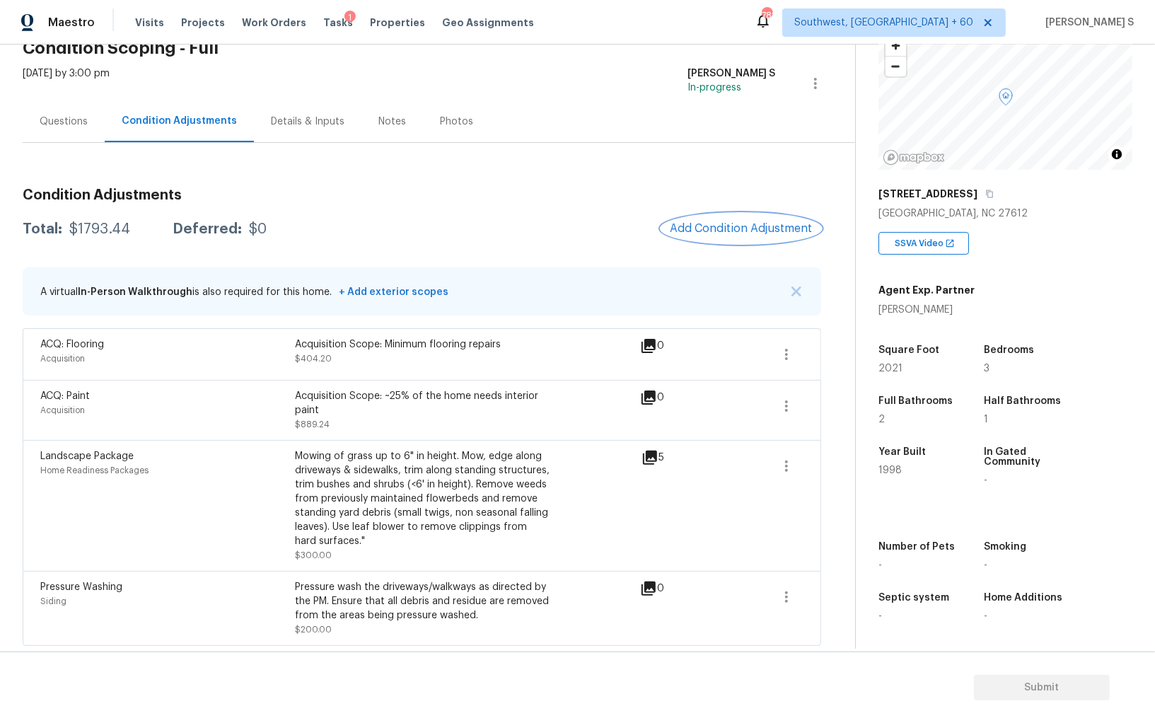
scroll to position [0, 0]
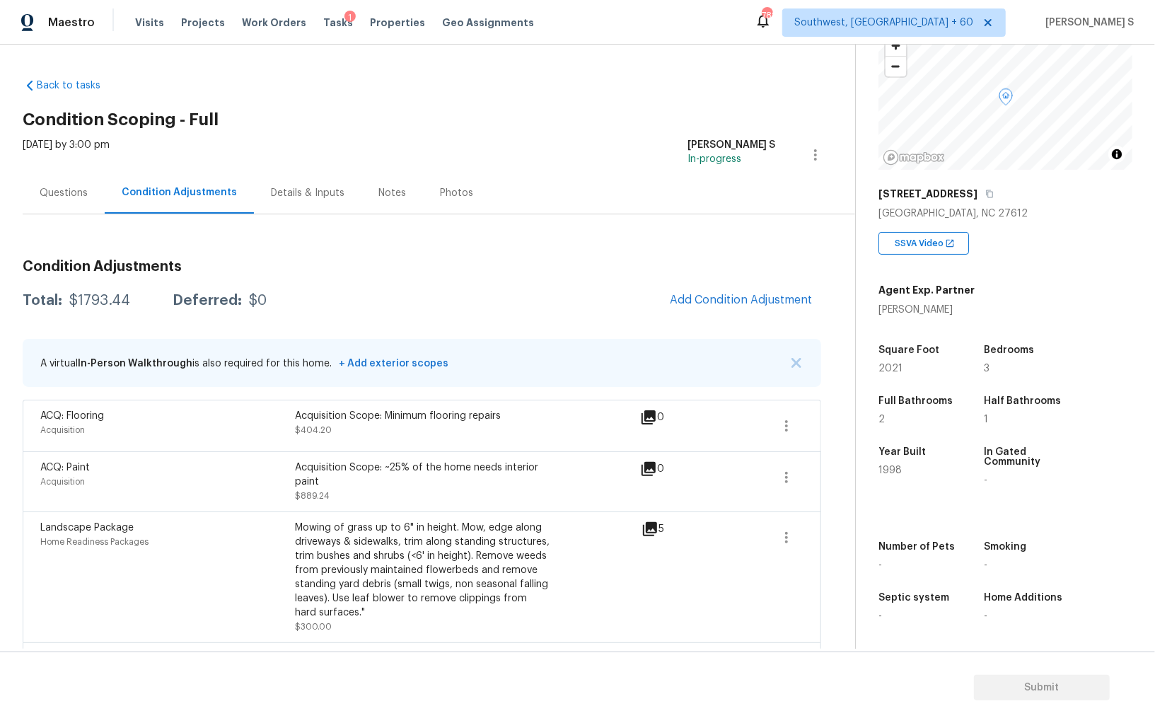
click at [455, 573] on div "Mowing of grass up to 6" in height. Mow, edge along driveways & sidewalks, trim…" at bounding box center [422, 569] width 255 height 99
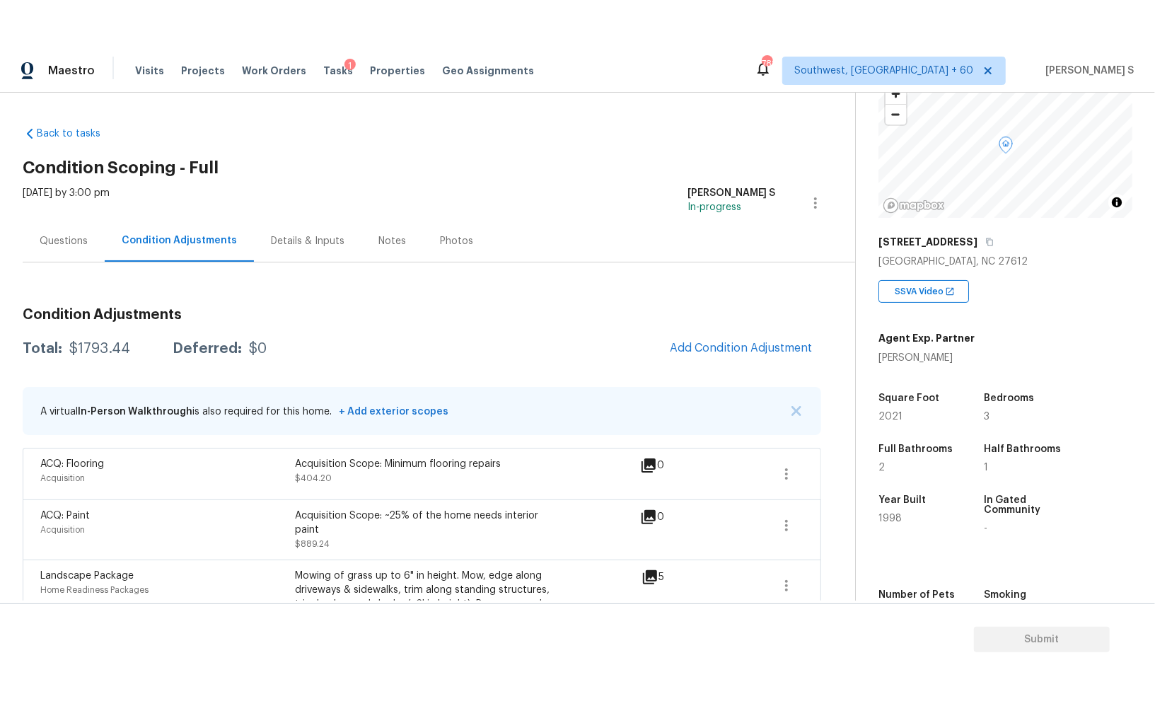
scroll to position [98, 0]
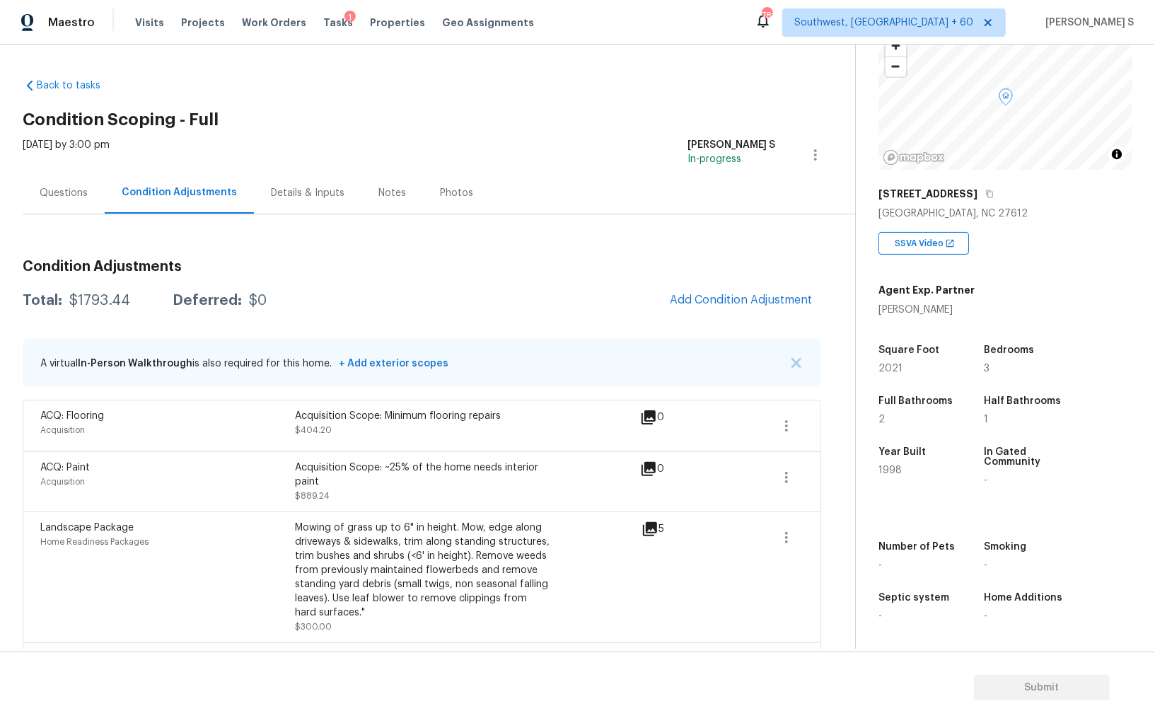
click at [520, 351] on div "A virtual In-Person Walkthrough is also required for this home. + Add exterior …" at bounding box center [422, 363] width 798 height 48
click at [47, 190] on div "Questions" at bounding box center [64, 193] width 48 height 14
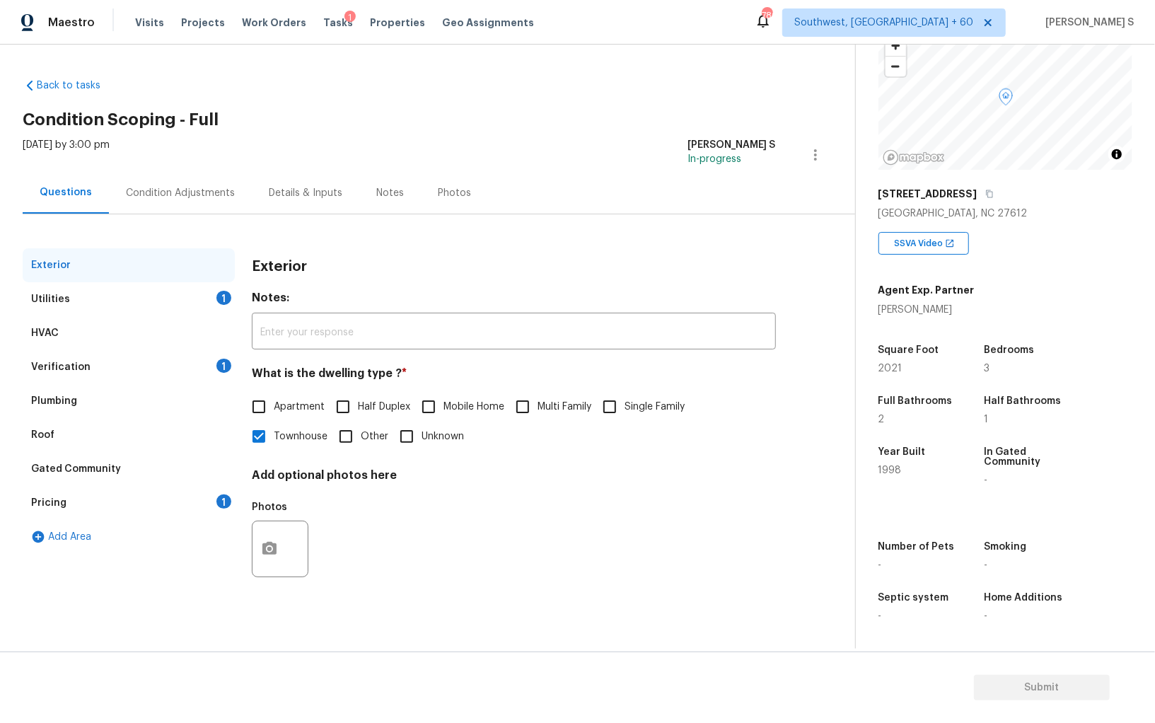
click at [59, 494] on div "Pricing 1" at bounding box center [129, 503] width 212 height 34
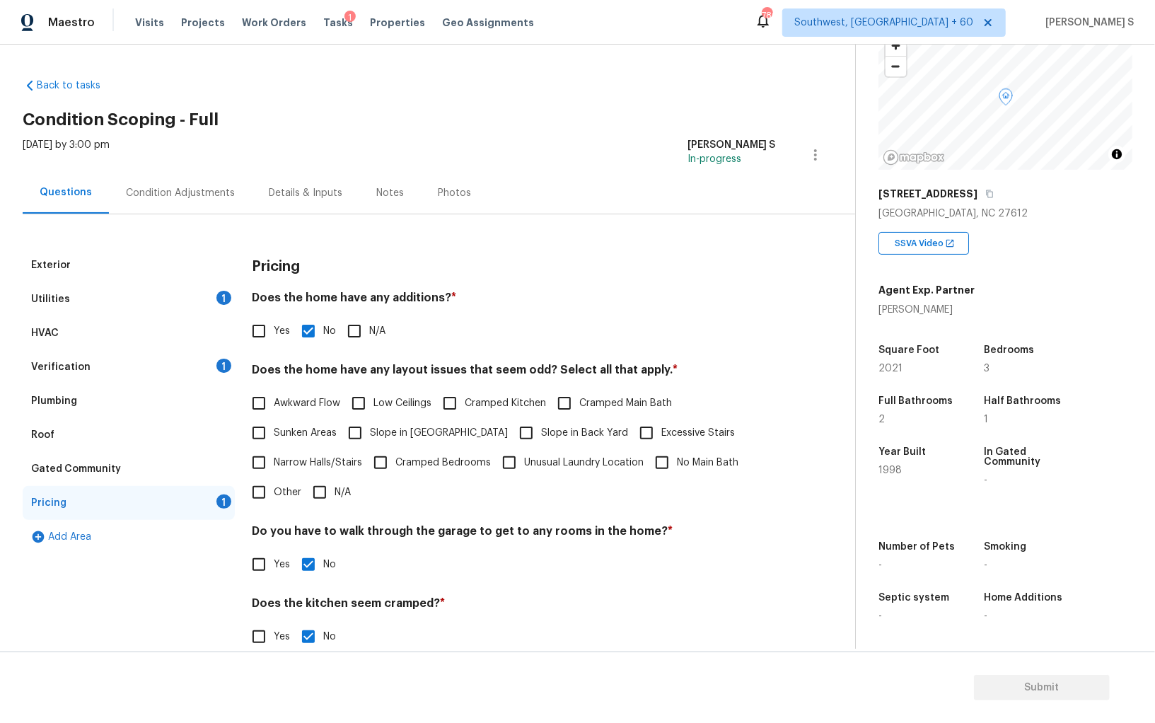
click at [371, 431] on span "Slope in [GEOGRAPHIC_DATA]" at bounding box center [439, 433] width 138 height 15
click at [370, 431] on input "Slope in [GEOGRAPHIC_DATA]" at bounding box center [355, 433] width 30 height 30
checkbox input "true"
click at [511, 438] on input "Slope in Back Yard" at bounding box center [526, 433] width 30 height 30
checkbox input "true"
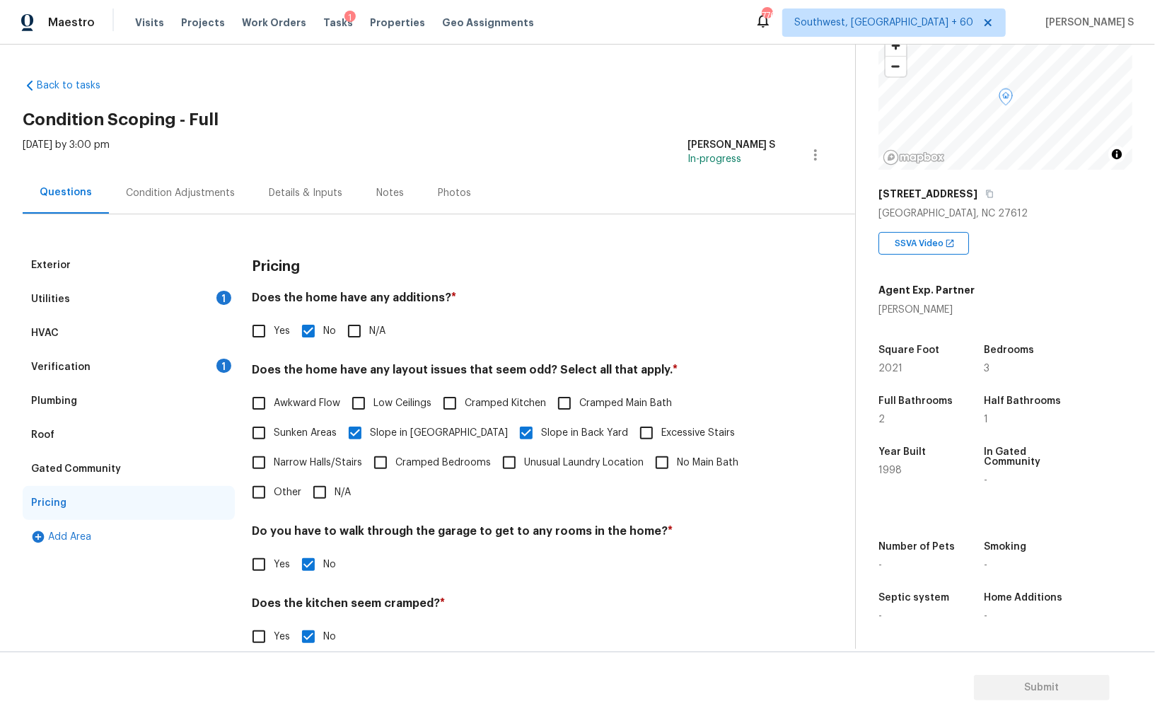
click at [31, 267] on div "Exterior" at bounding box center [51, 265] width 40 height 14
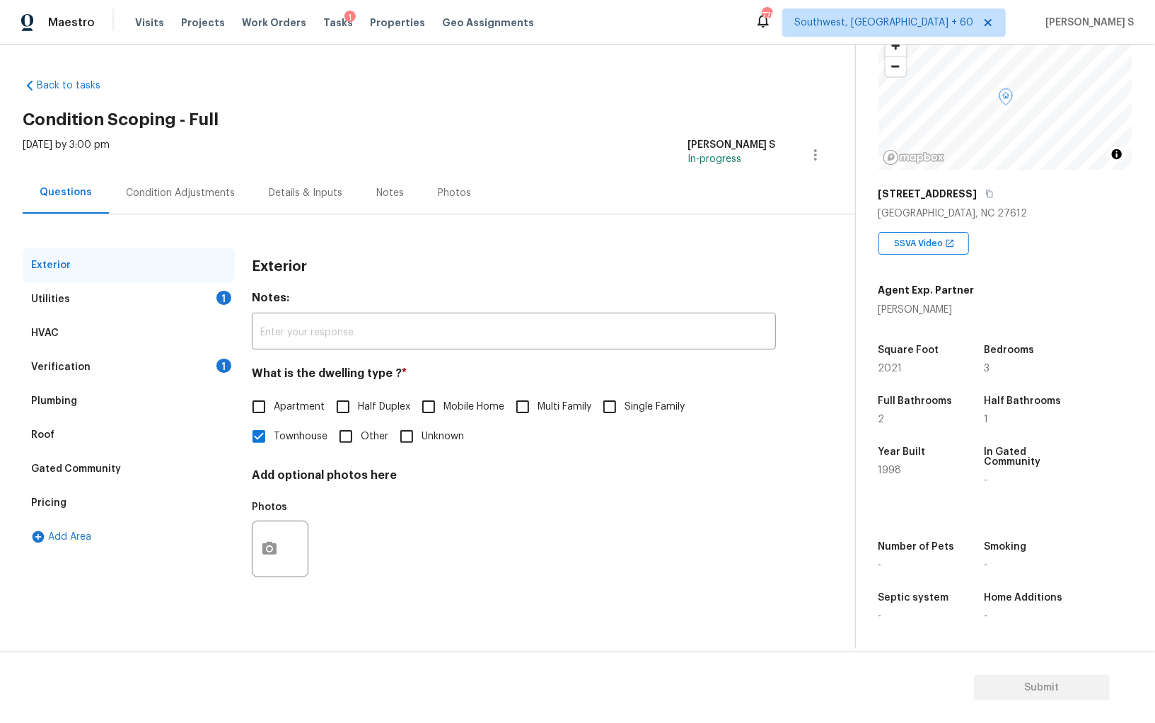
click at [161, 181] on div "Condition Adjustments" at bounding box center [180, 193] width 143 height 42
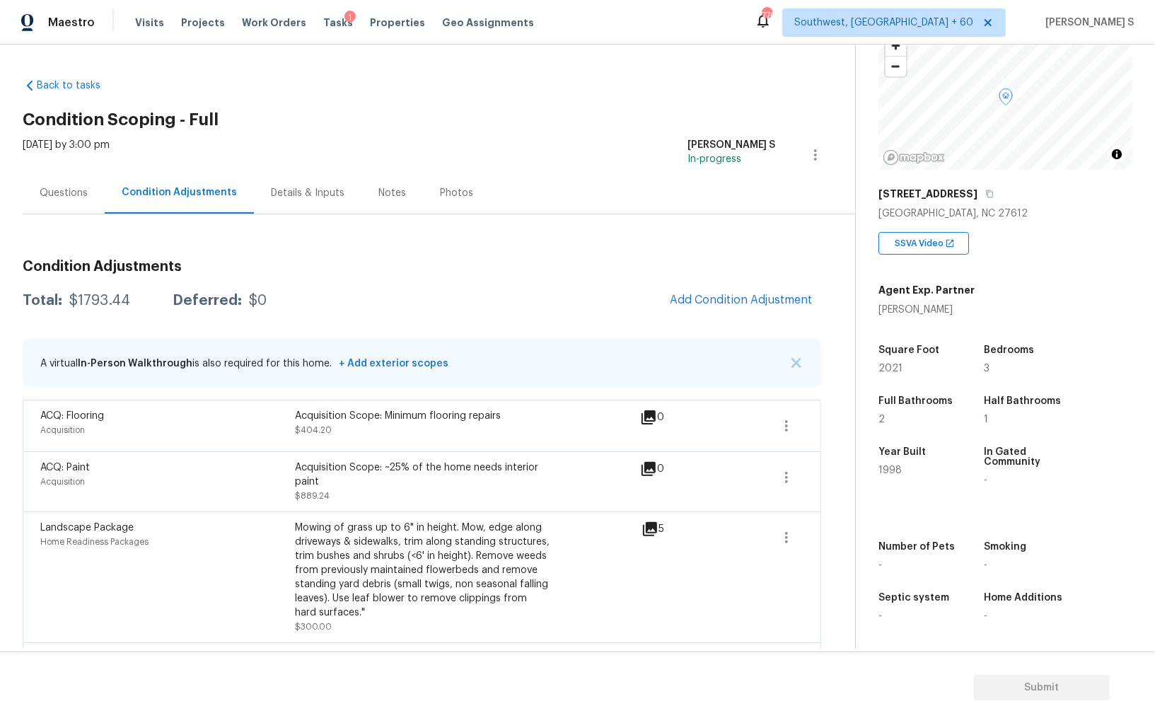
scroll to position [71, 0]
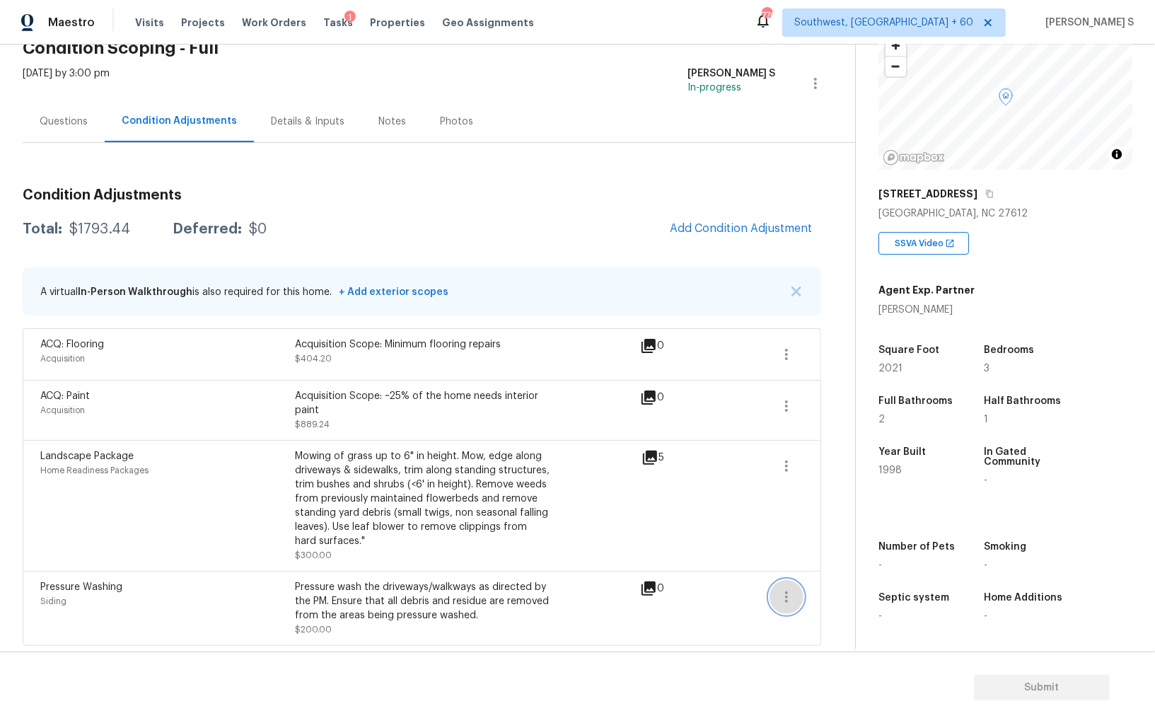
click at [798, 593] on button "button" at bounding box center [786, 597] width 34 height 34
click at [856, 580] on ul "Edit" at bounding box center [866, 592] width 127 height 28
click at [793, 457] on icon "button" at bounding box center [786, 465] width 17 height 17
click at [836, 462] on div "Edit" at bounding box center [867, 462] width 110 height 14
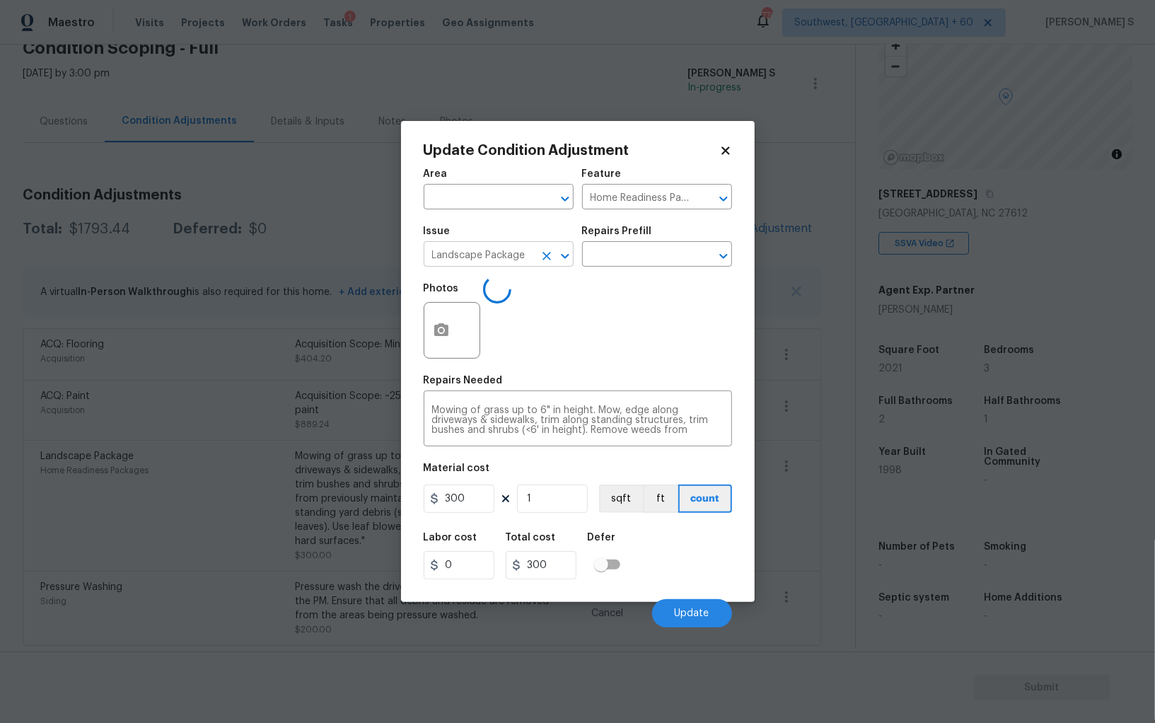
click at [472, 253] on input "Landscape Package" at bounding box center [479, 256] width 110 height 22
type input "HVAC Extras"
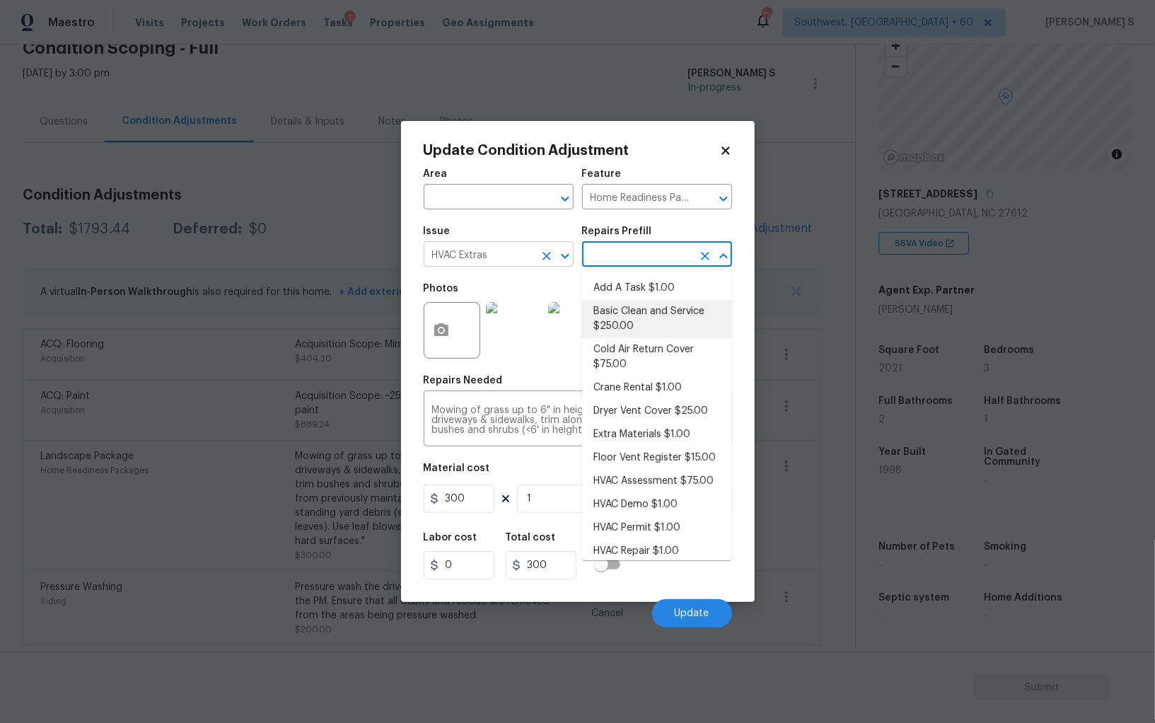
type input "HVAC"
type textarea "General Service HVAC system including: cleaning condenser and evaporator coils,…"
type input "250"
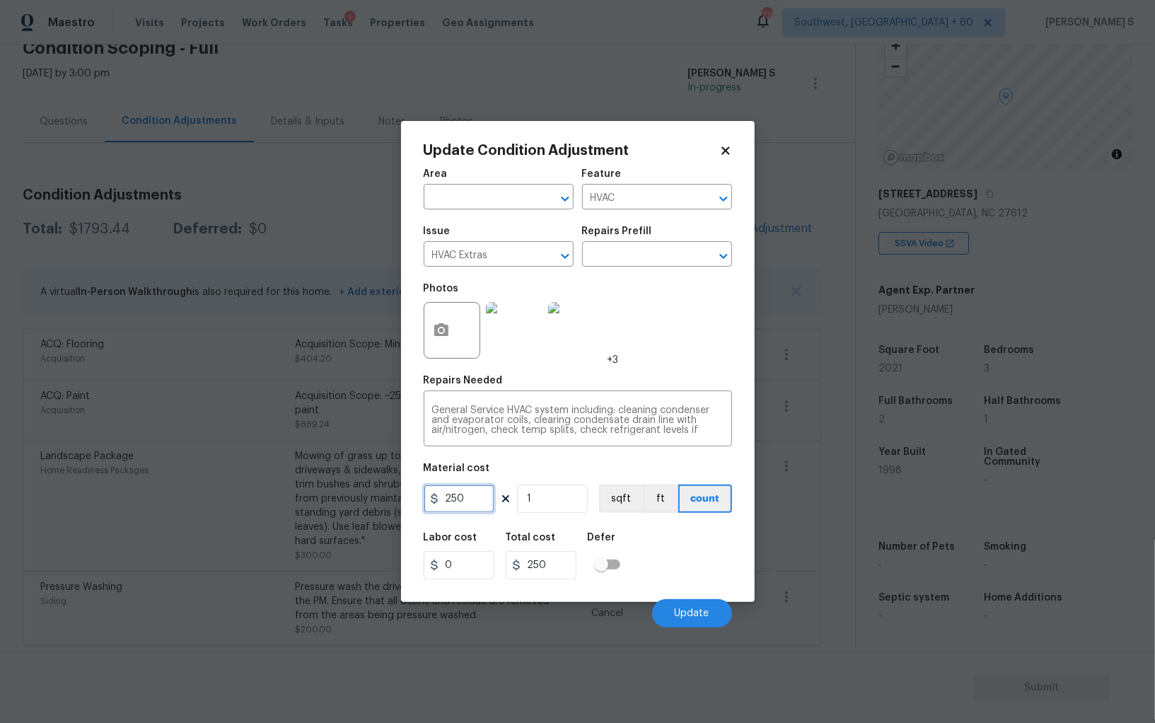
click at [491, 503] on input "250" at bounding box center [459, 498] width 71 height 28
type input "700"
click at [682, 625] on button "Update" at bounding box center [692, 613] width 80 height 28
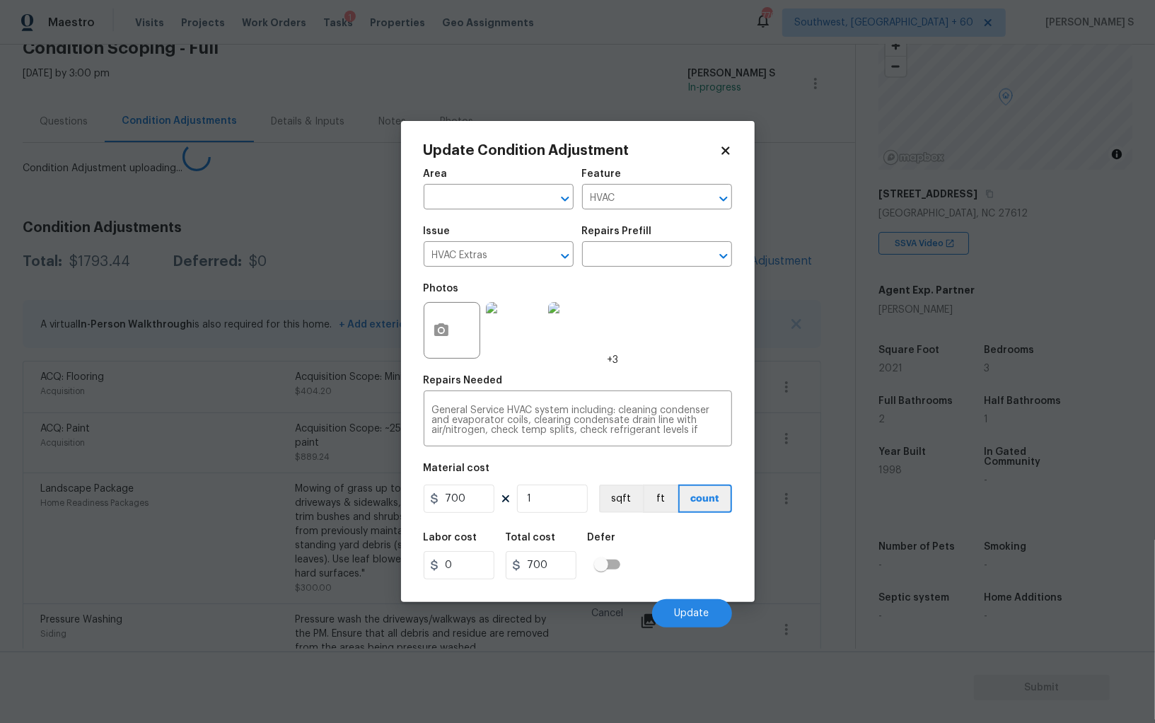
click at [0, 612] on body "Maestro Visits Projects Work Orders Tasks 1 Properties Geo Assignments 776 Sout…" at bounding box center [577, 361] width 1155 height 723
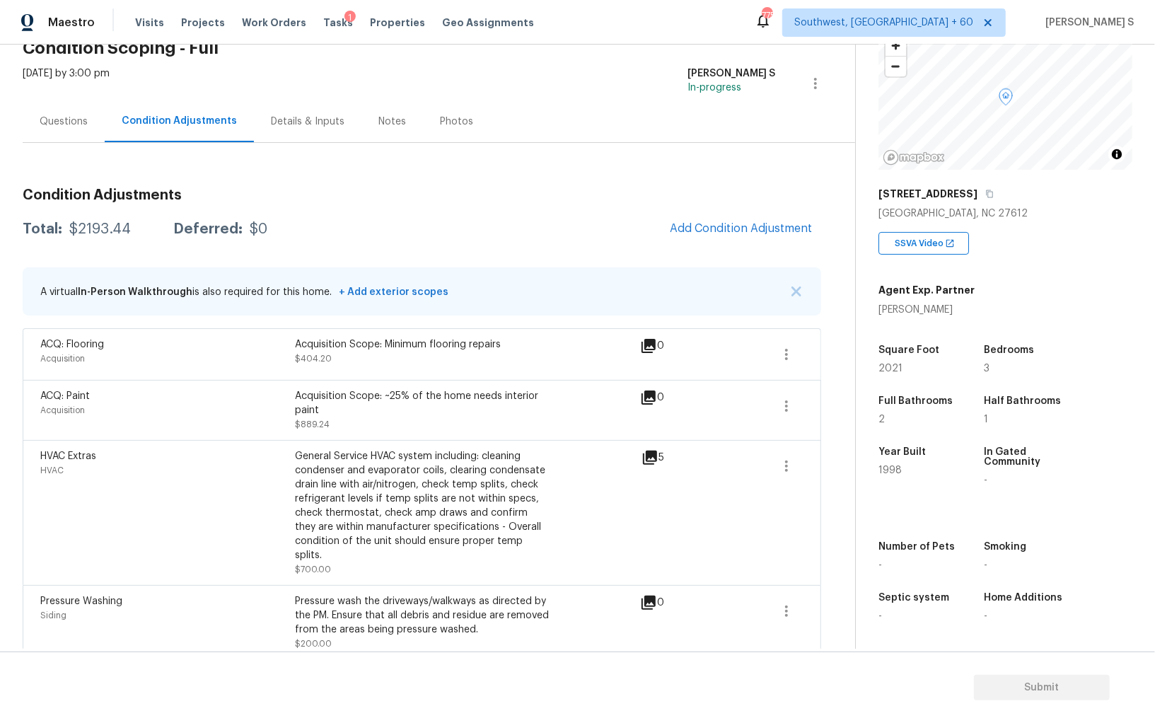
scroll to position [98, 0]
click at [793, 602] on icon "button" at bounding box center [786, 610] width 17 height 17
click at [836, 593] on div "Edit" at bounding box center [867, 592] width 110 height 14
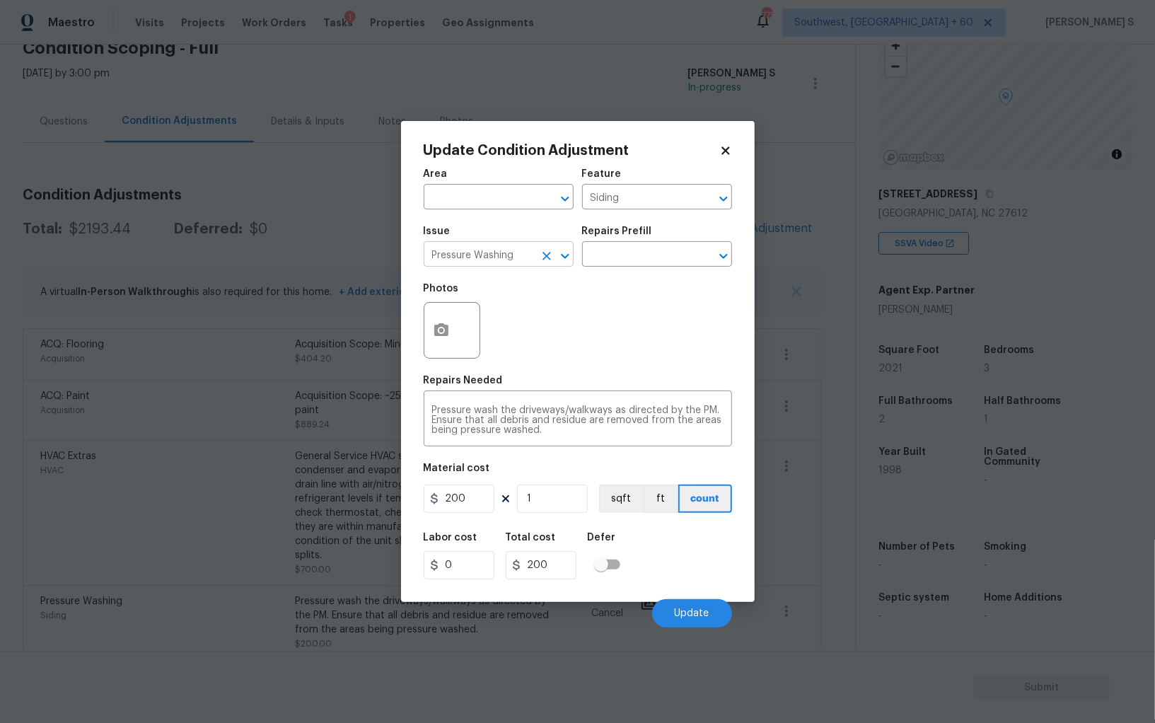
click at [493, 247] on input "Pressure Washing" at bounding box center [479, 256] width 110 height 22
click at [662, 333] on div "Photos" at bounding box center [578, 321] width 308 height 92
click at [434, 330] on icon "button" at bounding box center [441, 329] width 14 height 13
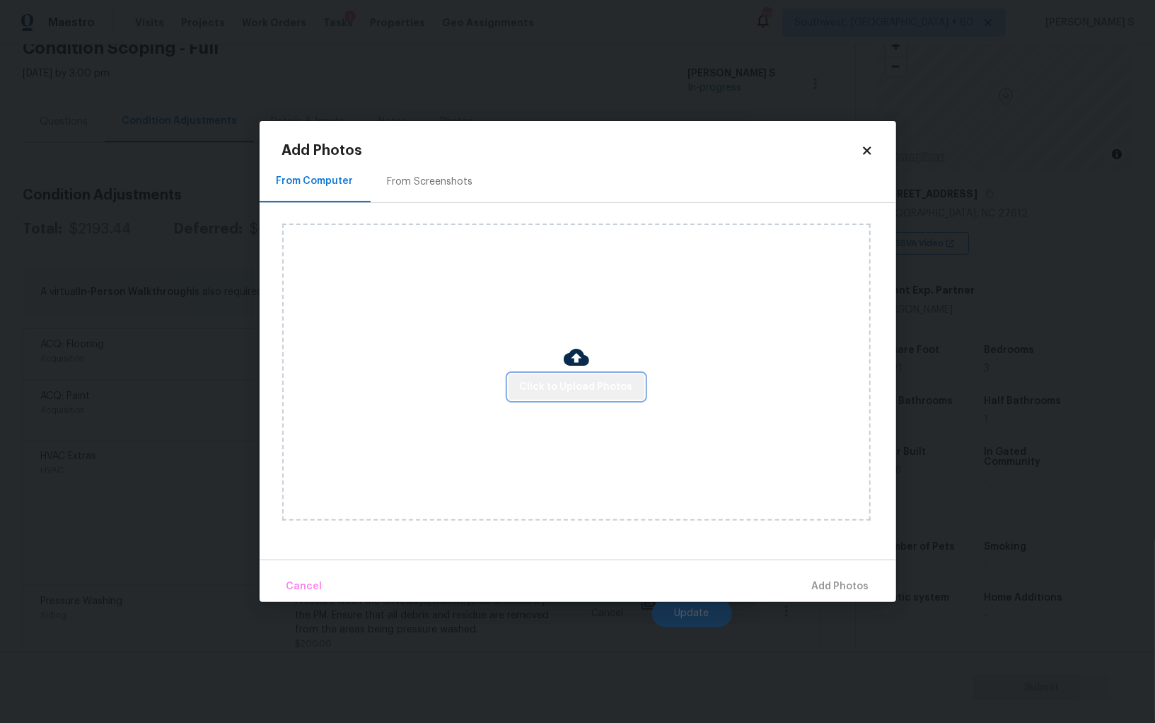
click at [582, 381] on span "Click to Upload Photos" at bounding box center [576, 387] width 113 height 18
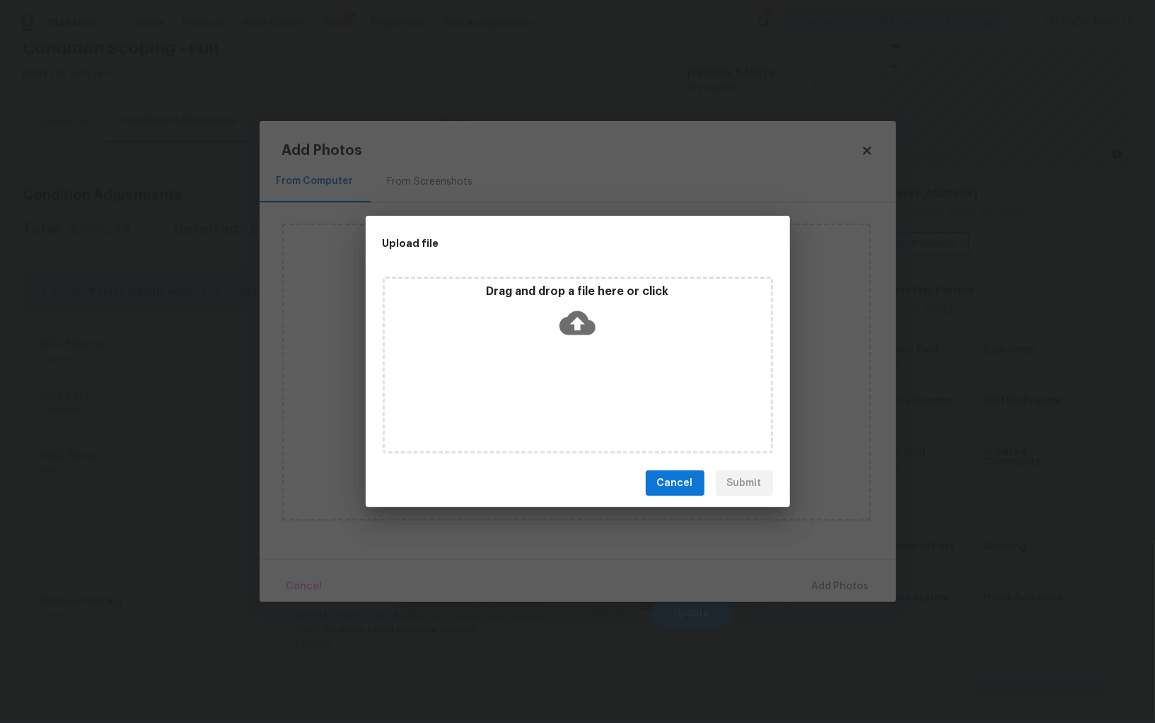
click at [582, 381] on div "Drag and drop a file here or click" at bounding box center [578, 364] width 390 height 177
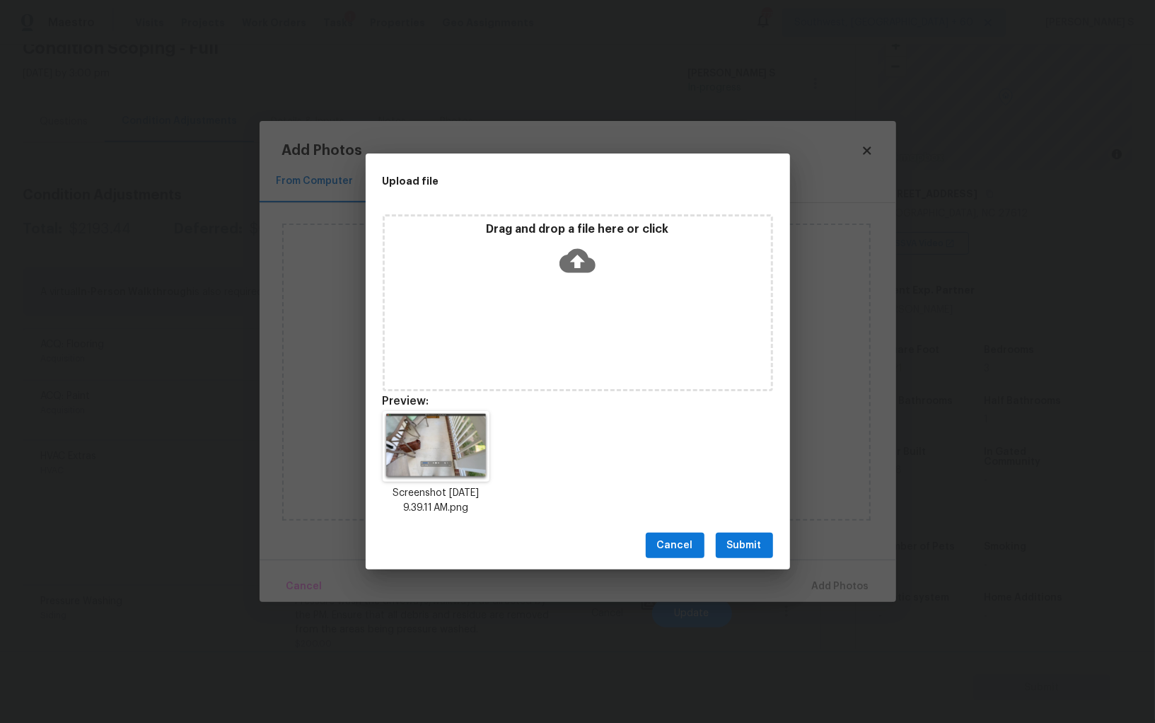
drag, startPoint x: 750, startPoint y: 536, endPoint x: 792, endPoint y: 536, distance: 41.7
click at [750, 537] on span "Submit" at bounding box center [744, 546] width 35 height 18
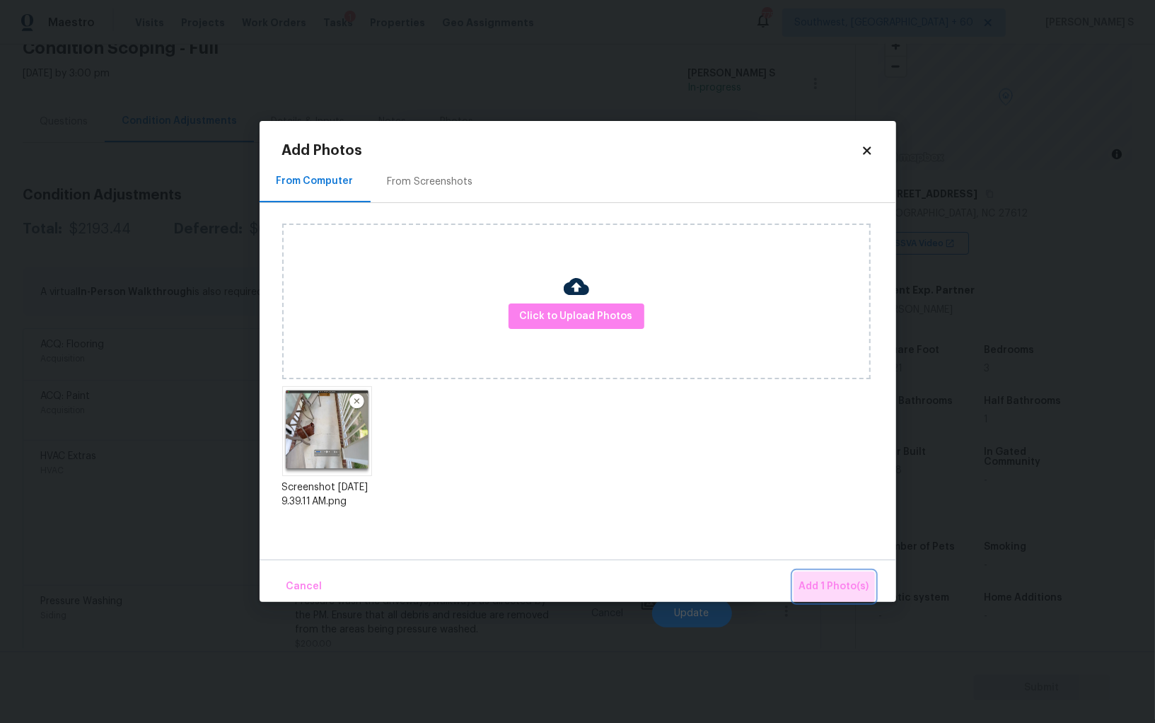
click at [838, 587] on span "Add 1 Photo(s)" at bounding box center [834, 587] width 70 height 18
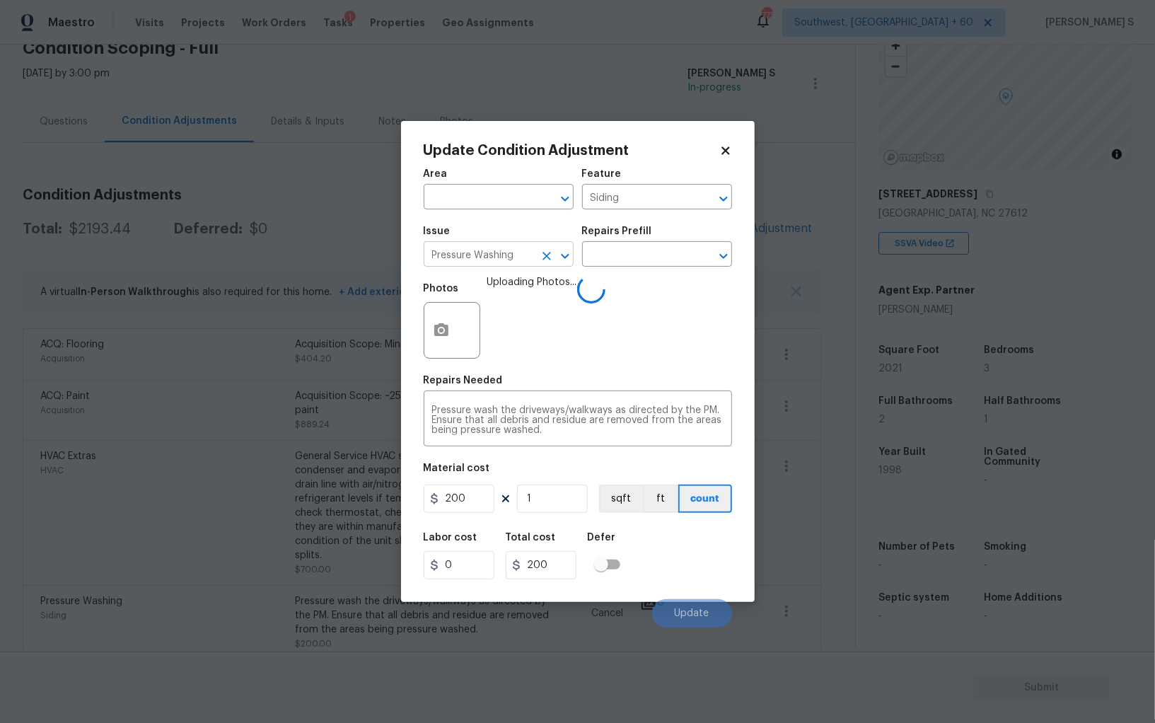
click at [523, 268] on body "Maestro Visits Projects Work Orders Tasks 1 Properties Geo Assignments [GEOGRAP…" at bounding box center [577, 361] width 1155 height 723
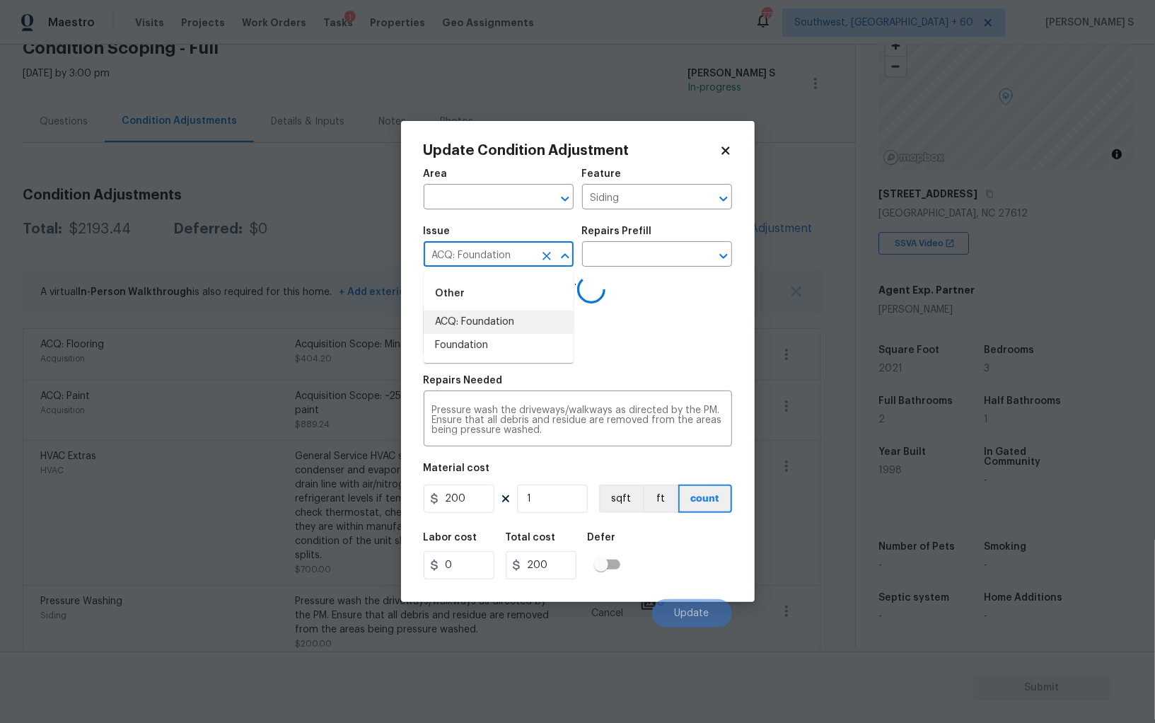
type input "ACQ: Foundation"
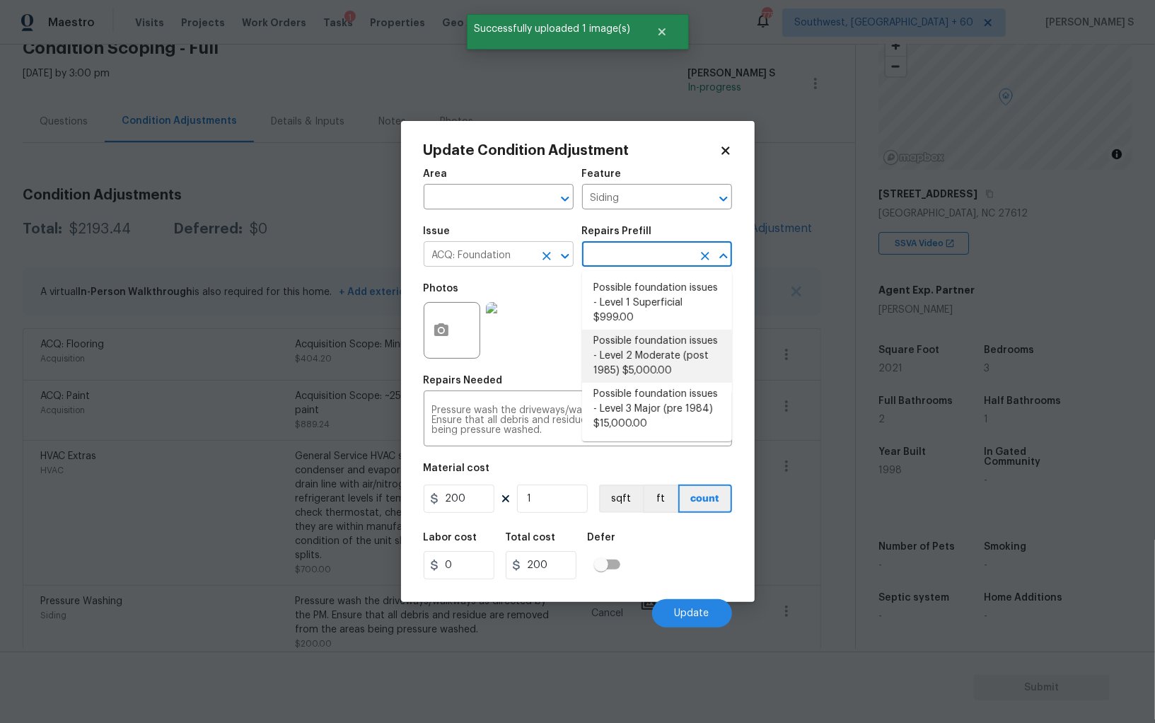
type input "Acquisition"
type textarea "Possible foundation issues - Level 2 Moderate: Disclaimer: This is NOT a techni…"
type input "5000"
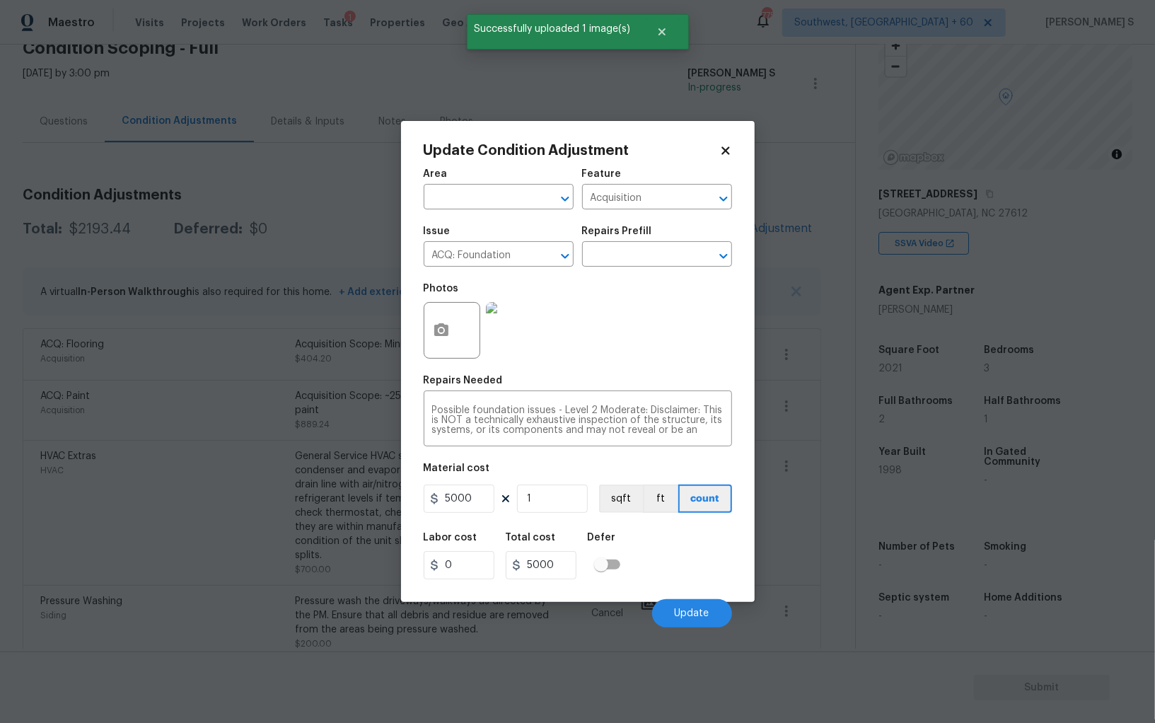
click at [687, 597] on div "Cancel Update" at bounding box center [578, 608] width 308 height 40
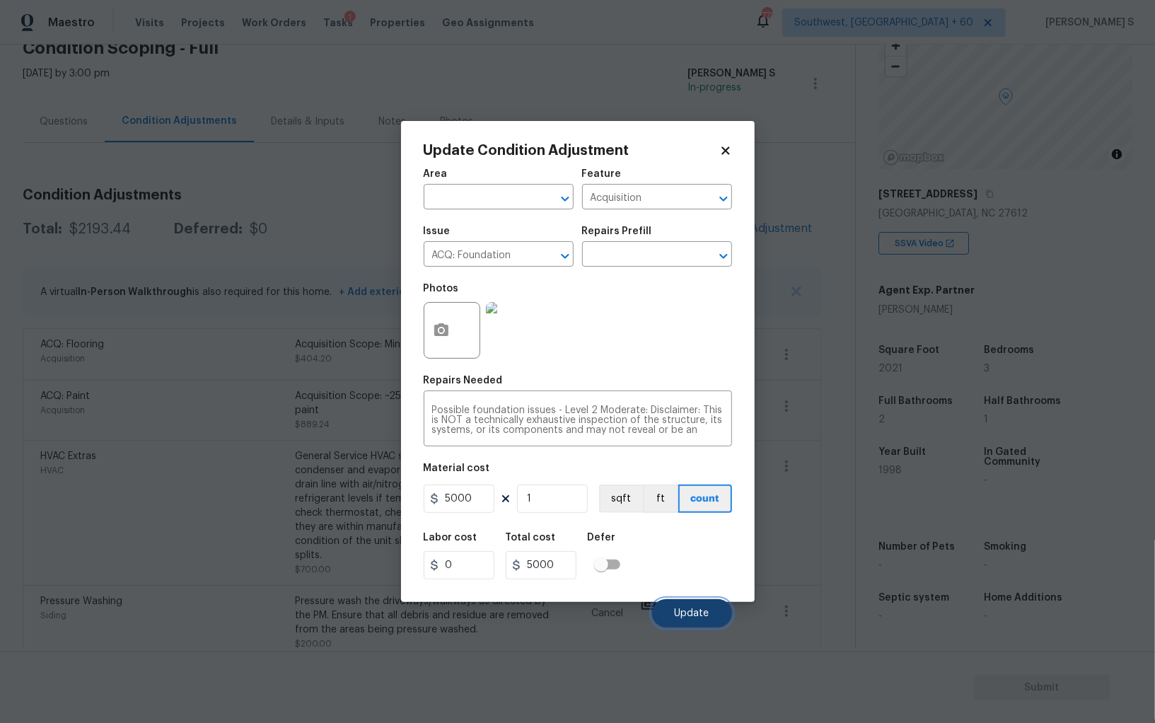
click at [705, 622] on button "Update" at bounding box center [692, 613] width 80 height 28
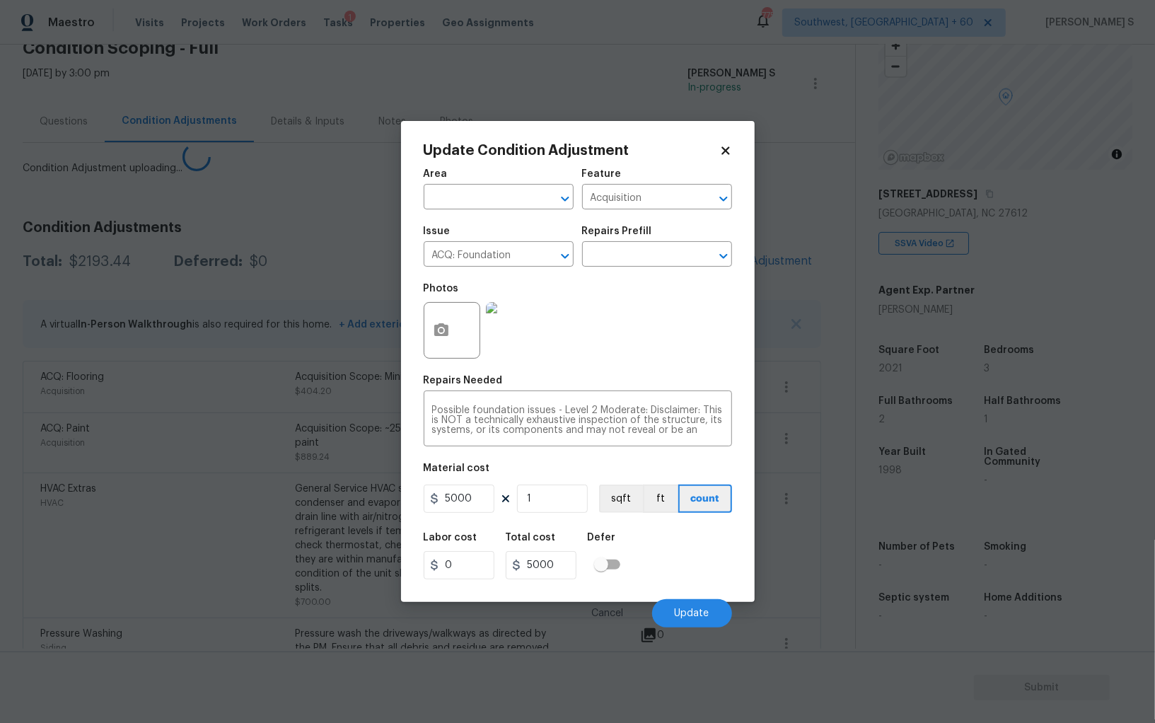
click at [72, 604] on body "Maestro Visits Projects Work Orders Tasks 1 Properties Geo Assignments [GEOGRAP…" at bounding box center [577, 361] width 1155 height 723
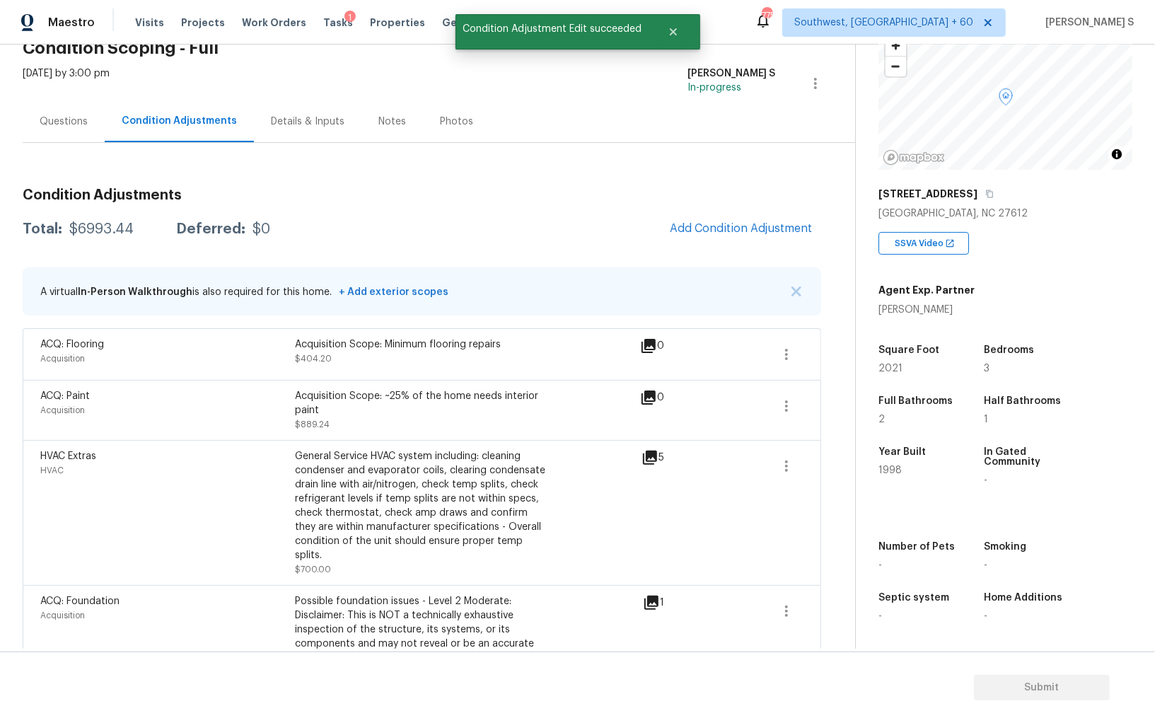
scroll to position [0, 0]
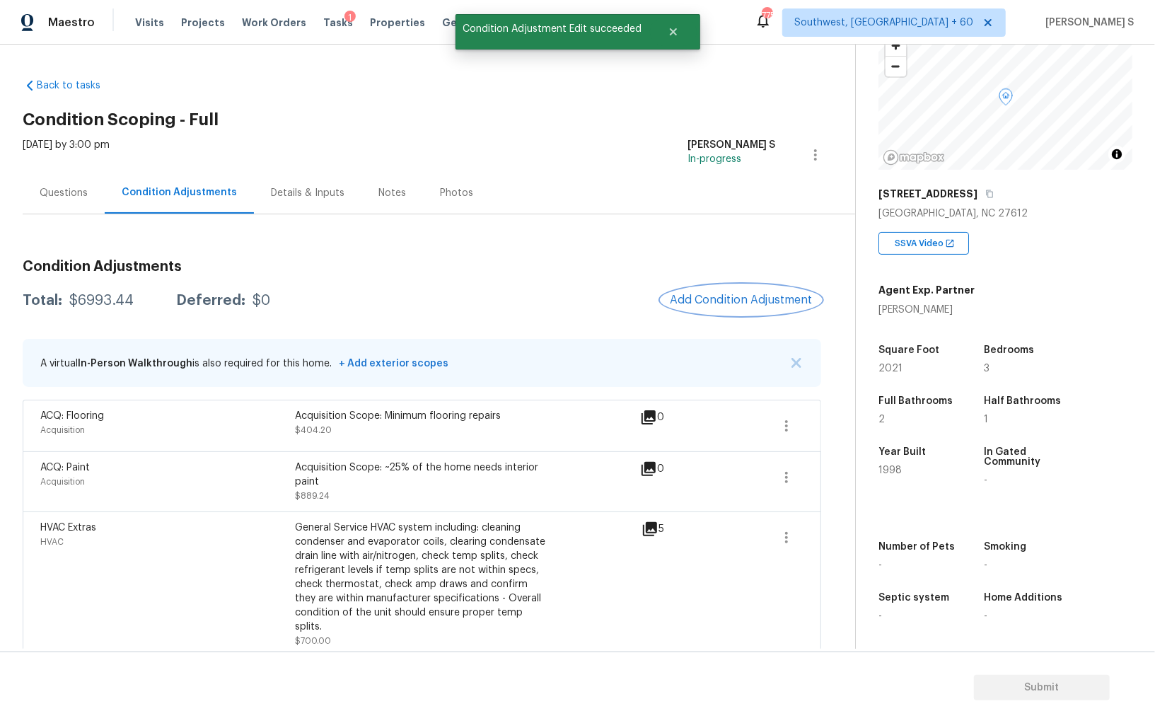
click at [722, 288] on button "Add Condition Adjustment" at bounding box center [741, 300] width 160 height 30
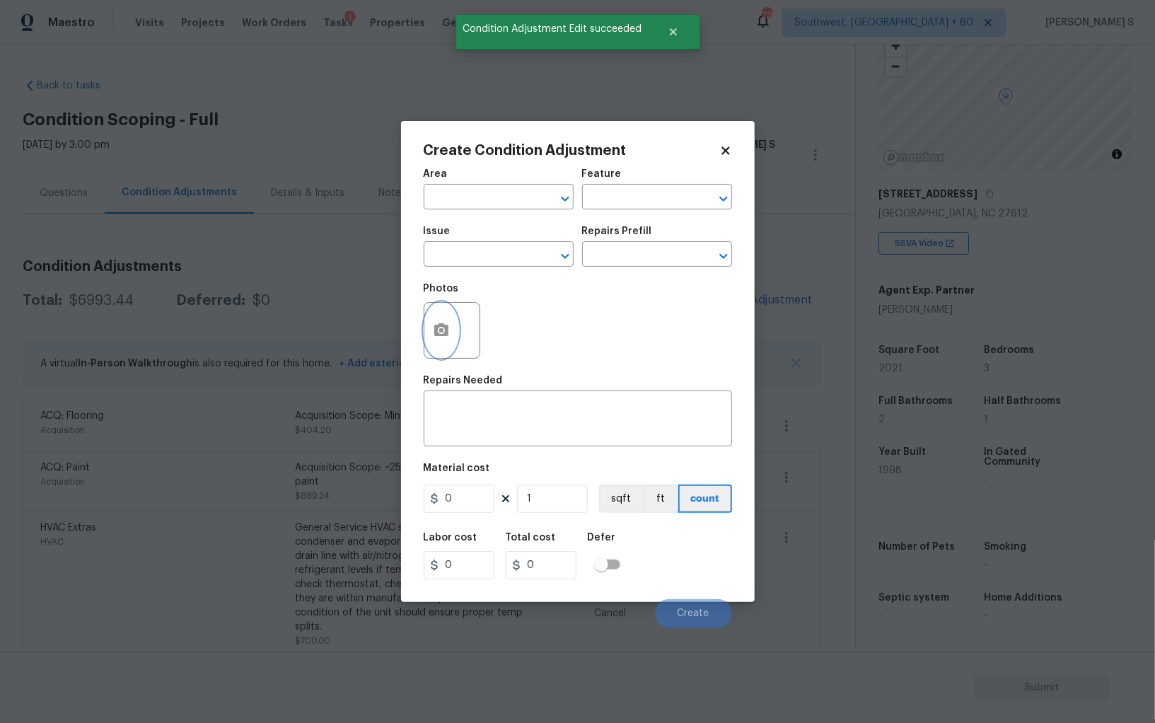
click at [452, 345] on button "button" at bounding box center [441, 330] width 34 height 55
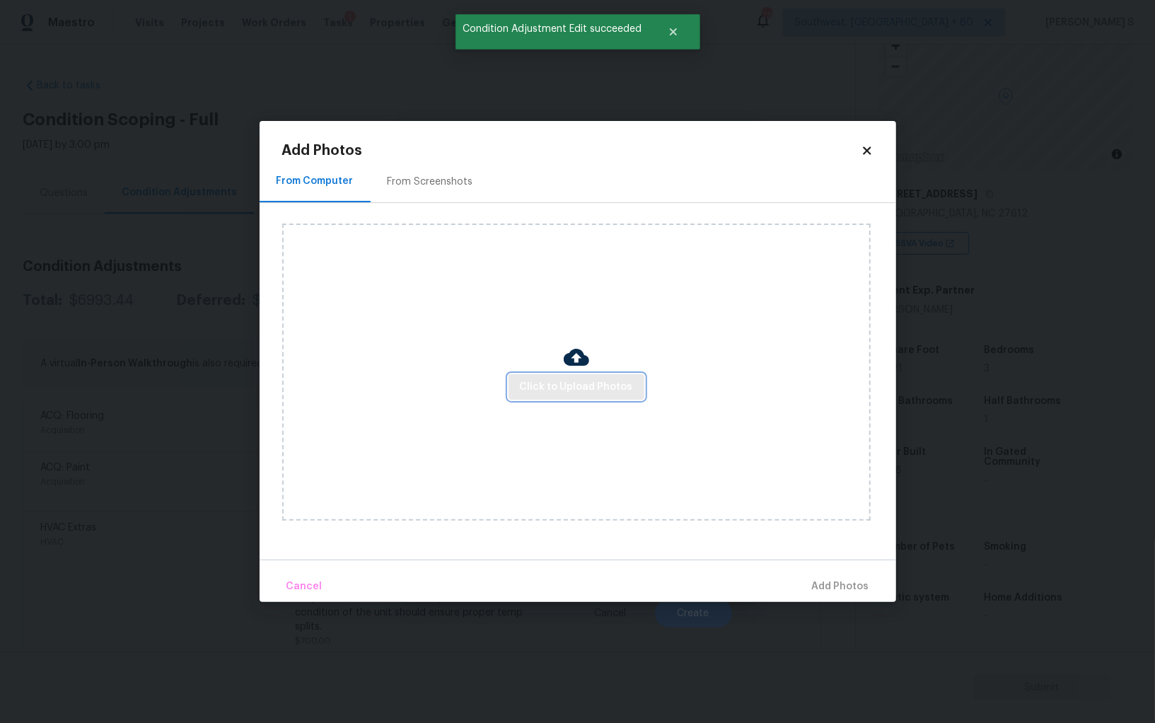
click at [609, 374] on button "Click to Upload Photos" at bounding box center [576, 387] width 136 height 26
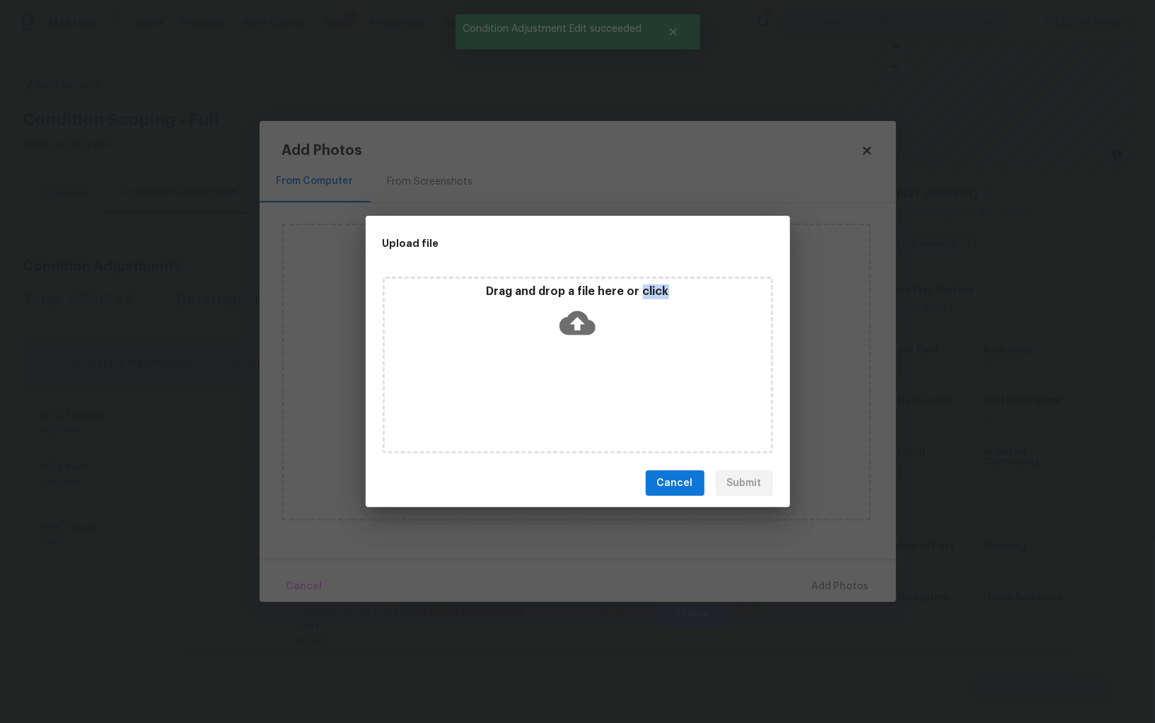
click at [609, 374] on div "Drag and drop a file here or click" at bounding box center [578, 364] width 390 height 177
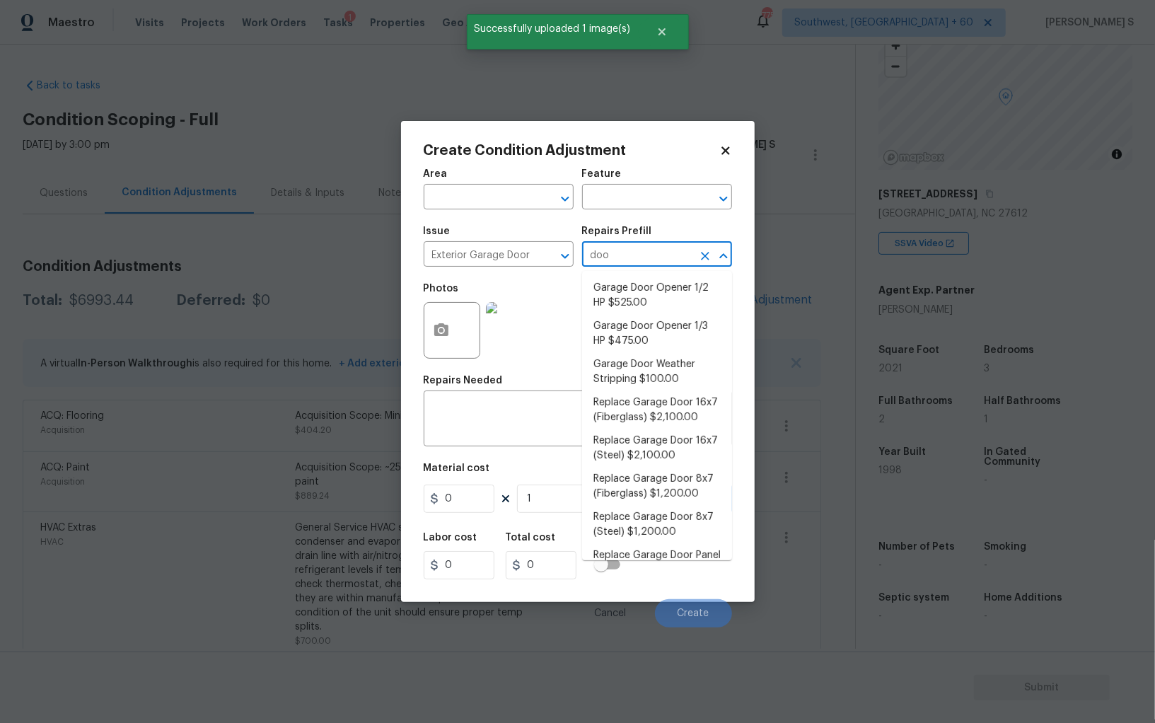
type input "door"
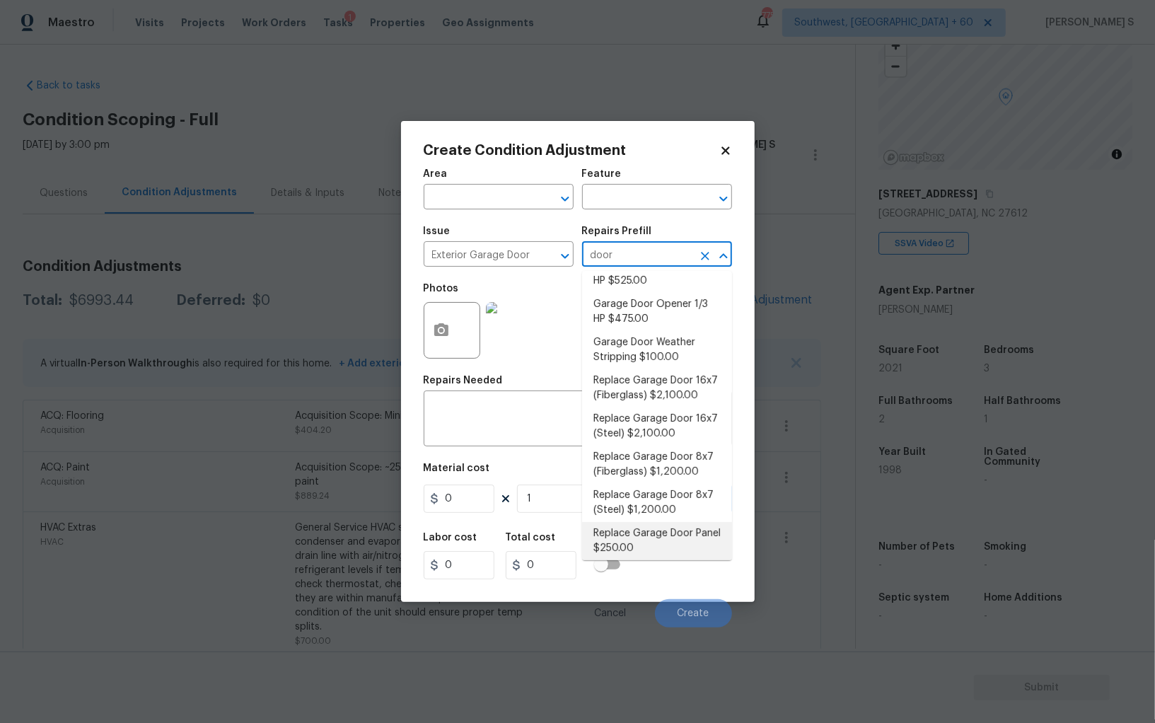
scroll to position [5, 0]
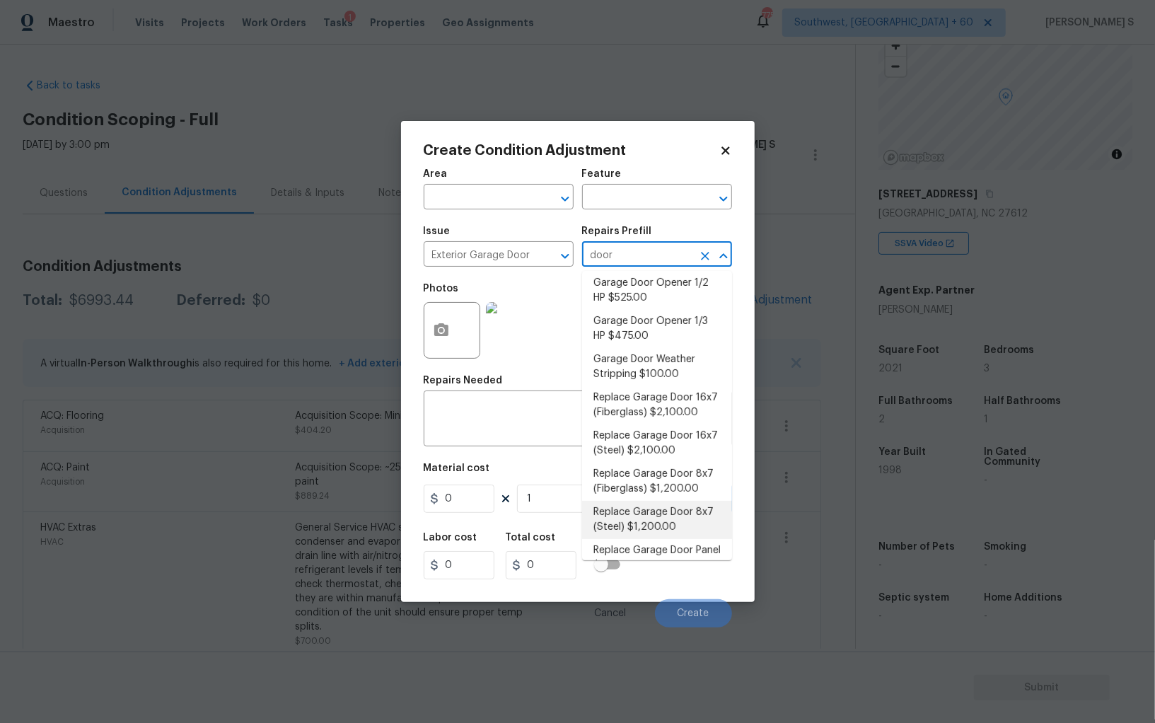
type input "Interior Door"
type input "1200"
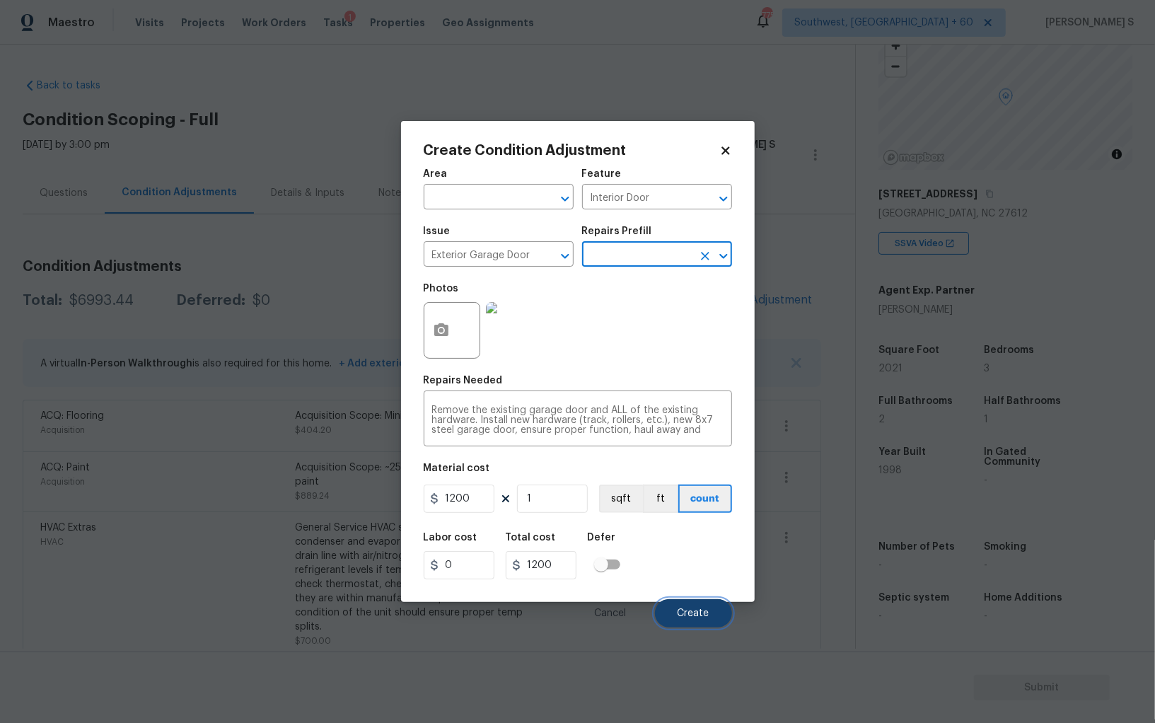
click at [702, 621] on button "Create" at bounding box center [693, 613] width 77 height 28
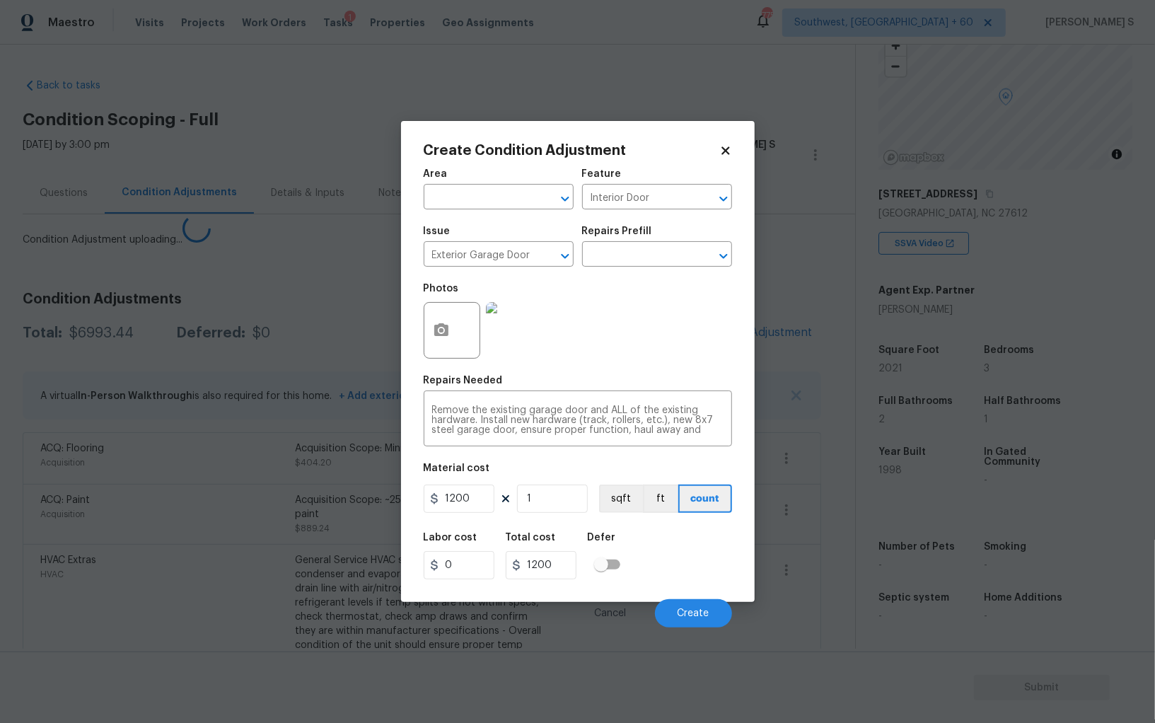
click at [171, 621] on body "Maestro Visits Projects Work Orders Tasks 1 Properties Geo Assignments 775 Sout…" at bounding box center [577, 361] width 1155 height 723
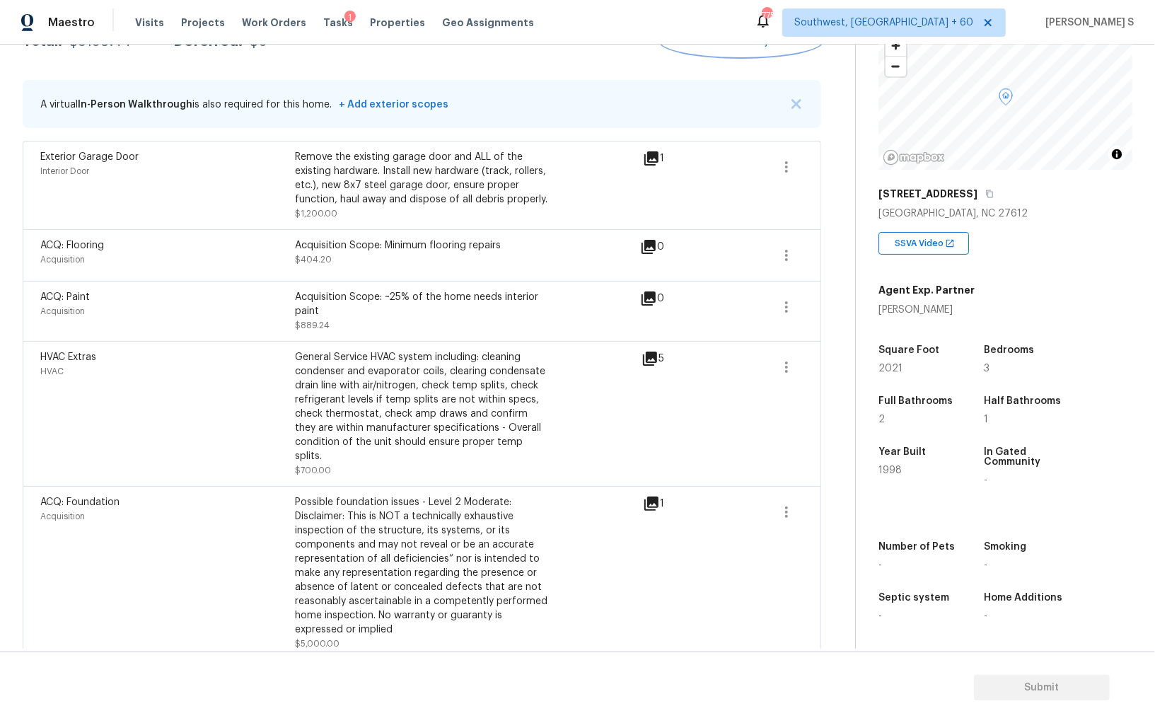
scroll to position [0, 0]
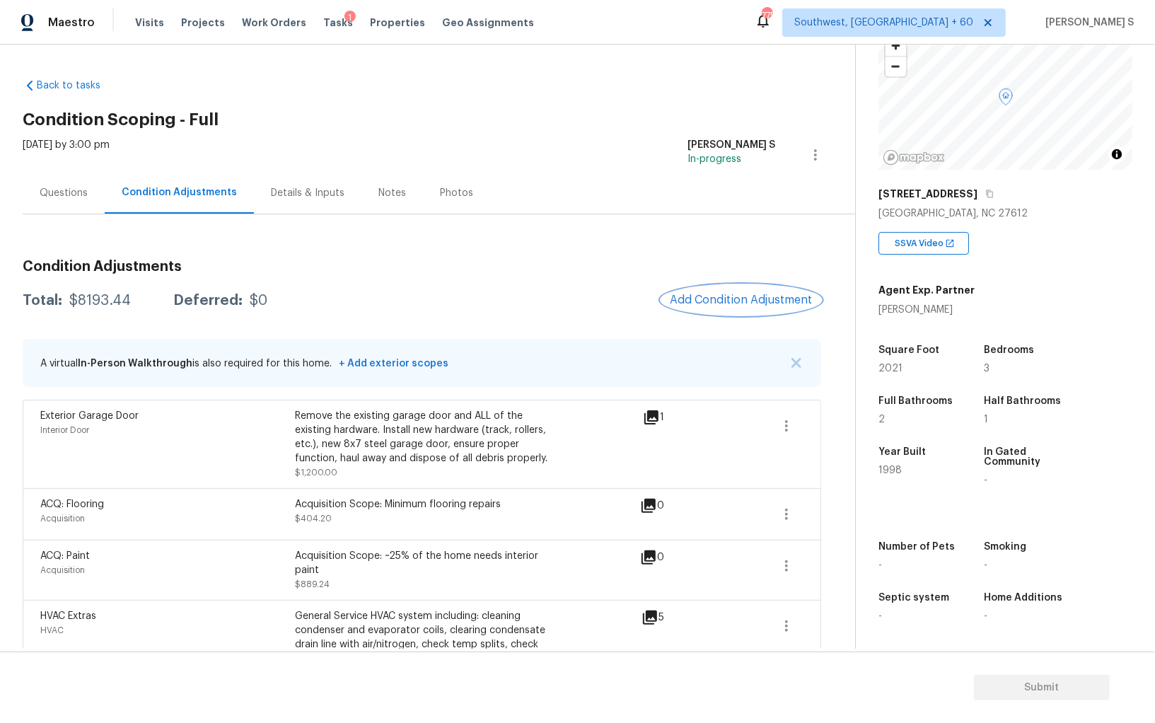
click at [721, 286] on button "Add Condition Adjustment" at bounding box center [741, 300] width 160 height 30
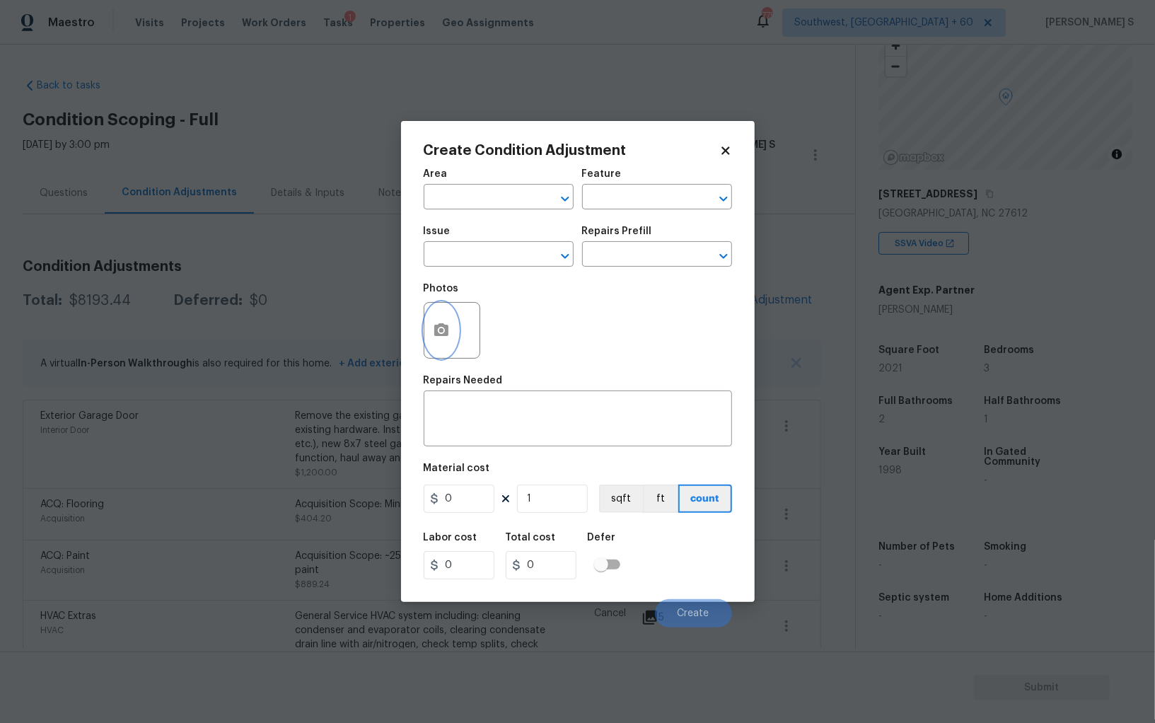
click at [438, 328] on icon "button" at bounding box center [441, 329] width 14 height 13
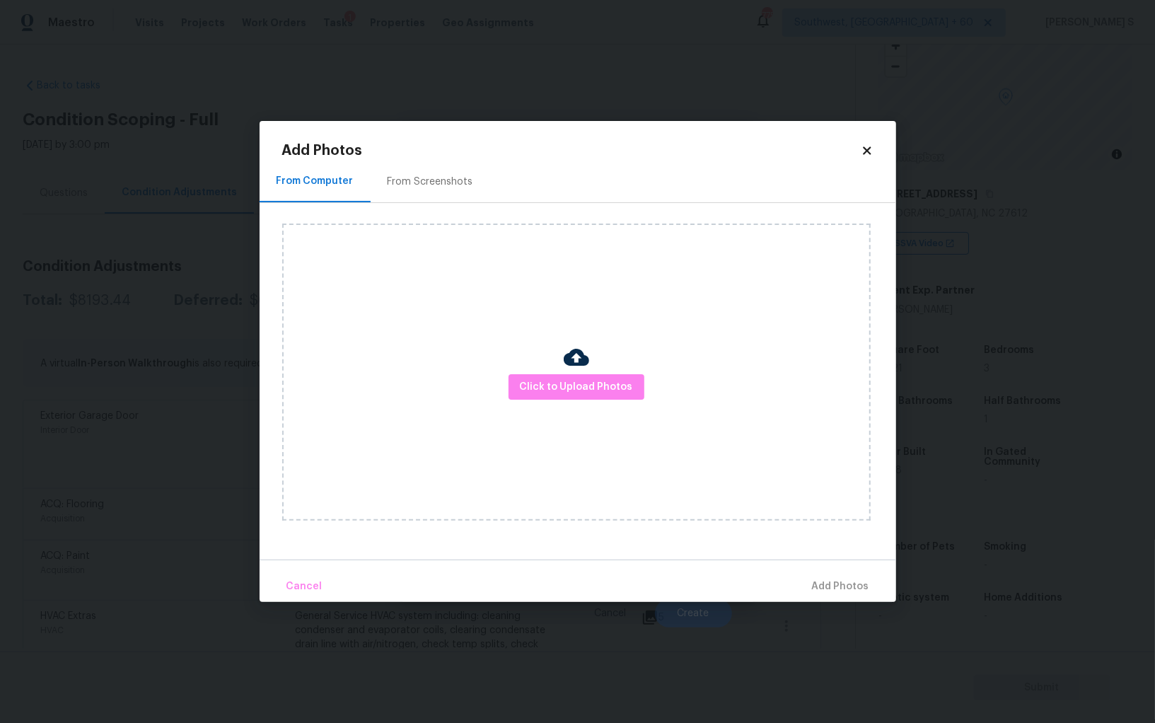
click at [603, 368] on div "Click to Upload Photos" at bounding box center [576, 371] width 588 height 297
click at [615, 387] on span "Click to Upload Photos" at bounding box center [576, 387] width 113 height 18
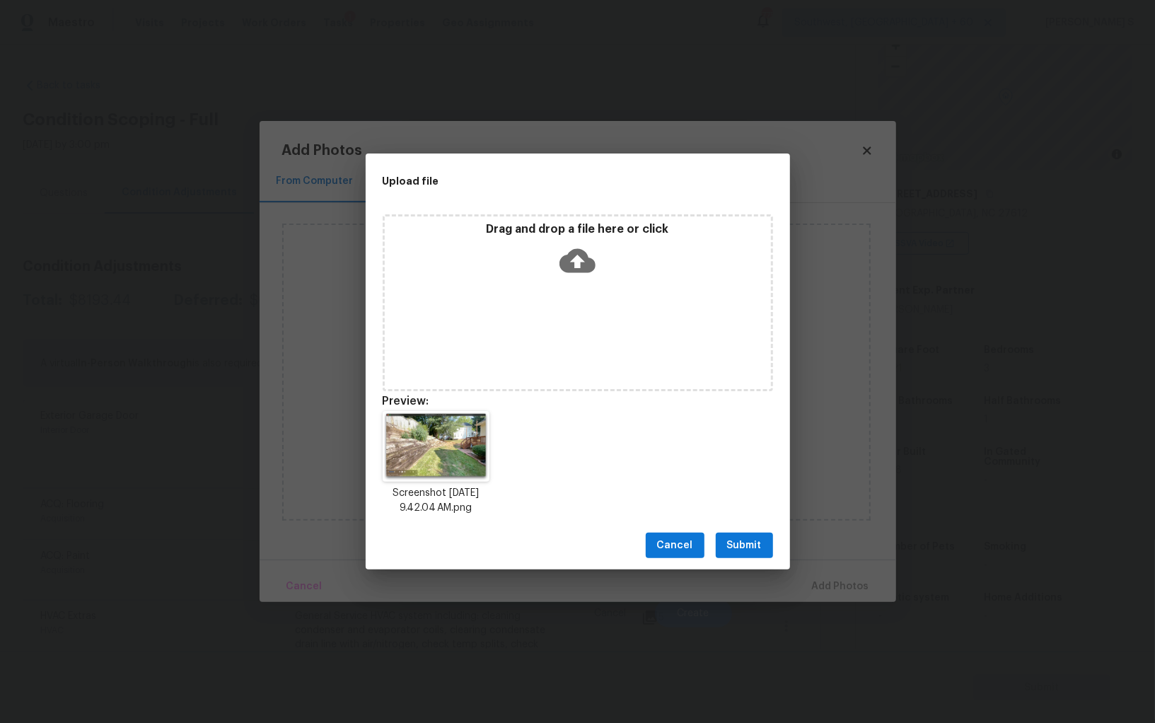
click at [755, 537] on span "Submit" at bounding box center [744, 546] width 35 height 18
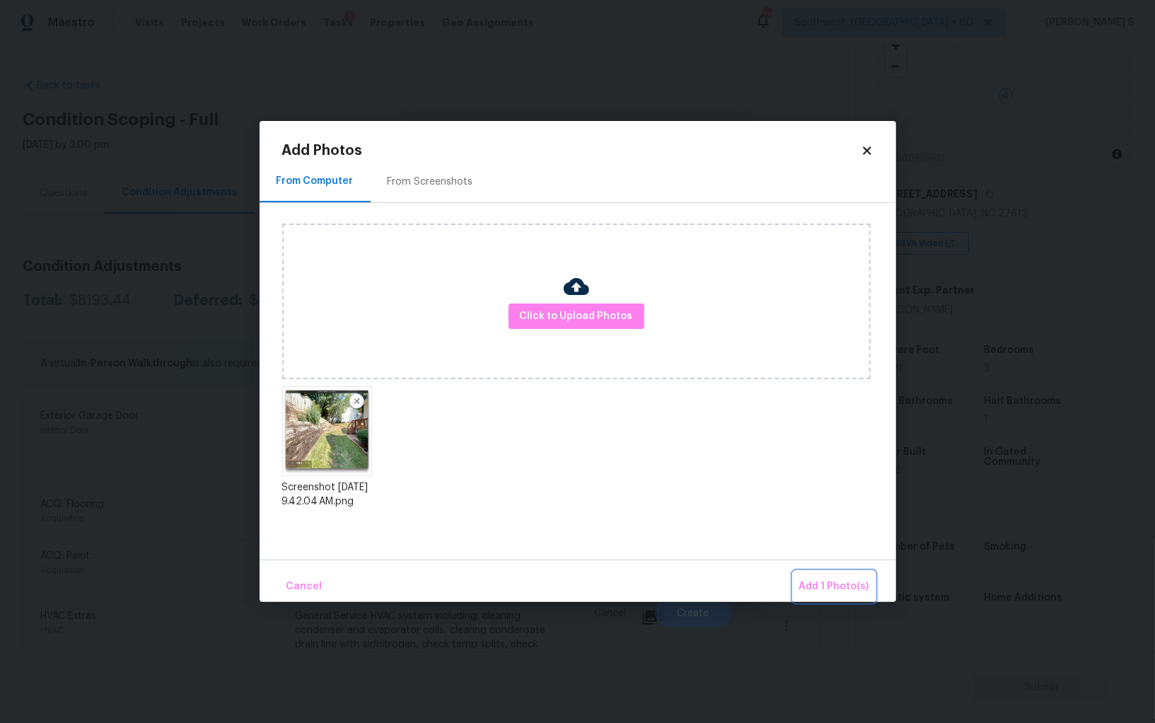
click at [799, 571] on button "Add 1 Photo(s)" at bounding box center [833, 586] width 81 height 30
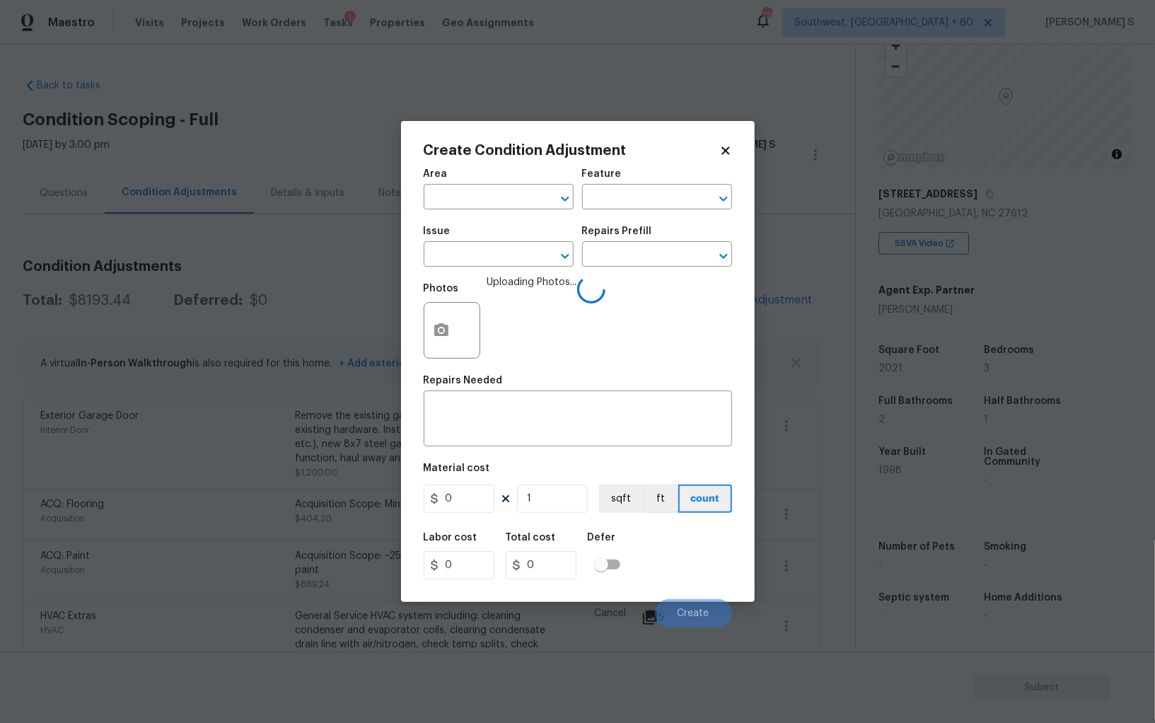
click at [513, 270] on span "Issue ​" at bounding box center [499, 246] width 150 height 57
click at [513, 264] on input "text" at bounding box center [479, 256] width 110 height 22
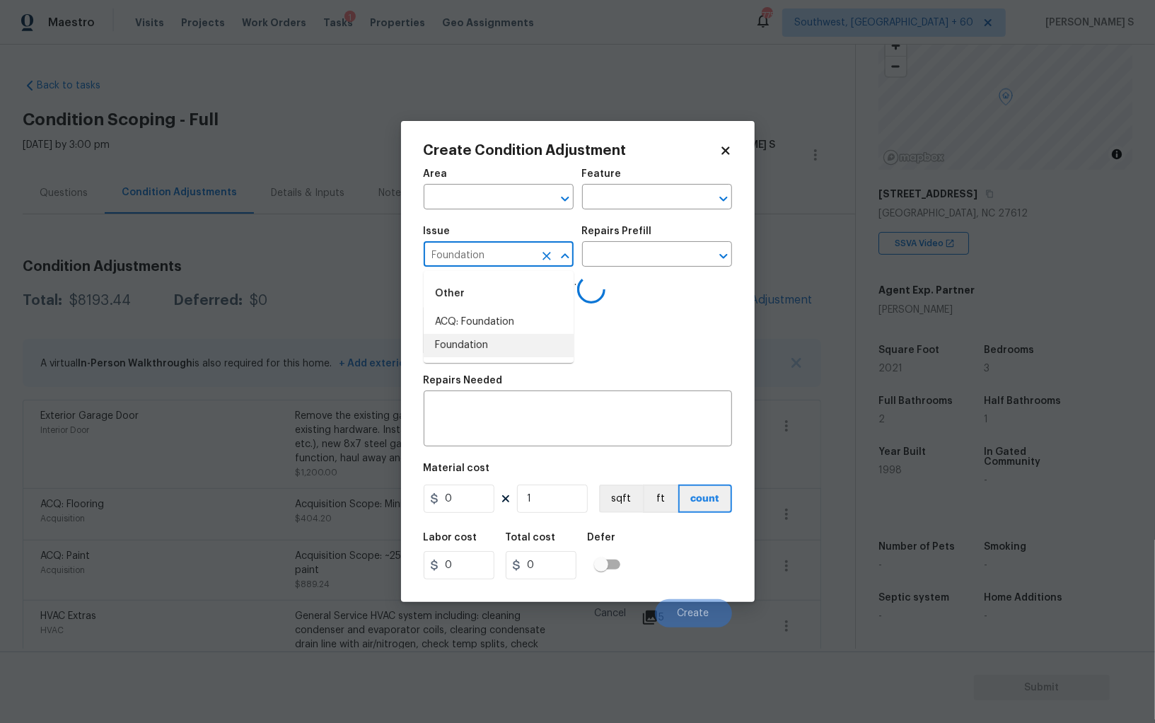
type input "Foundation"
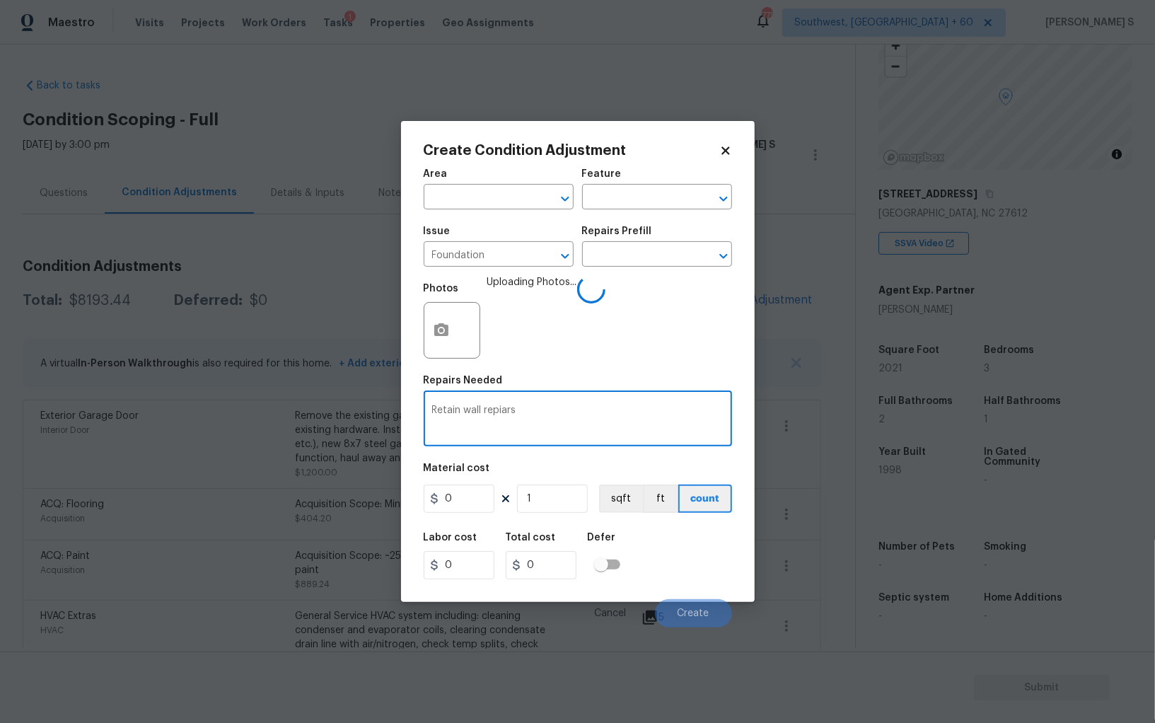
type textarea "Retain wall repiars"
click at [465, 502] on input "0" at bounding box center [459, 498] width 71 height 28
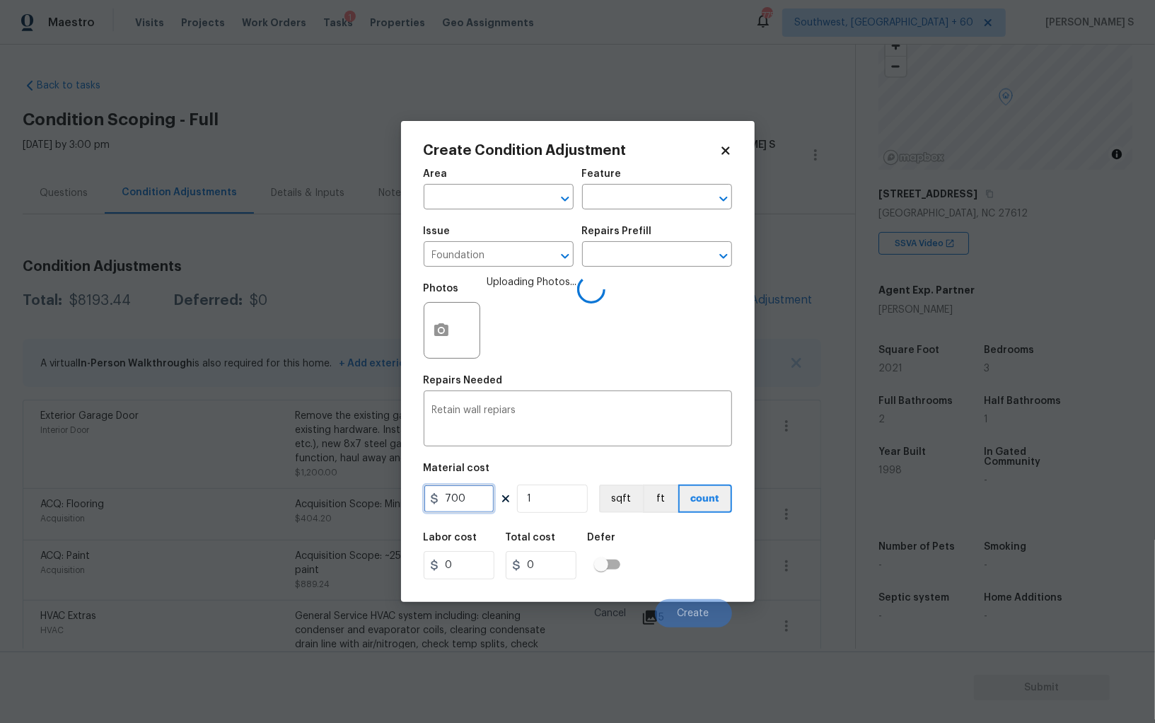
type input "700"
click at [705, 565] on div "Labor cost 0 Total cost 700 Defer" at bounding box center [578, 556] width 308 height 64
click at [707, 609] on span "Create" at bounding box center [693, 613] width 32 height 11
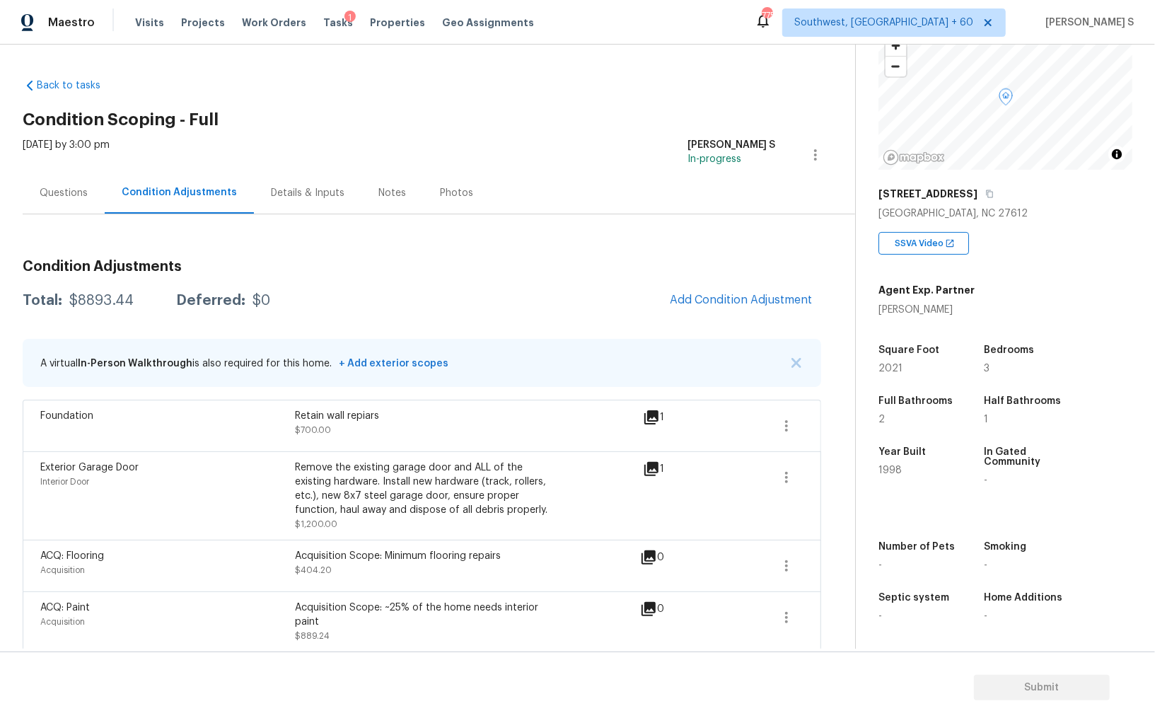
click at [59, 187] on div "Questions" at bounding box center [64, 193] width 48 height 14
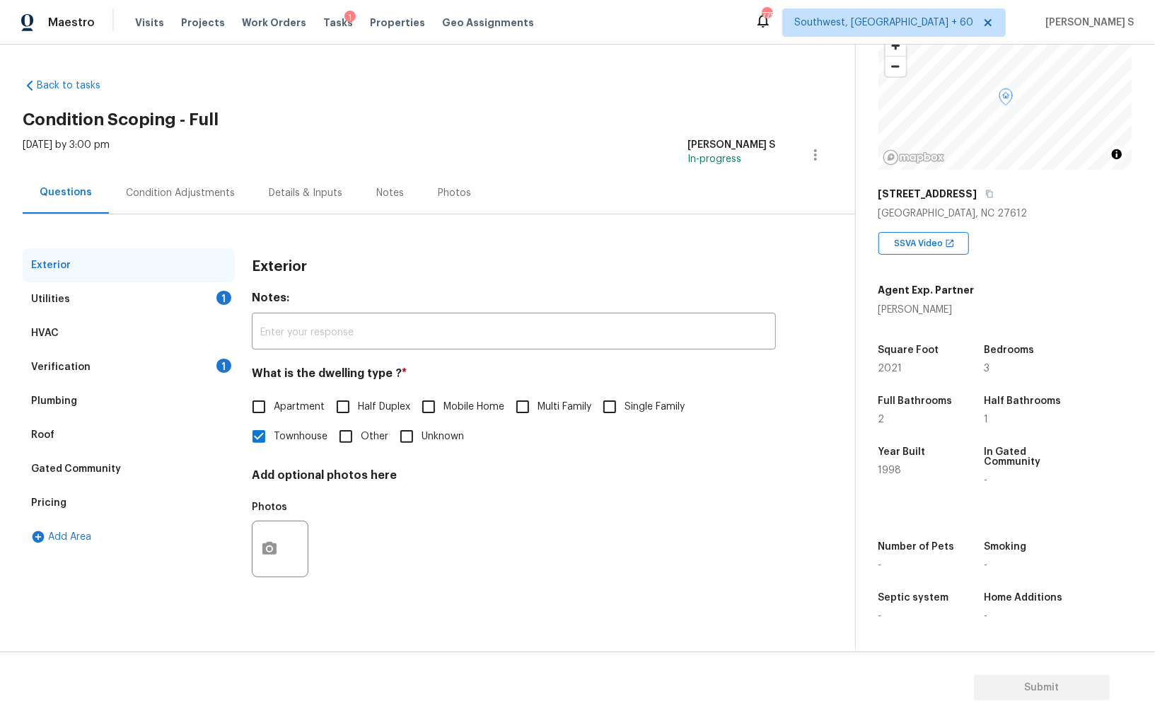
click at [39, 297] on div "Utilities" at bounding box center [50, 299] width 39 height 14
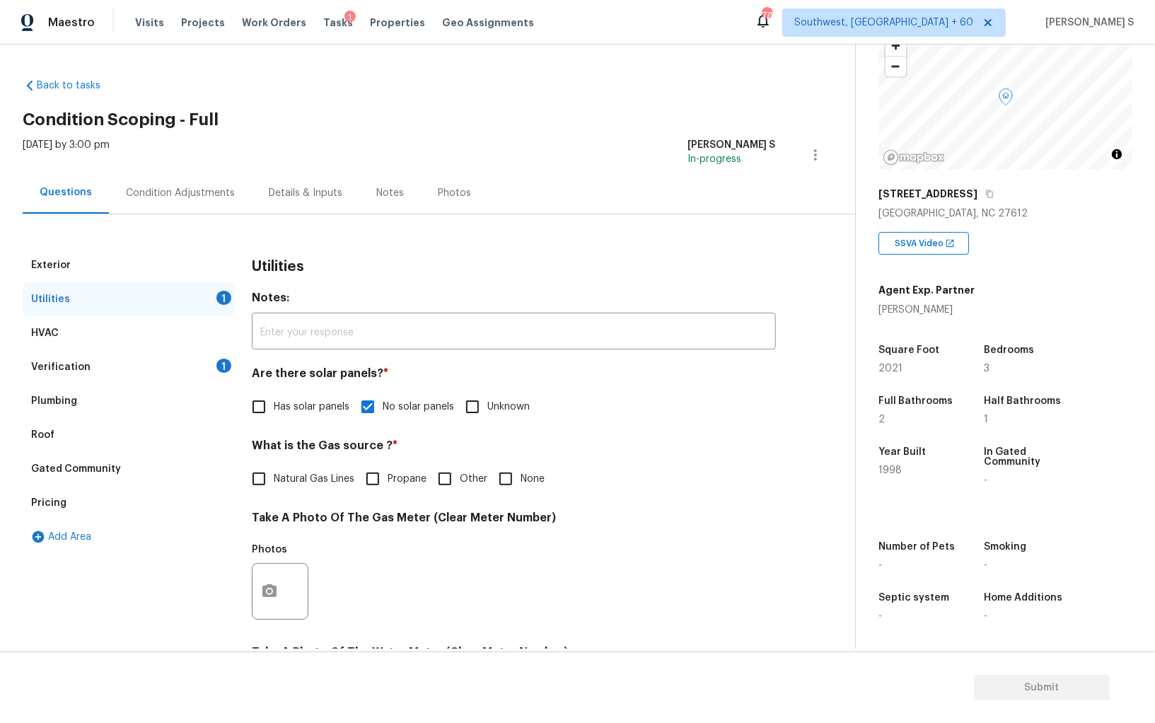
click at [266, 473] on input "Natural Gas Lines" at bounding box center [259, 479] width 30 height 30
checkbox input "true"
click at [70, 371] on div "Verification" at bounding box center [60, 367] width 59 height 14
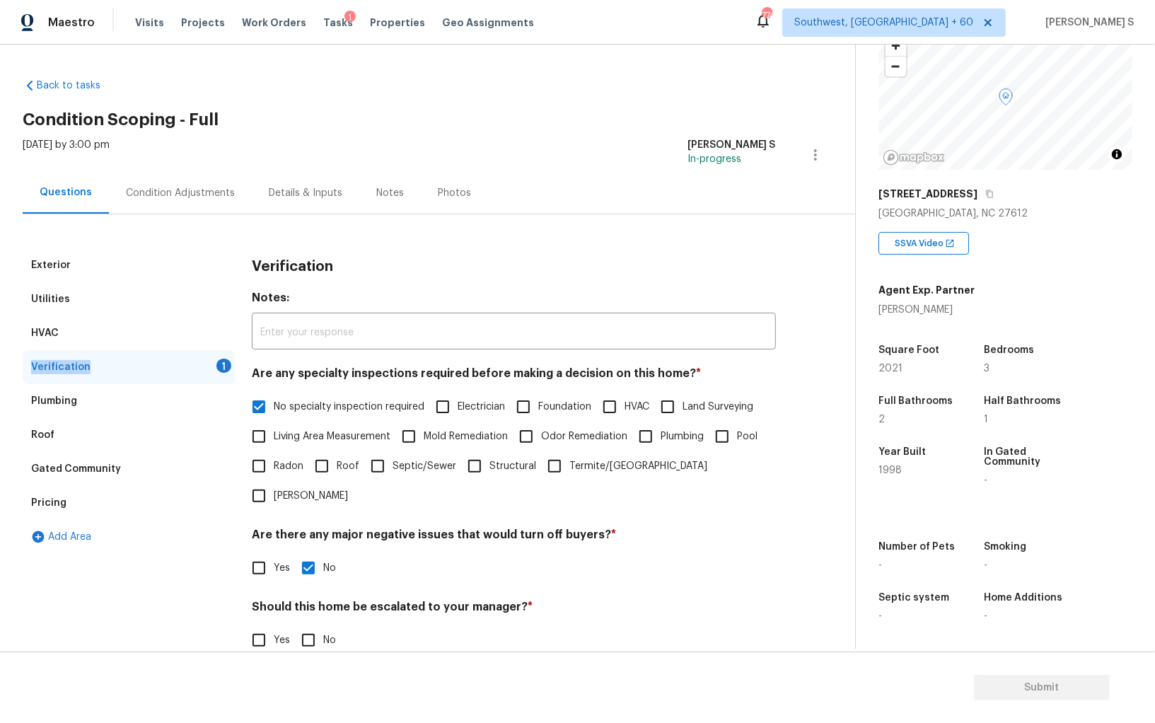
click at [70, 371] on div "Verification" at bounding box center [60, 367] width 59 height 14
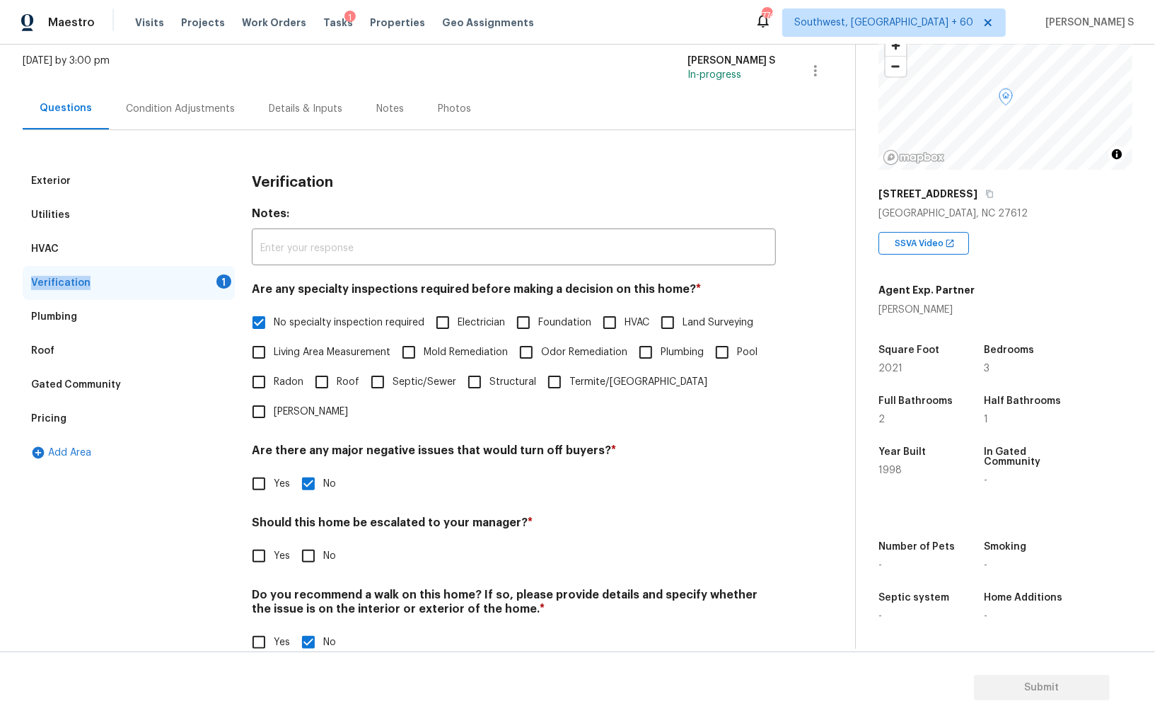
click at [305, 541] on input "No" at bounding box center [308, 556] width 30 height 30
checkbox input "true"
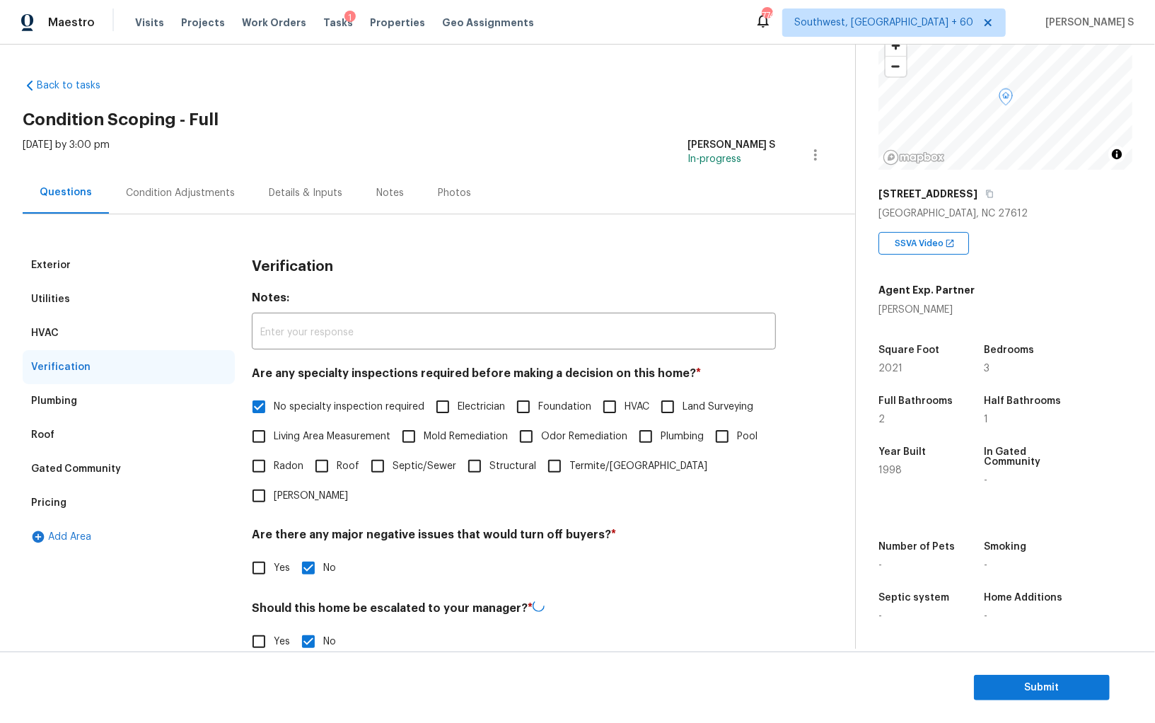
click at [173, 186] on div "Condition Adjustments" at bounding box center [180, 193] width 109 height 14
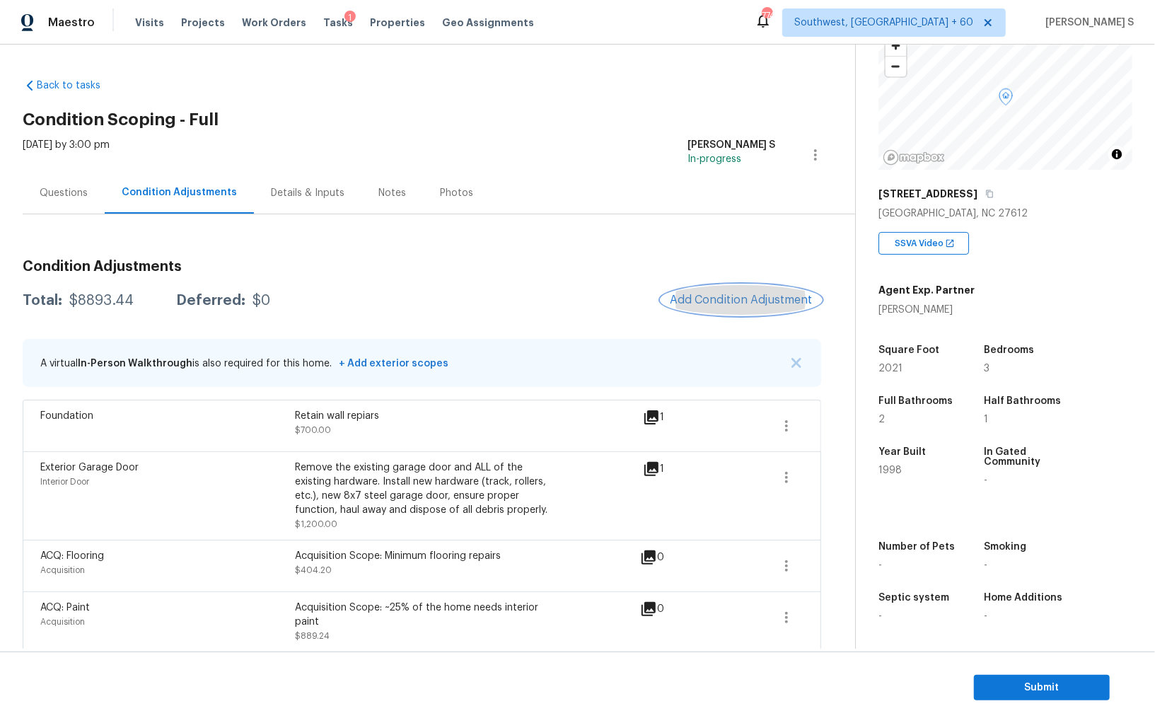
click at [759, 286] on button "Add Condition Adjustment" at bounding box center [741, 300] width 160 height 30
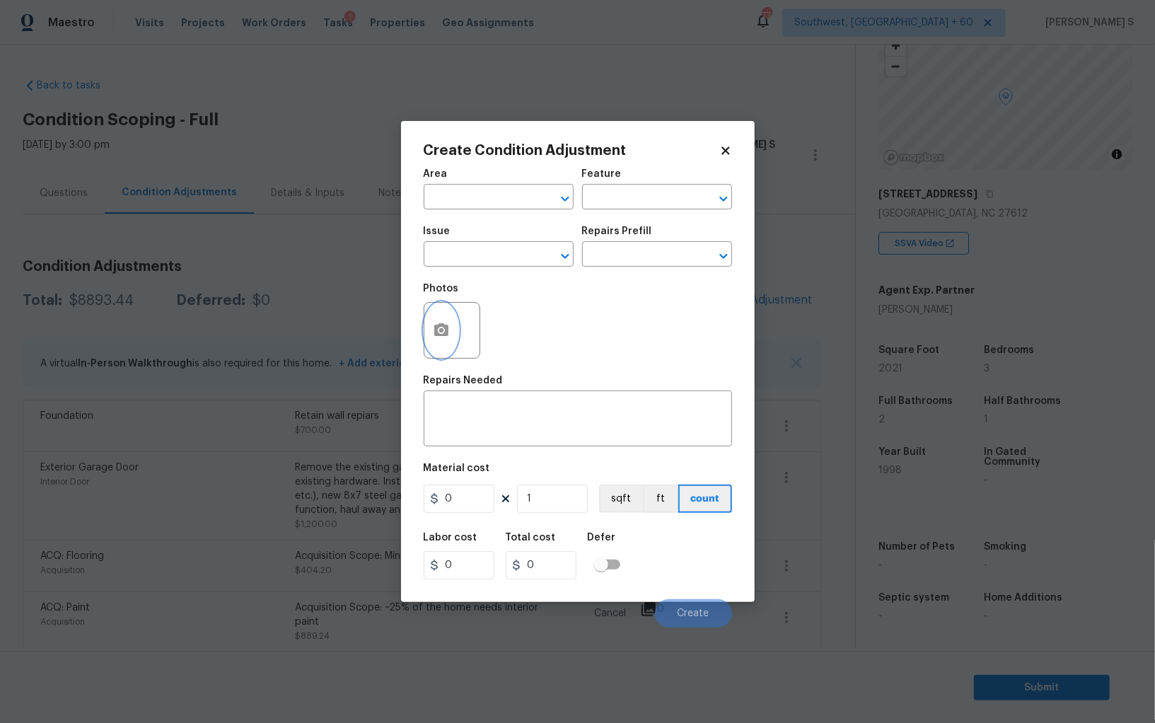
click at [442, 336] on icon "button" at bounding box center [441, 329] width 14 height 13
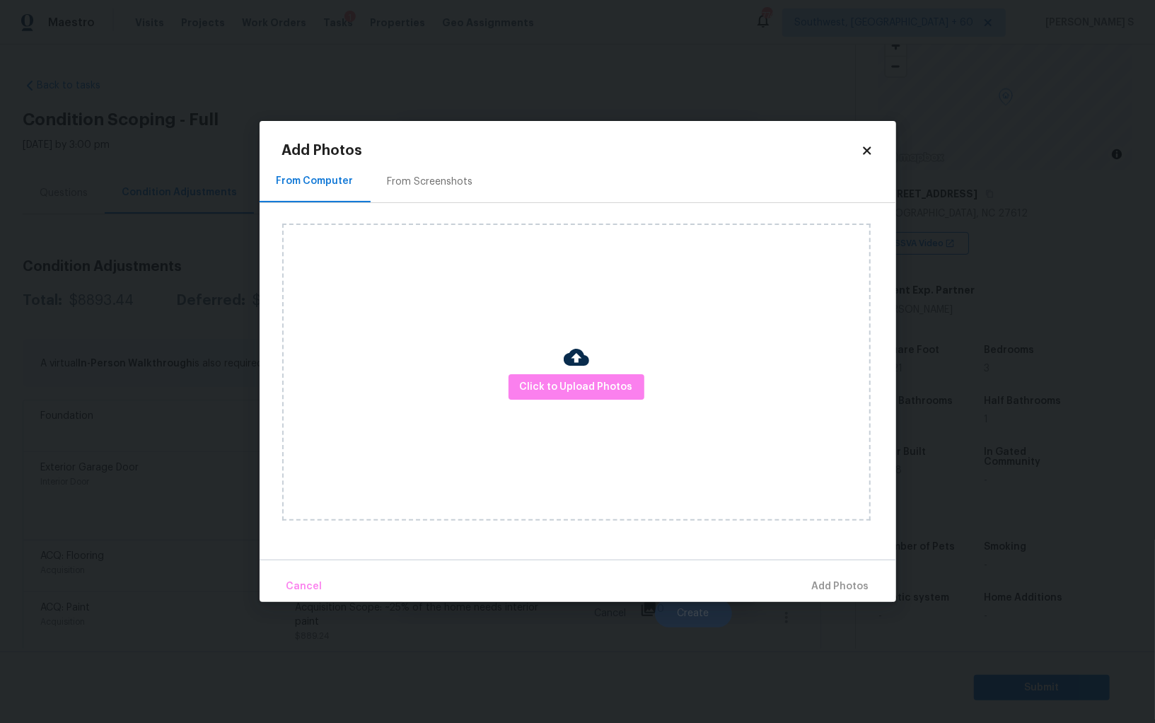
click at [523, 372] on div "Click to Upload Photos" at bounding box center [576, 371] width 588 height 297
click at [526, 374] on button "Click to Upload Photos" at bounding box center [576, 387] width 136 height 26
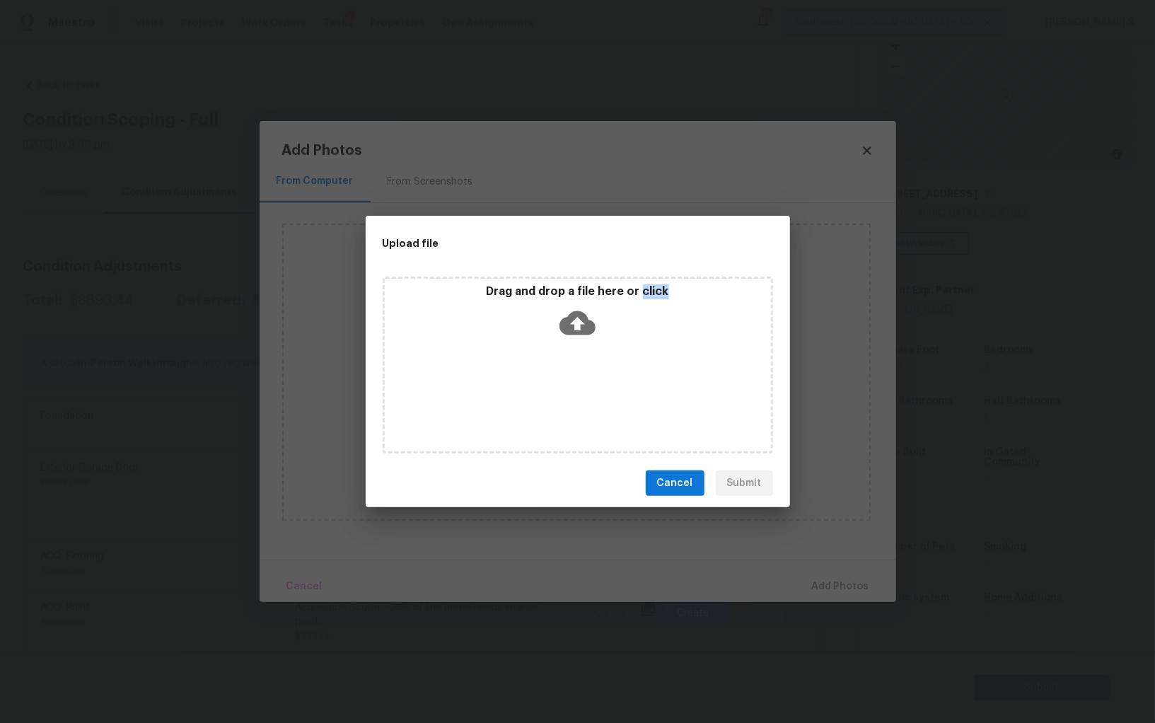
click at [526, 374] on div "Drag and drop a file here or click" at bounding box center [578, 364] width 390 height 177
